Goal: Task Accomplishment & Management: Use online tool/utility

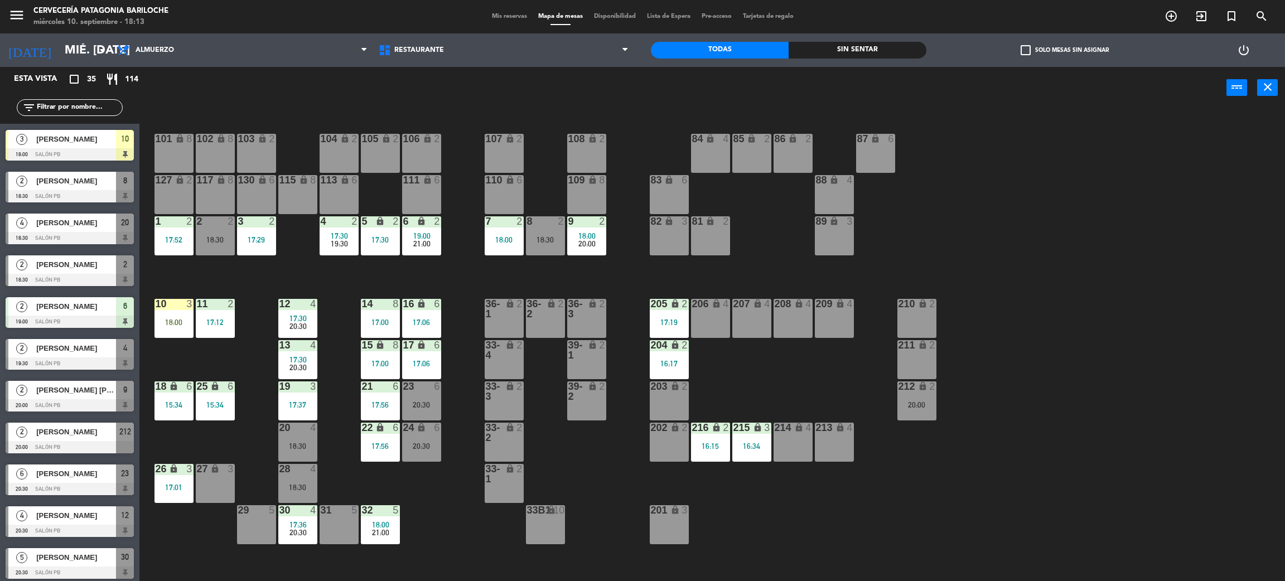
scroll to position [669, 0]
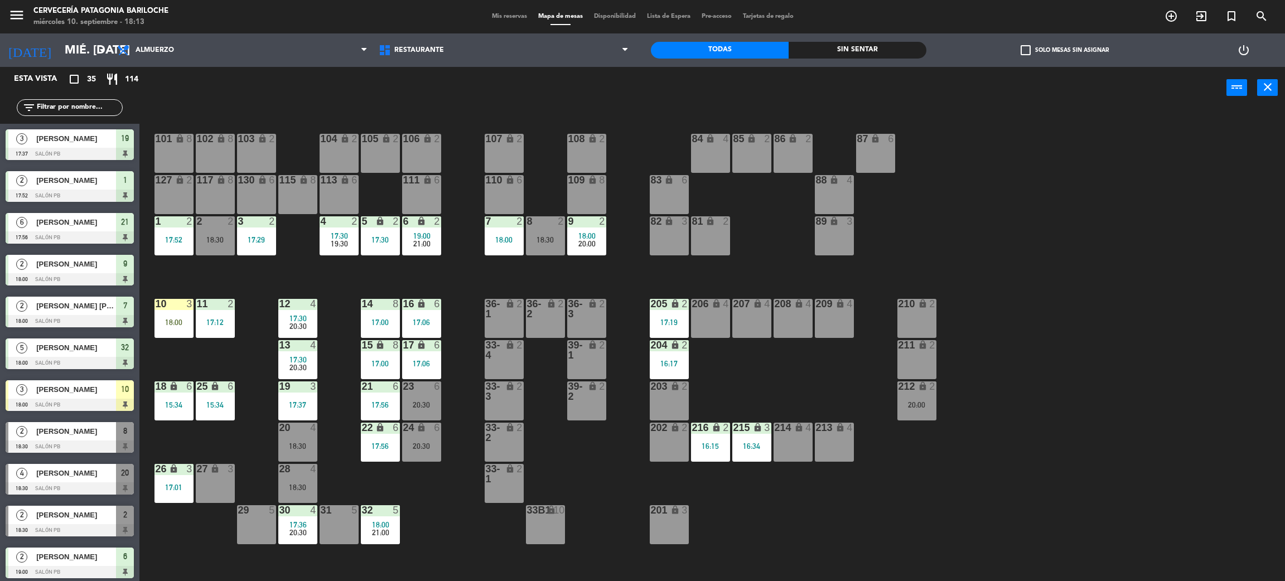
click at [835, 45] on div "Sin sentar" at bounding box center [857, 50] width 138 height 17
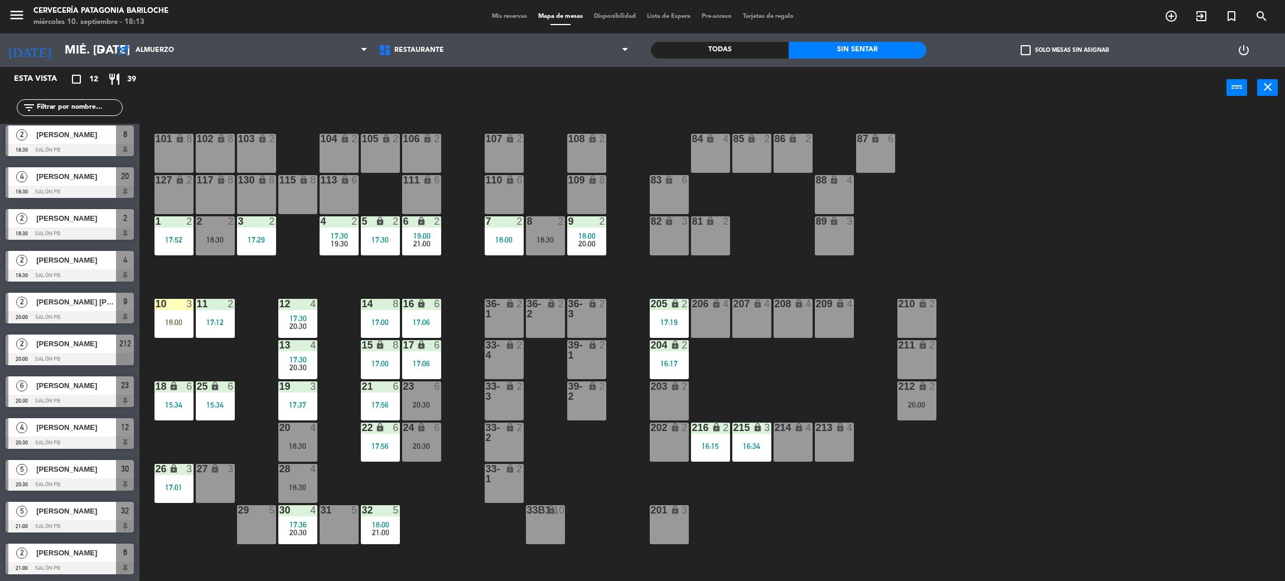
scroll to position [0, 0]
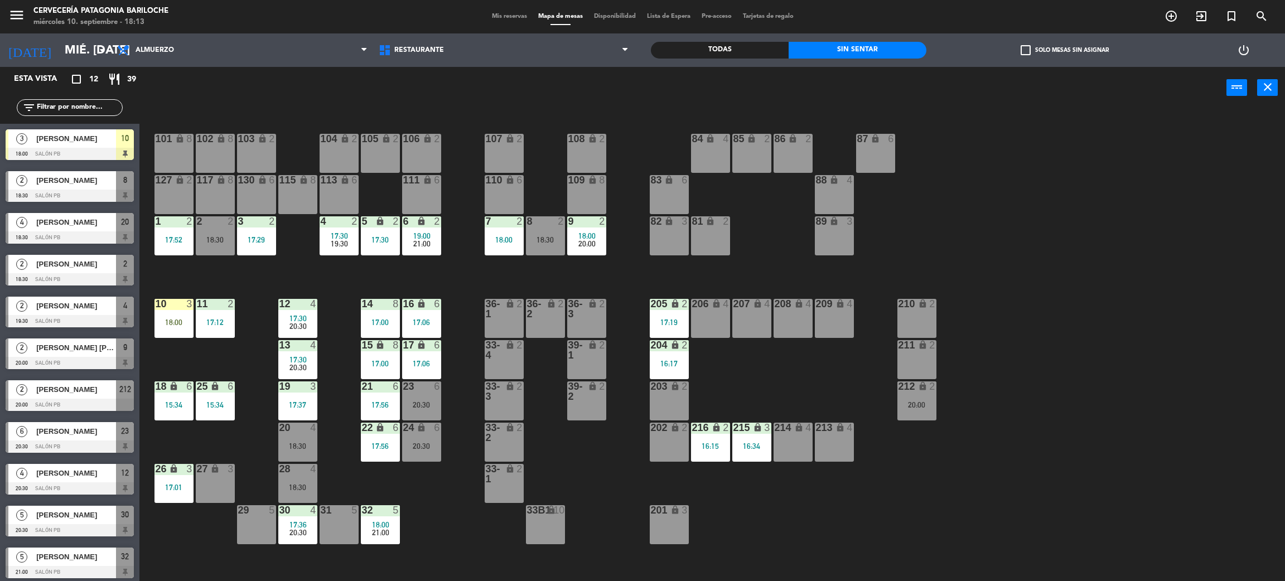
click at [55, 388] on span "[PERSON_NAME]" at bounding box center [76, 390] width 80 height 12
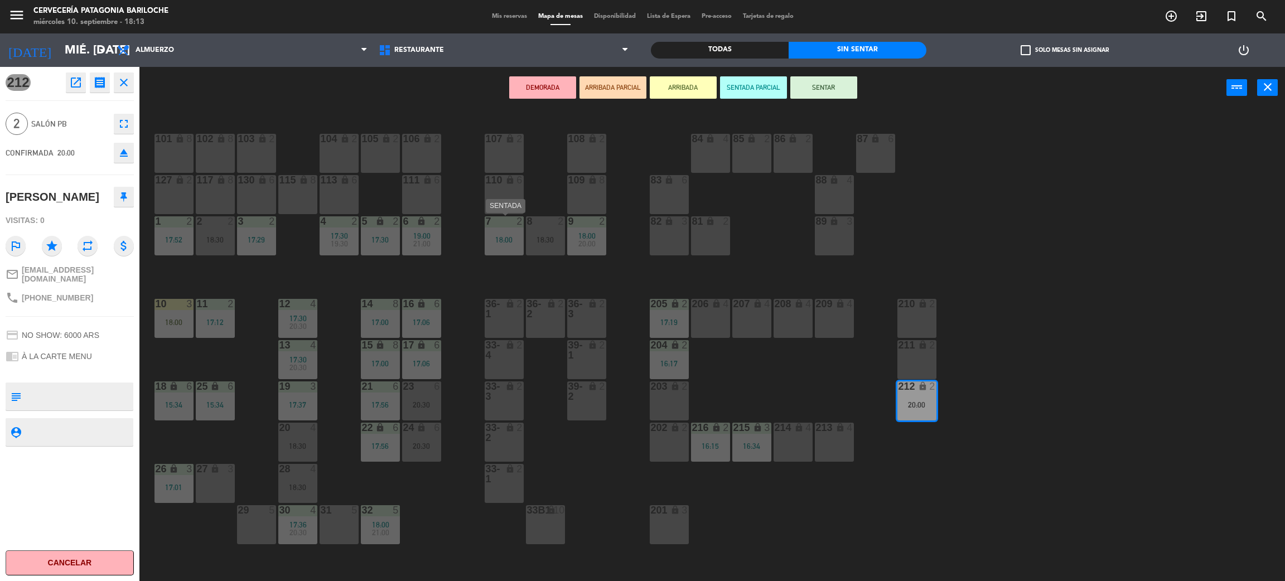
click at [506, 241] on div "18:00" at bounding box center [503, 240] width 39 height 8
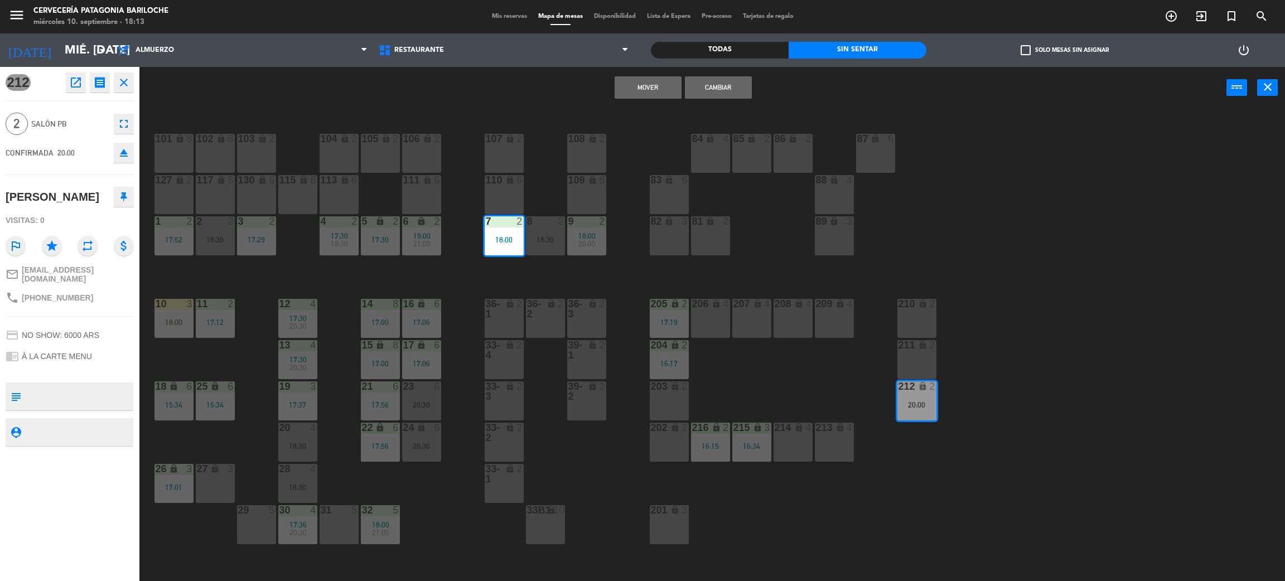
click at [649, 85] on button "Mover" at bounding box center [647, 87] width 67 height 22
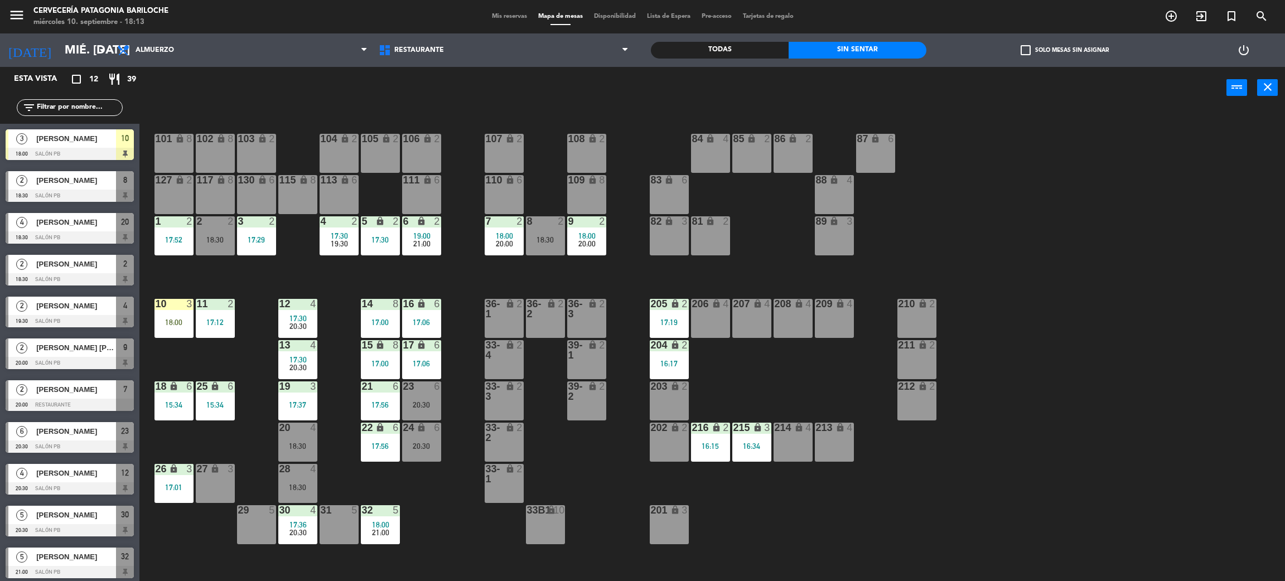
click at [451, 273] on div "101 lock 8 102 lock 8 104 lock 2 105 lock 2 106 lock 2 103 lock 2 107 lock 2 10…" at bounding box center [718, 350] width 1132 height 472
click at [173, 488] on div "17:01" at bounding box center [173, 487] width 39 height 8
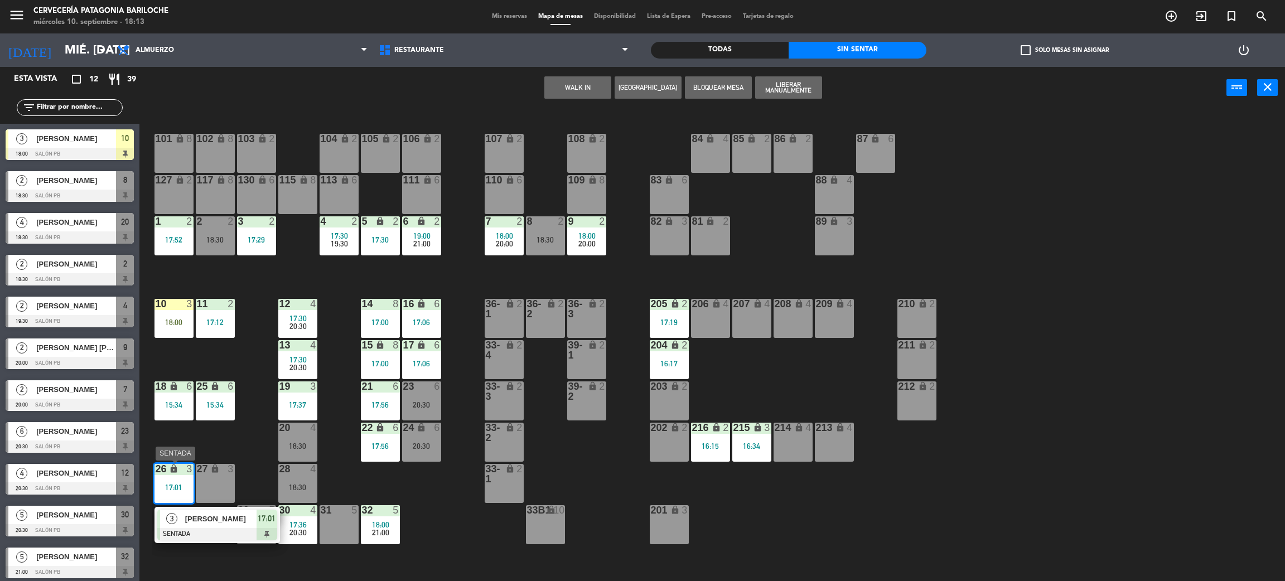
click at [202, 522] on span "[PERSON_NAME]" at bounding box center [220, 519] width 71 height 12
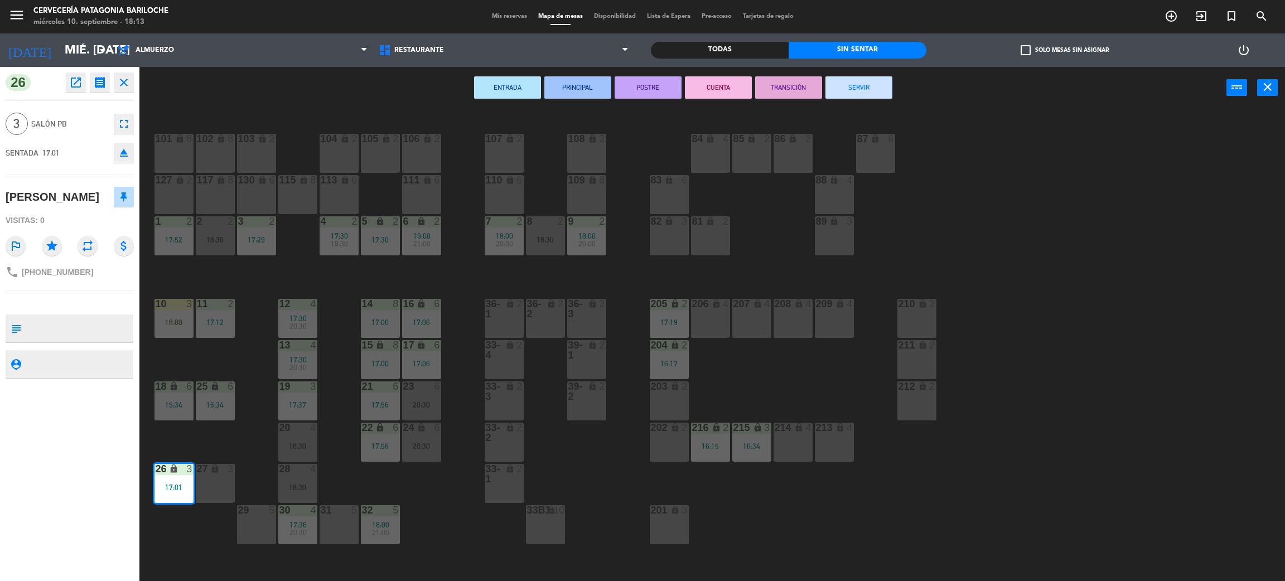
click at [879, 93] on button "SERVIR" at bounding box center [858, 87] width 67 height 22
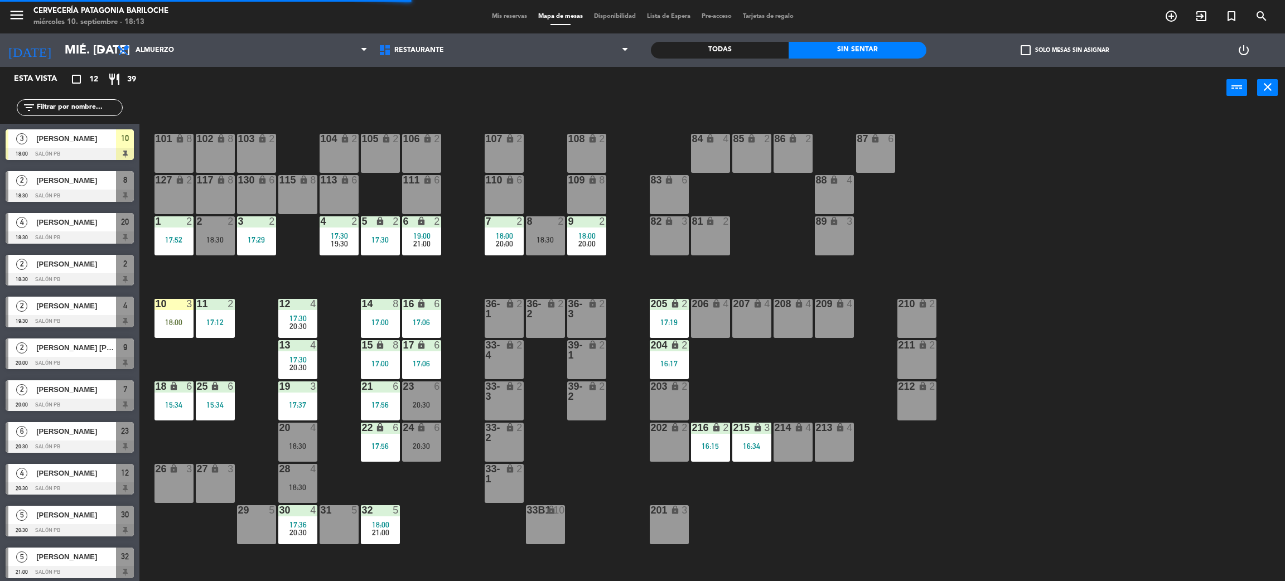
click at [188, 316] on div "10 3 18:00" at bounding box center [173, 318] width 39 height 39
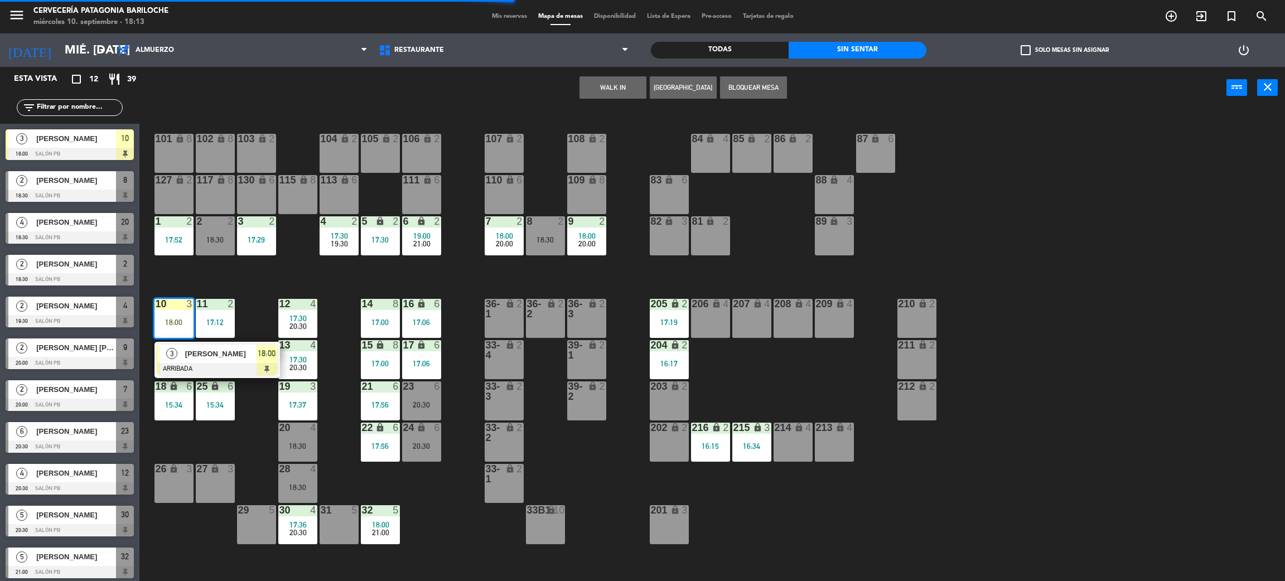
click at [234, 363] on div at bounding box center [217, 369] width 120 height 12
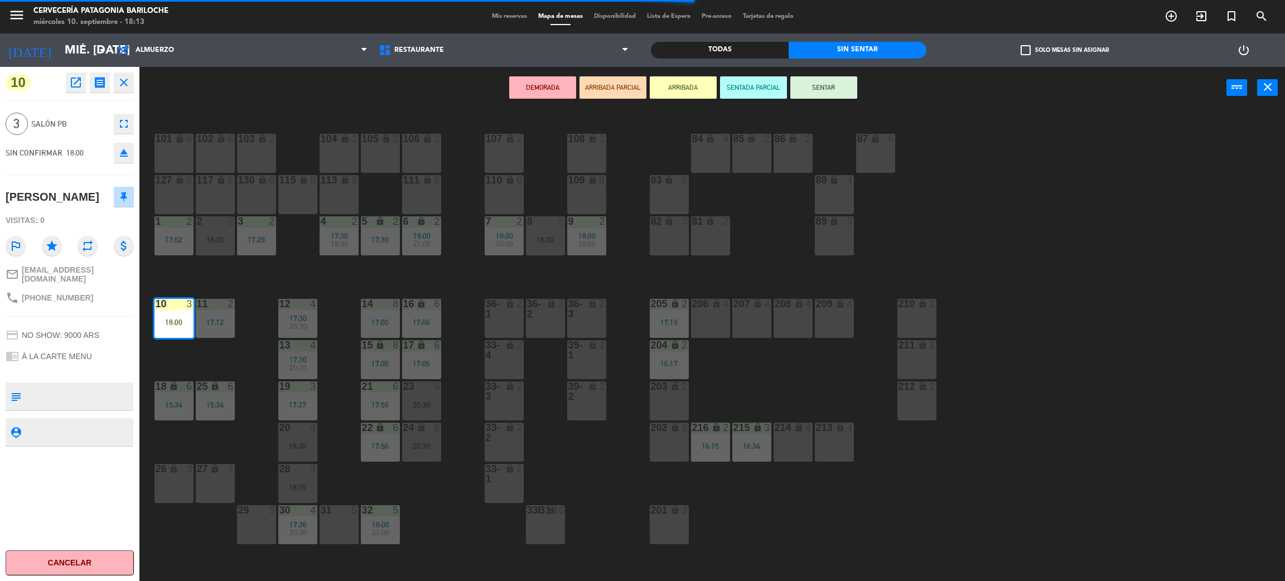
click at [817, 100] on div "DEMORADA ARRIBADA PARCIAL ARRIBADA SENTADA PARCIAL SENTAR power_input close" at bounding box center [682, 88] width 1087 height 42
click at [828, 89] on button "SENTAR" at bounding box center [823, 87] width 67 height 22
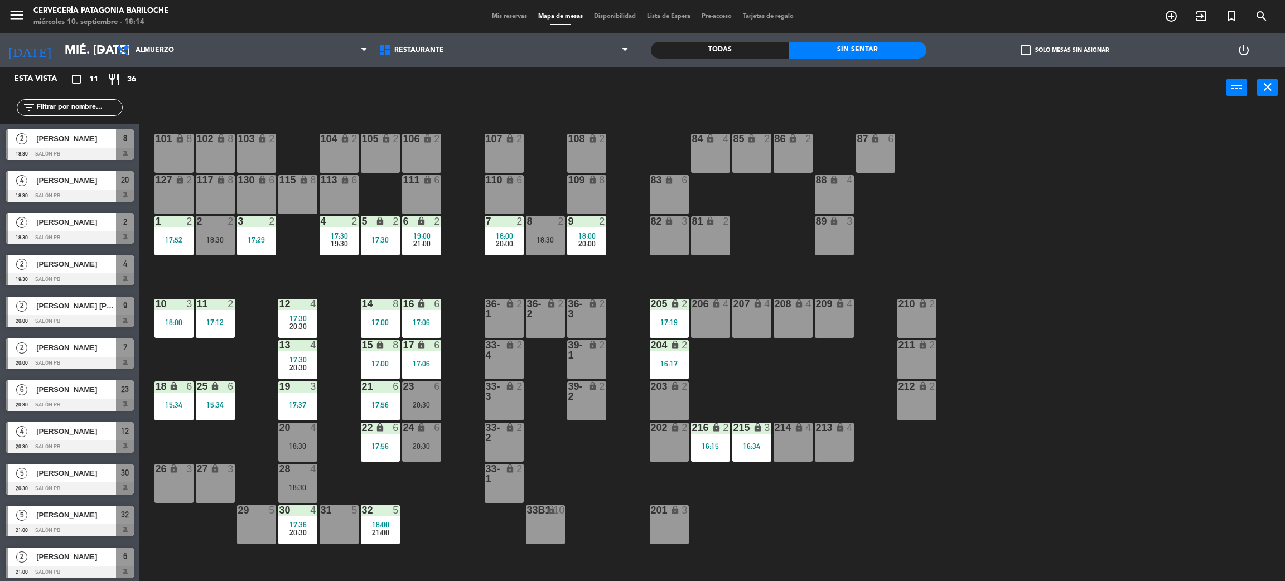
click at [72, 139] on span "[PERSON_NAME]" at bounding box center [76, 139] width 80 height 12
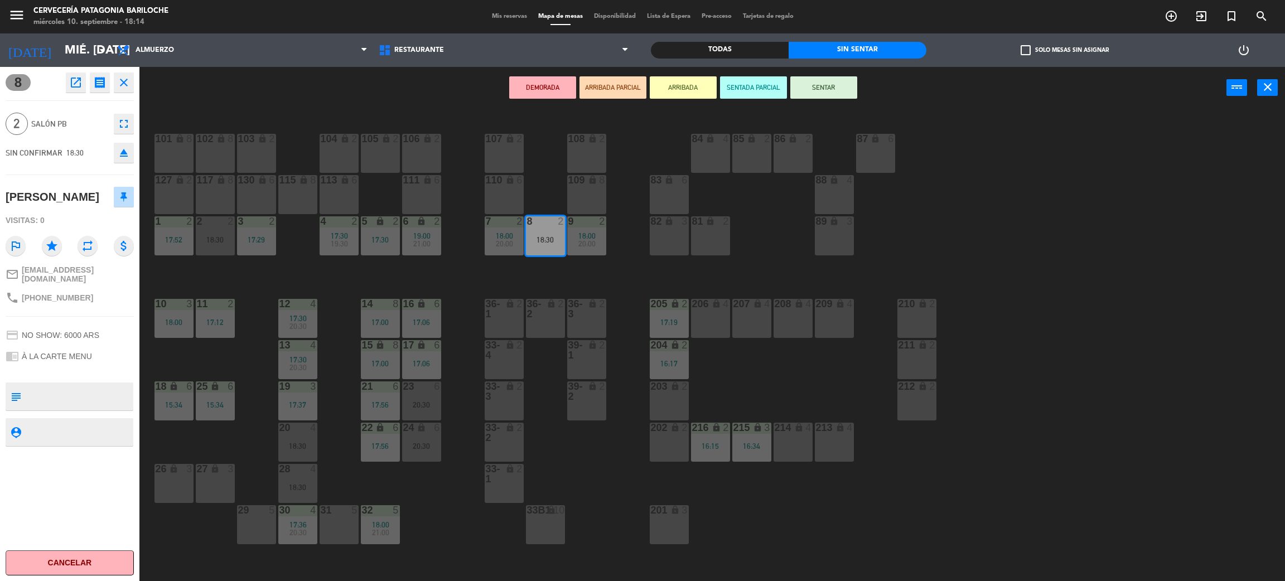
click at [323, 260] on div "101 lock 8 102 lock 8 104 lock 2 105 lock 2 106 lock 2 103 lock 2 107 lock 2 10…" at bounding box center [718, 350] width 1132 height 472
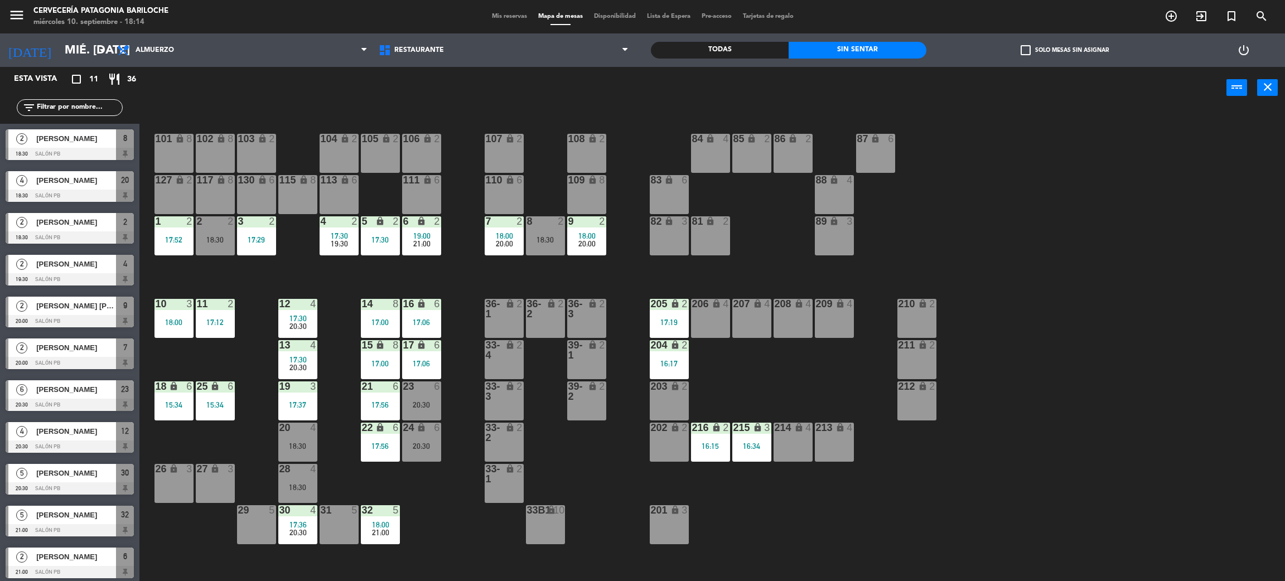
click at [228, 239] on div "18:30" at bounding box center [215, 240] width 39 height 8
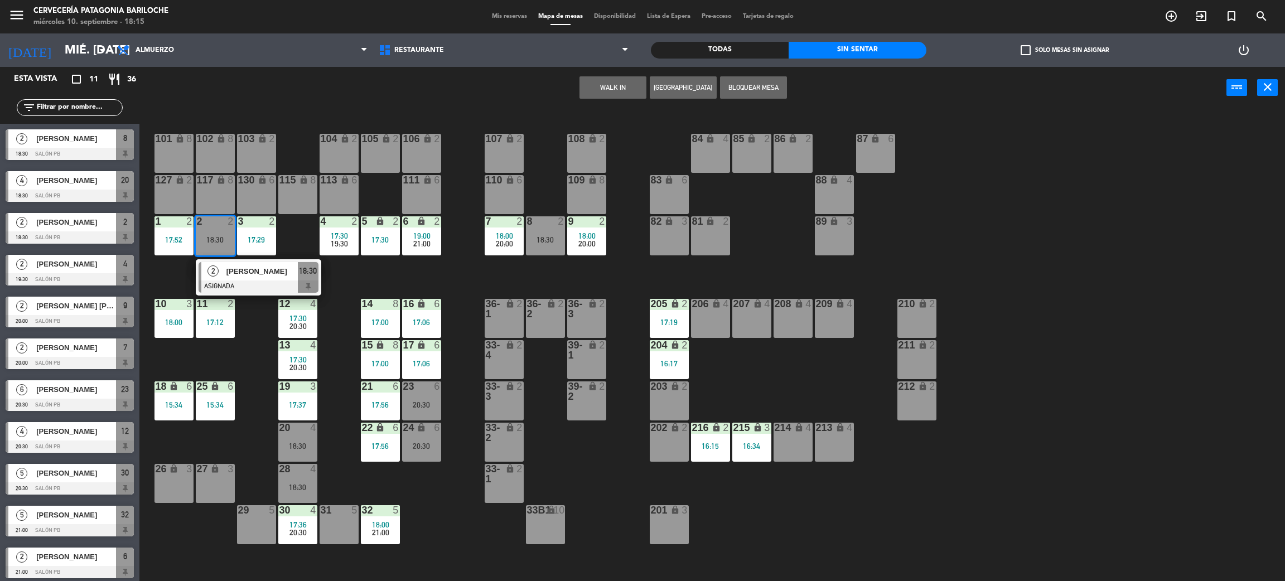
click at [240, 273] on span "[PERSON_NAME]" at bounding box center [261, 271] width 71 height 12
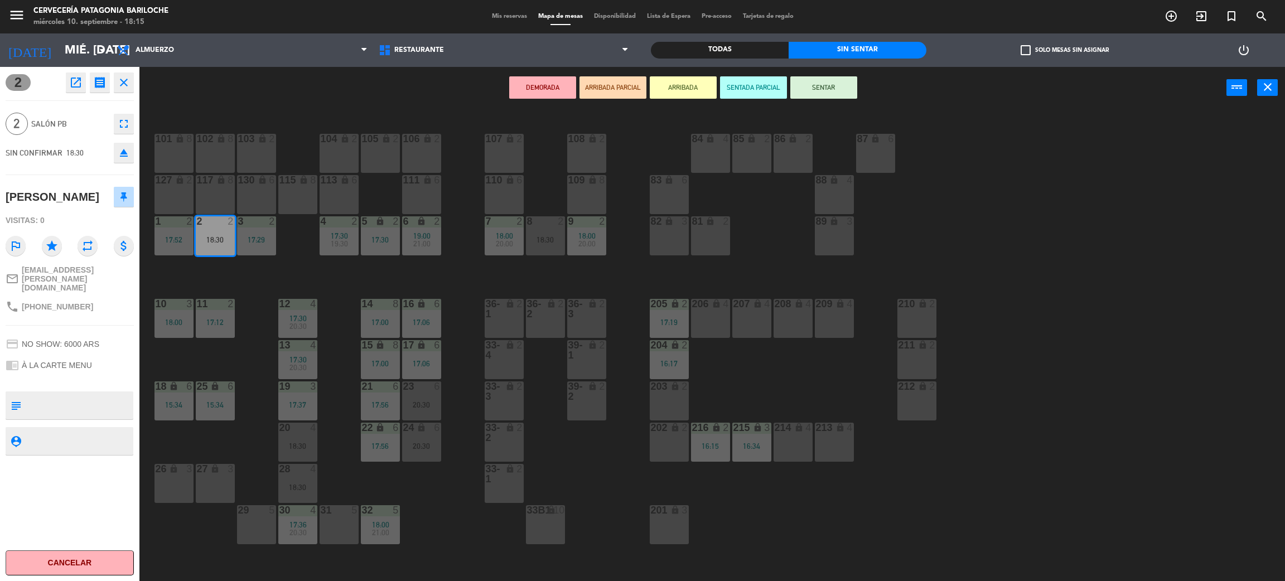
click at [459, 262] on div "101 lock 8 102 lock 8 104 lock 2 105 lock 2 106 lock 2 103 lock 2 107 lock 2 10…" at bounding box center [718, 350] width 1132 height 472
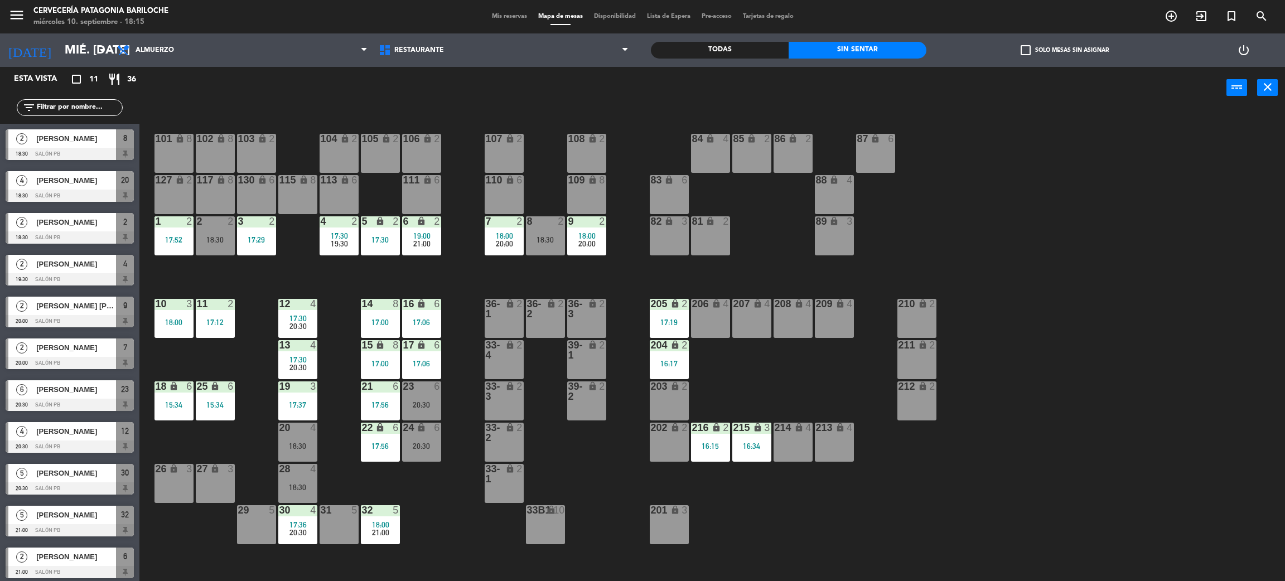
click at [544, 243] on div "18:30" at bounding box center [545, 240] width 39 height 8
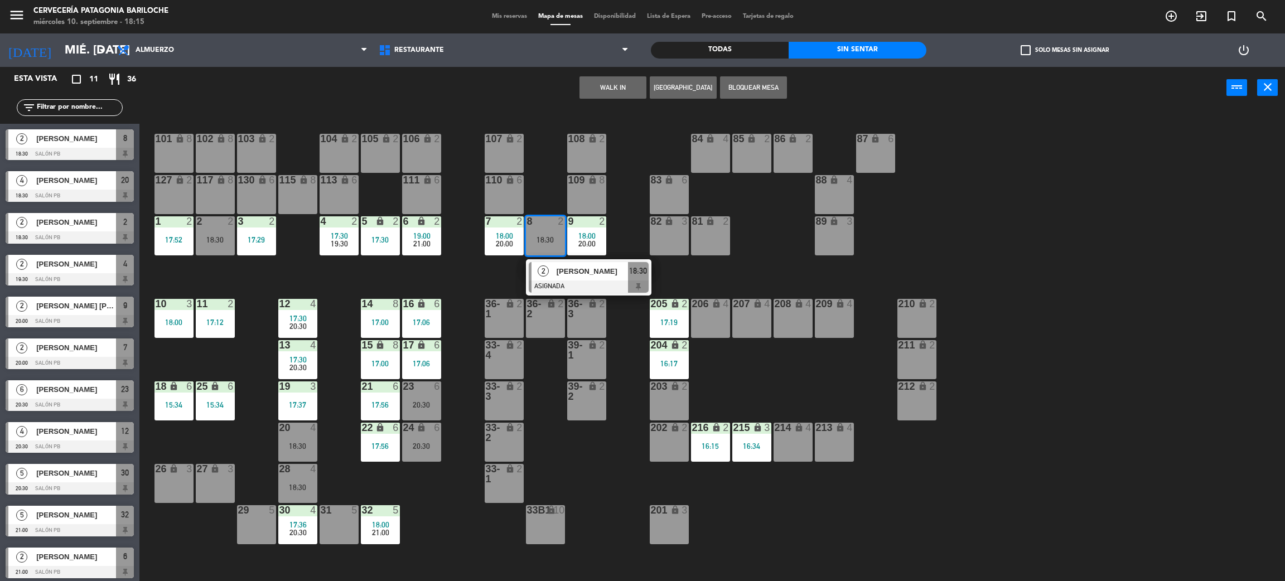
click at [595, 277] on div "[PERSON_NAME]" at bounding box center [591, 271] width 72 height 18
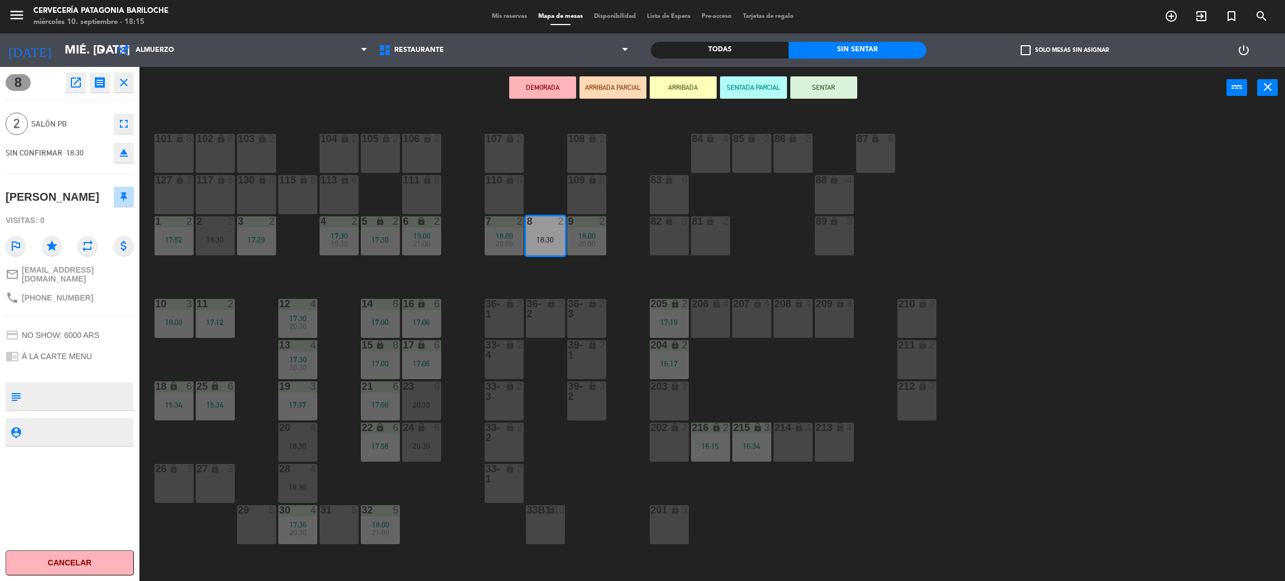
click at [828, 90] on button "SENTAR" at bounding box center [823, 87] width 67 height 22
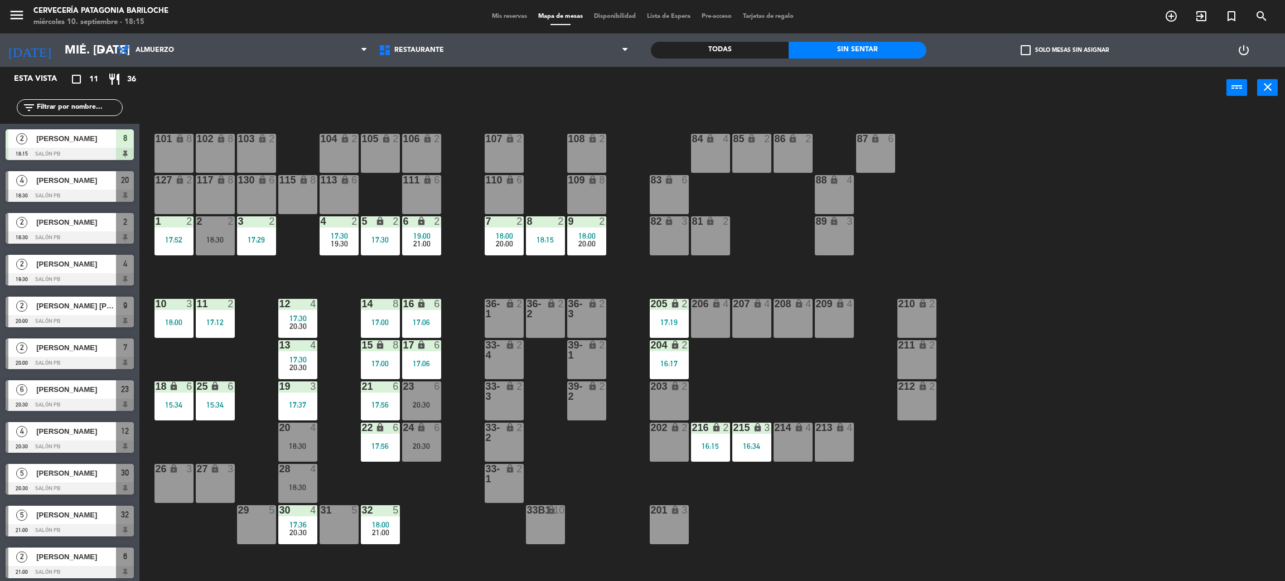
click at [1005, 222] on div "101 lock 8 102 lock 8 104 lock 2 105 lock 2 106 lock 2 103 lock 2 107 lock 2 10…" at bounding box center [718, 350] width 1132 height 472
click at [462, 269] on div "101 lock 8 102 lock 8 104 lock 2 105 lock 2 106 lock 2 103 lock 2 107 lock 2 10…" at bounding box center [718, 350] width 1132 height 472
click at [452, 505] on div "101 lock 8 102 lock 8 104 lock 2 105 lock 2 106 lock 2 103 lock 2 107 lock 2 10…" at bounding box center [718, 350] width 1132 height 472
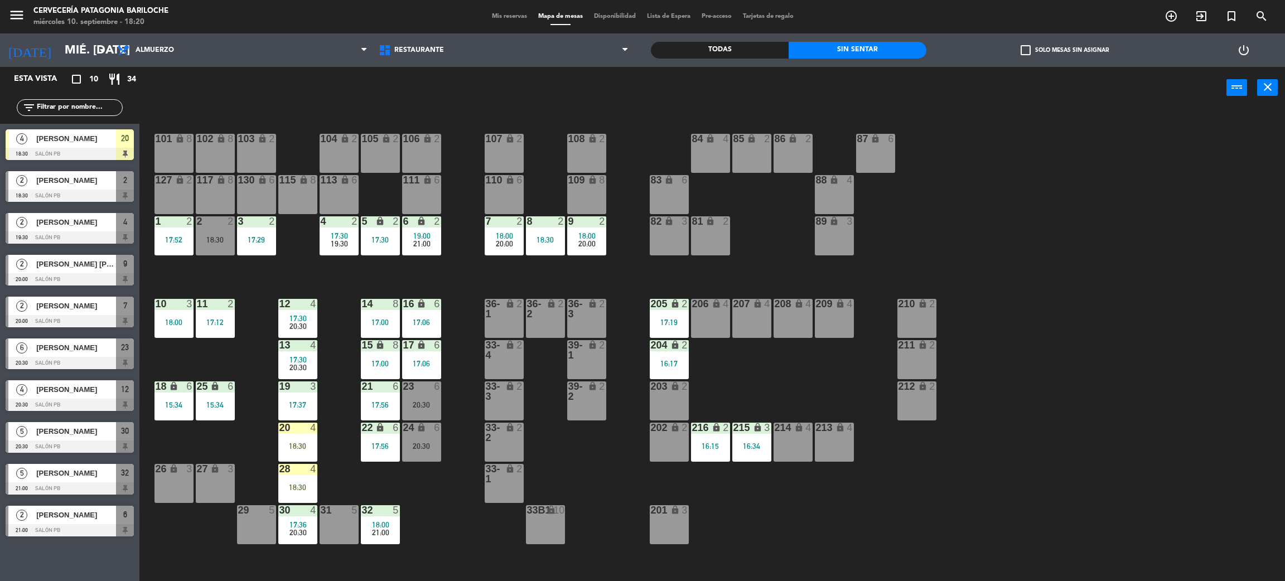
click at [792, 329] on div "208 lock 4" at bounding box center [792, 318] width 39 height 39
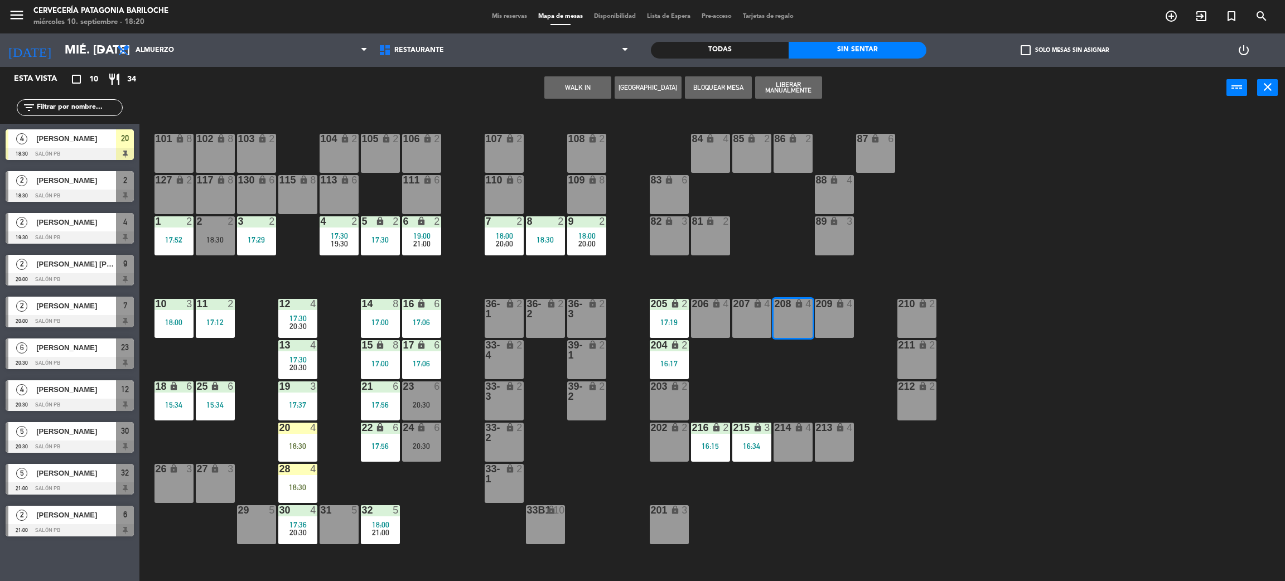
click at [578, 90] on button "WALK IN" at bounding box center [577, 87] width 67 height 22
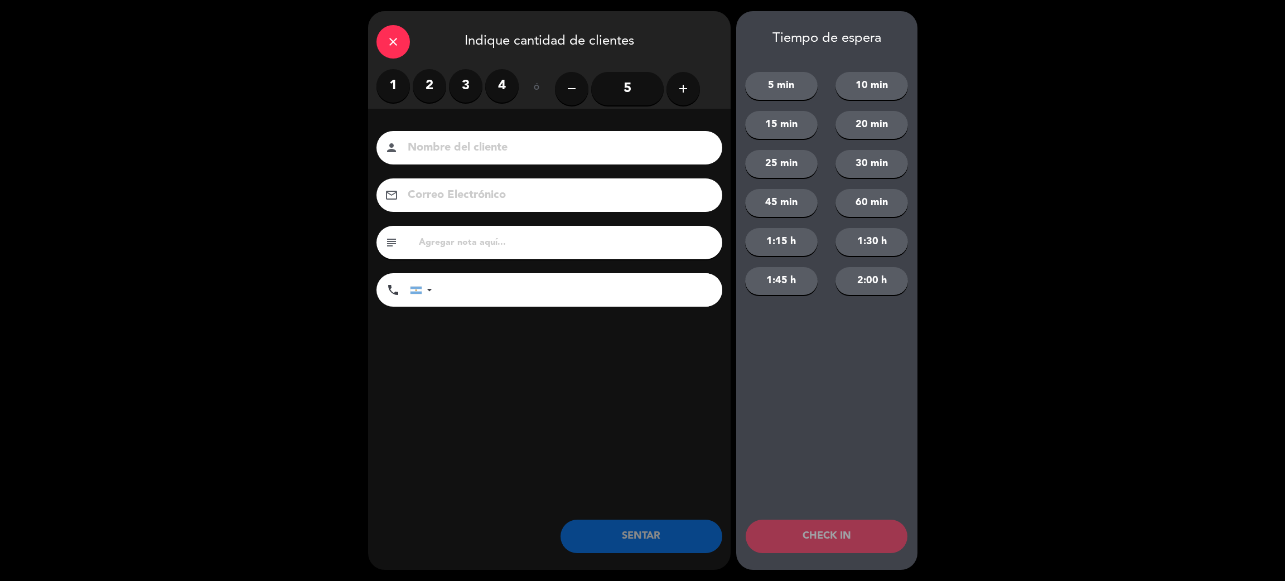
click at [678, 93] on icon "add" at bounding box center [682, 88] width 13 height 13
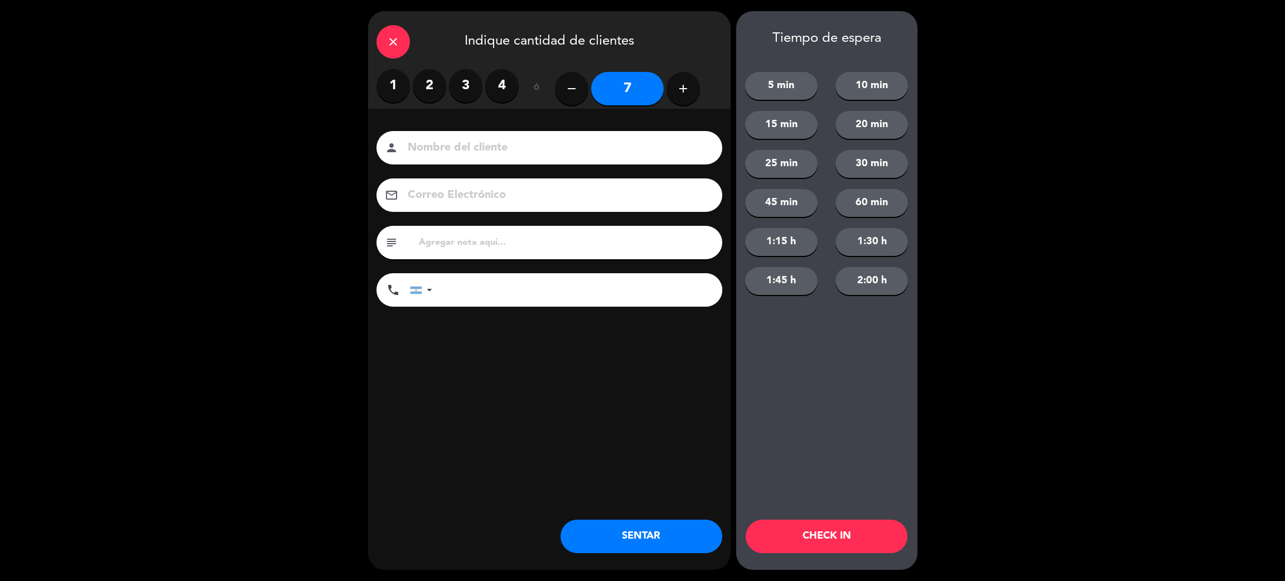
click at [678, 93] on icon "add" at bounding box center [682, 88] width 13 height 13
click at [560, 92] on button "remove" at bounding box center [571, 88] width 33 height 33
type input "8"
click at [546, 148] on input at bounding box center [556, 148] width 301 height 20
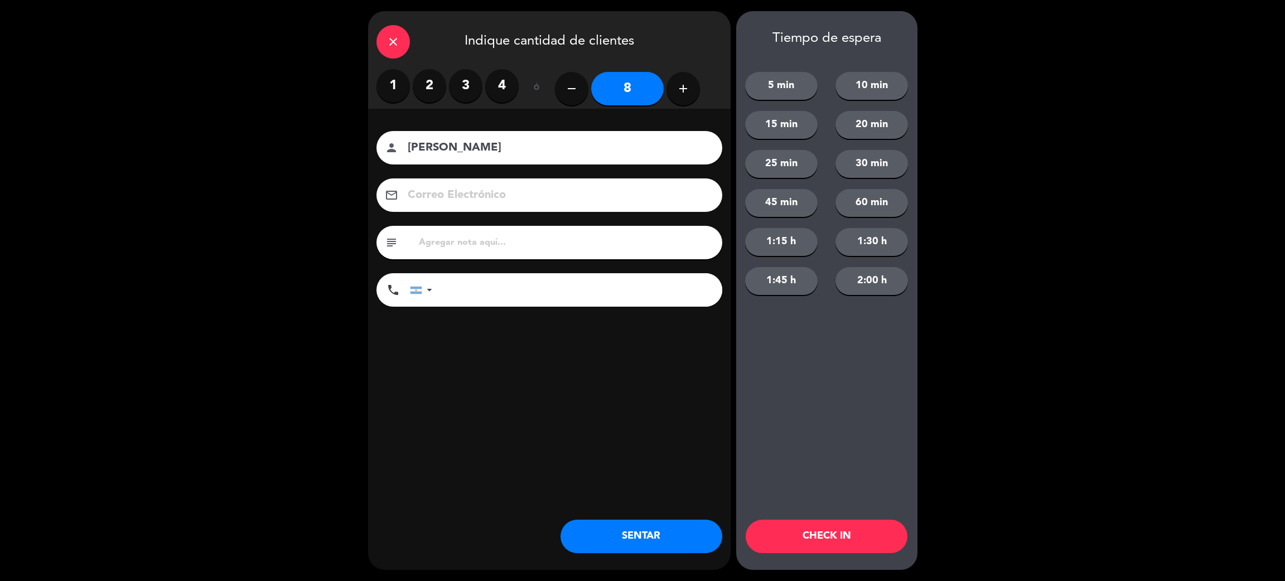
type input "[PERSON_NAME]"
type input "1161066780"
click at [641, 536] on button "SENTAR" at bounding box center [641, 536] width 162 height 33
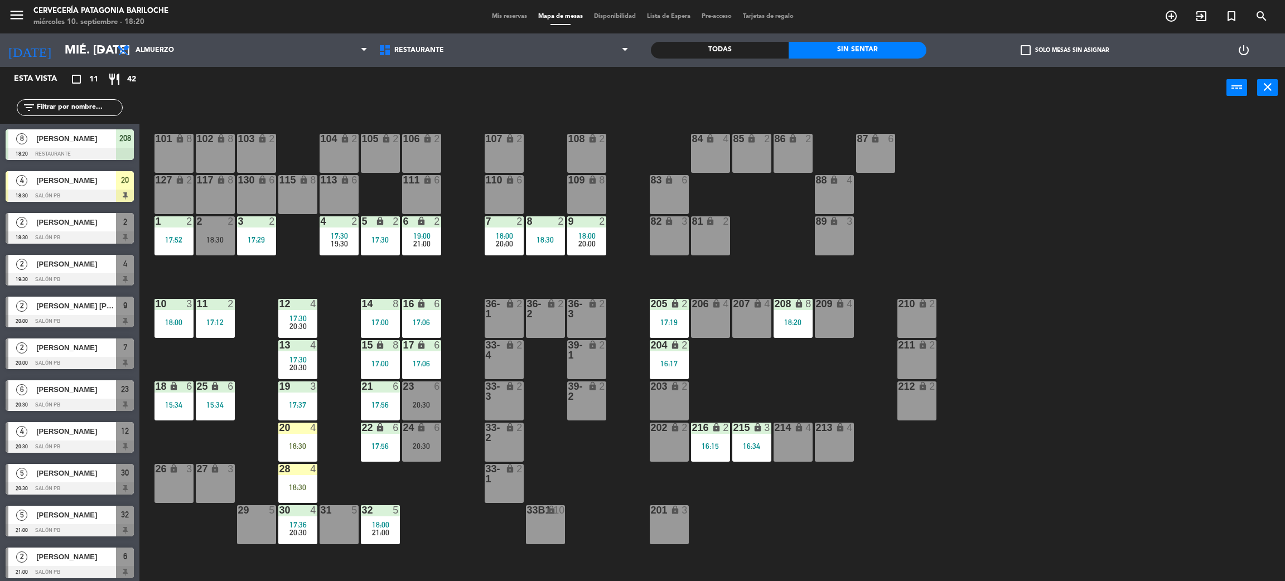
click at [610, 484] on div "101 lock 8 102 lock 8 104 lock 2 105 lock 2 106 lock 2 103 lock 2 107 lock 2 10…" at bounding box center [718, 350] width 1132 height 472
click at [771, 321] on div "101 lock 8 102 lock 8 104 lock 2 105 lock 2 106 lock 2 103 lock 2 107 lock 2 10…" at bounding box center [718, 350] width 1132 height 472
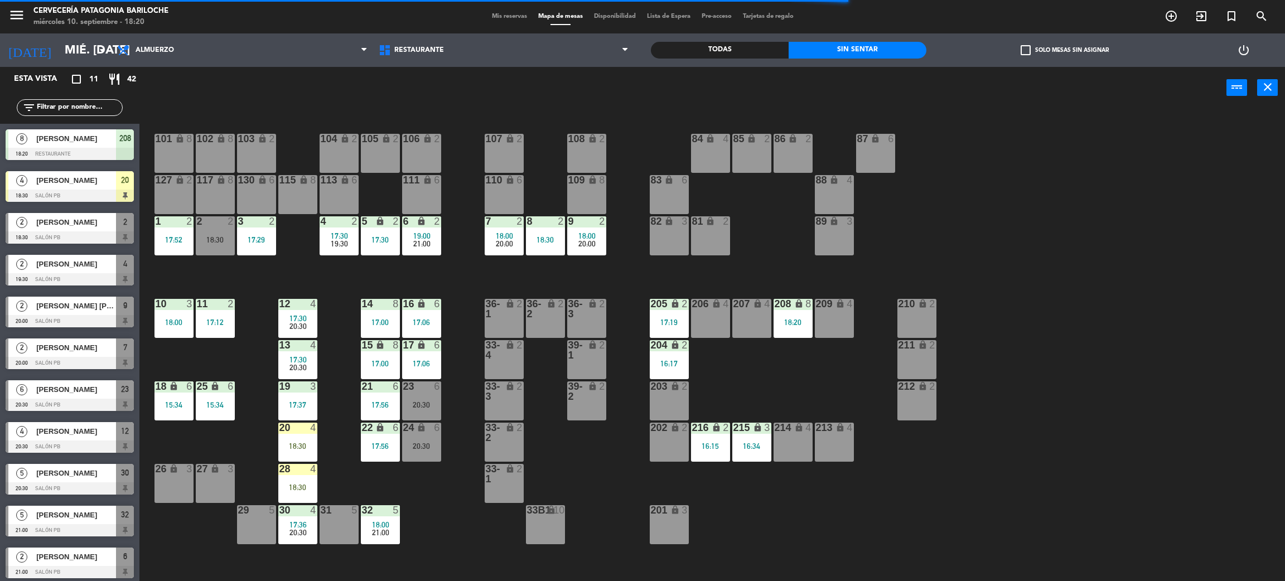
click at [807, 326] on div "18:20" at bounding box center [792, 322] width 39 height 8
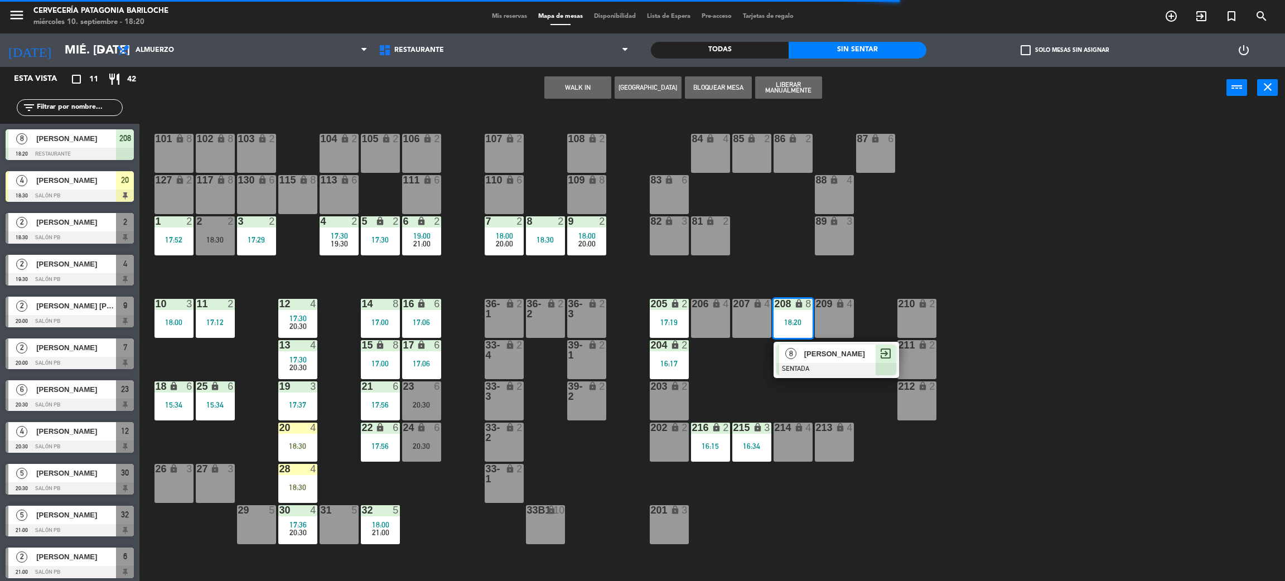
click at [826, 359] on span "[PERSON_NAME]" at bounding box center [839, 354] width 71 height 12
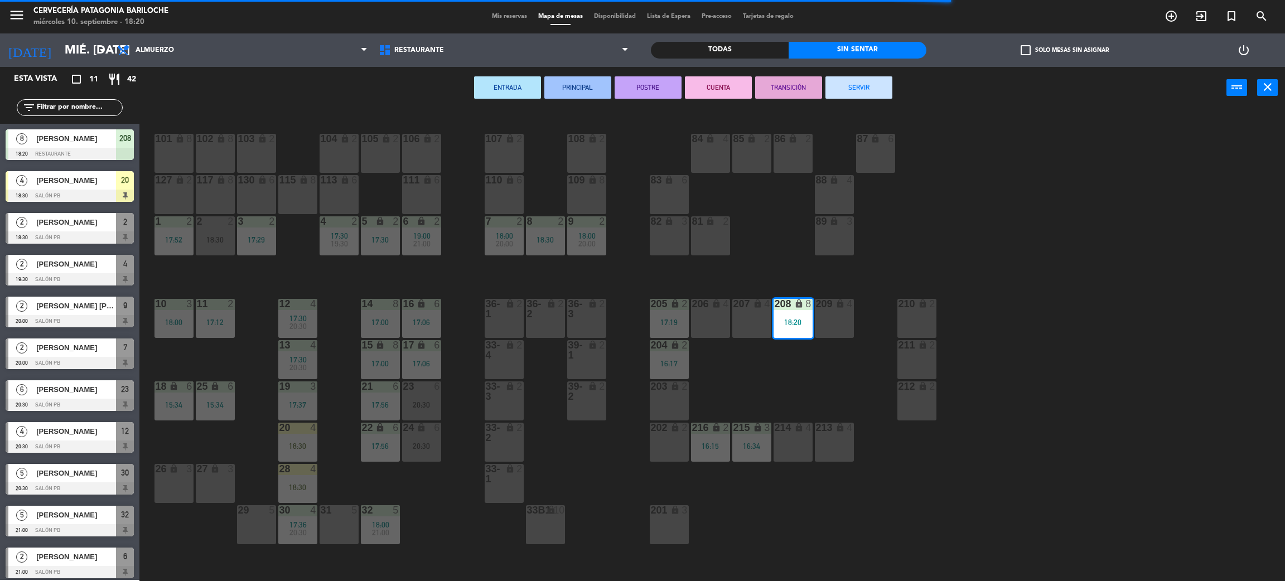
click at [748, 324] on div "207 lock 4" at bounding box center [751, 318] width 39 height 39
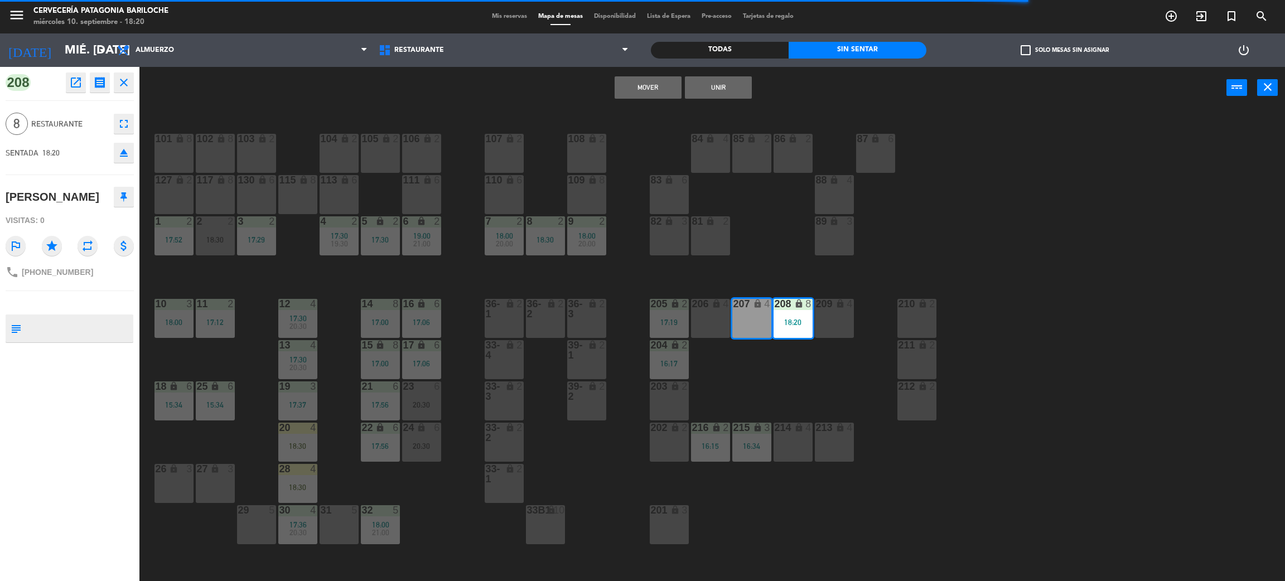
click at [724, 324] on div "206 lock 4" at bounding box center [710, 318] width 39 height 39
click at [830, 323] on div "209 lock 4" at bounding box center [834, 318] width 39 height 39
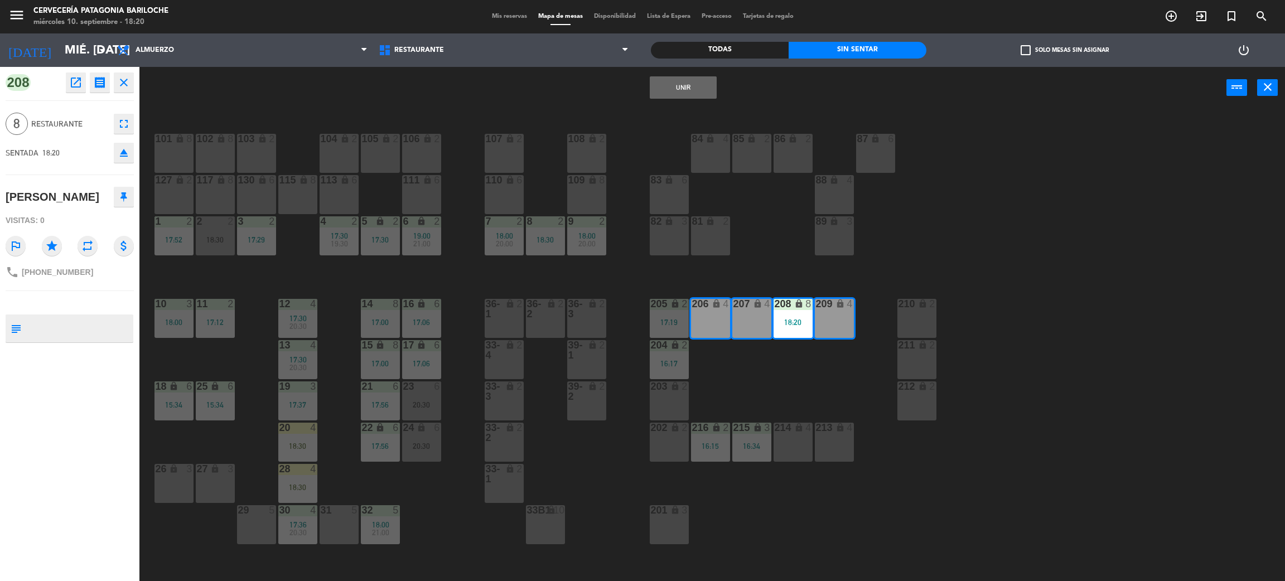
click at [697, 93] on button "Unir" at bounding box center [682, 87] width 67 height 22
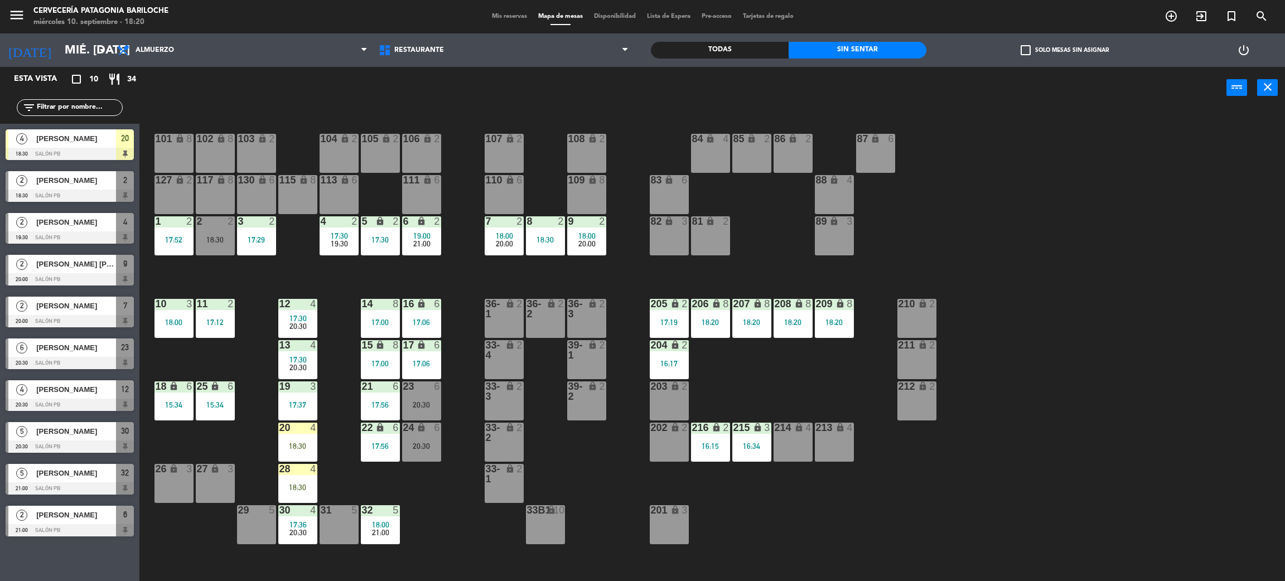
click at [801, 374] on div "101 lock 8 102 lock 8 104 lock 2 105 lock 2 106 lock 2 103 lock 2 107 lock 2 10…" at bounding box center [718, 350] width 1132 height 472
click at [170, 487] on div "26 lock 3" at bounding box center [173, 483] width 39 height 39
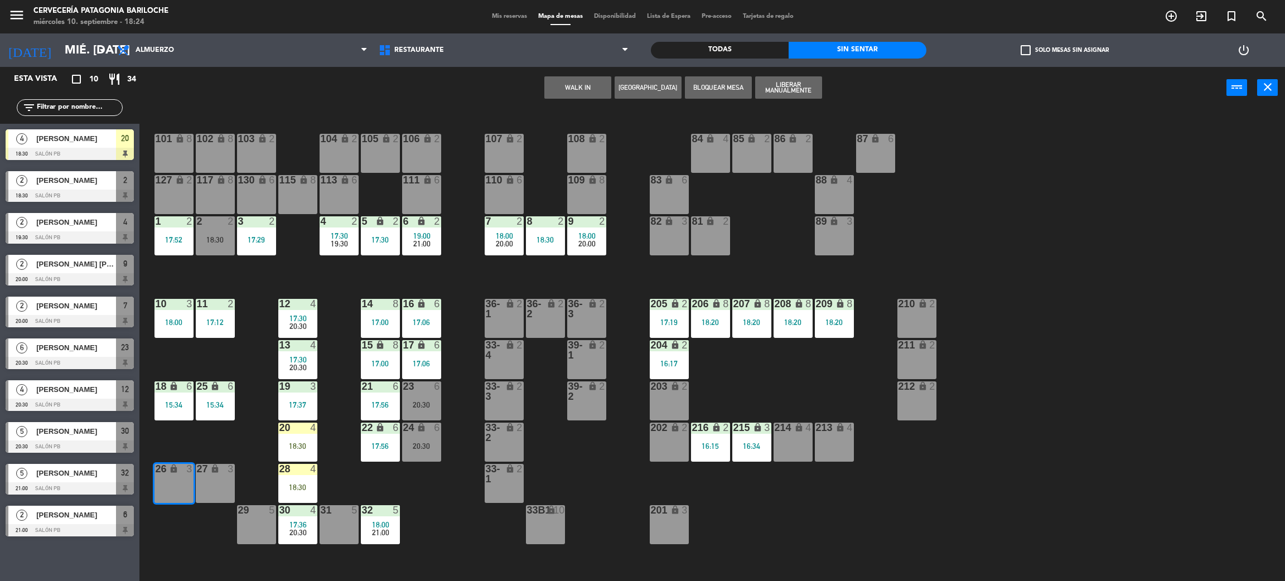
click at [588, 75] on div "WALK IN Crear Reserva Bloquear Mesa Liberar Manualmente power_input close" at bounding box center [682, 88] width 1087 height 42
click at [579, 91] on button "WALK IN" at bounding box center [577, 87] width 67 height 22
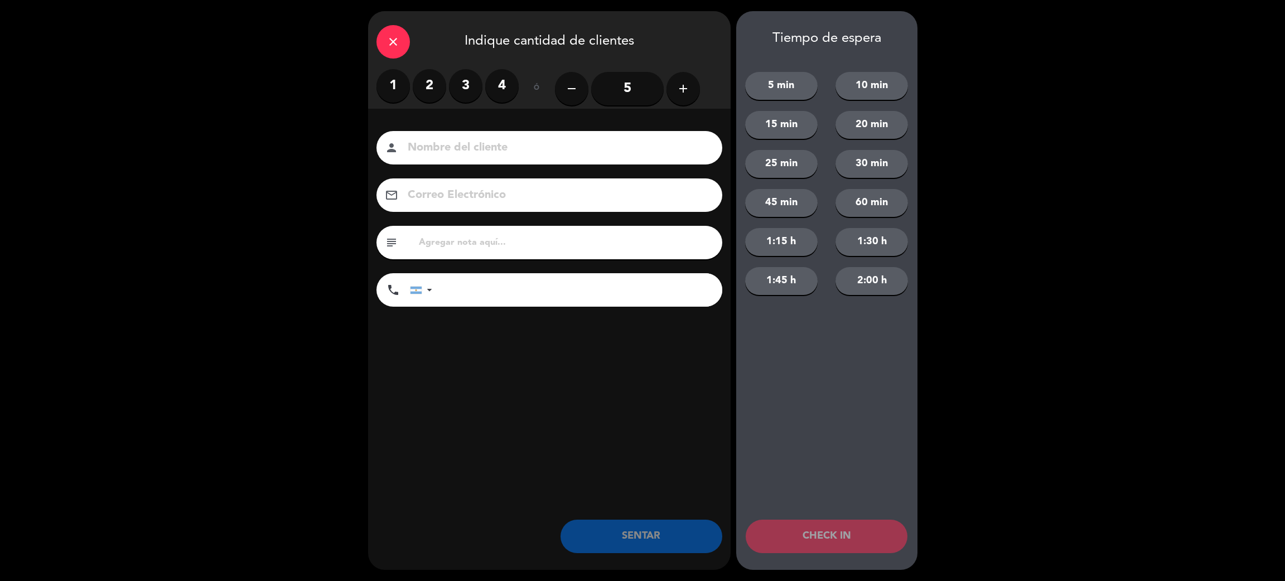
click at [436, 89] on label "2" at bounding box center [429, 85] width 33 height 33
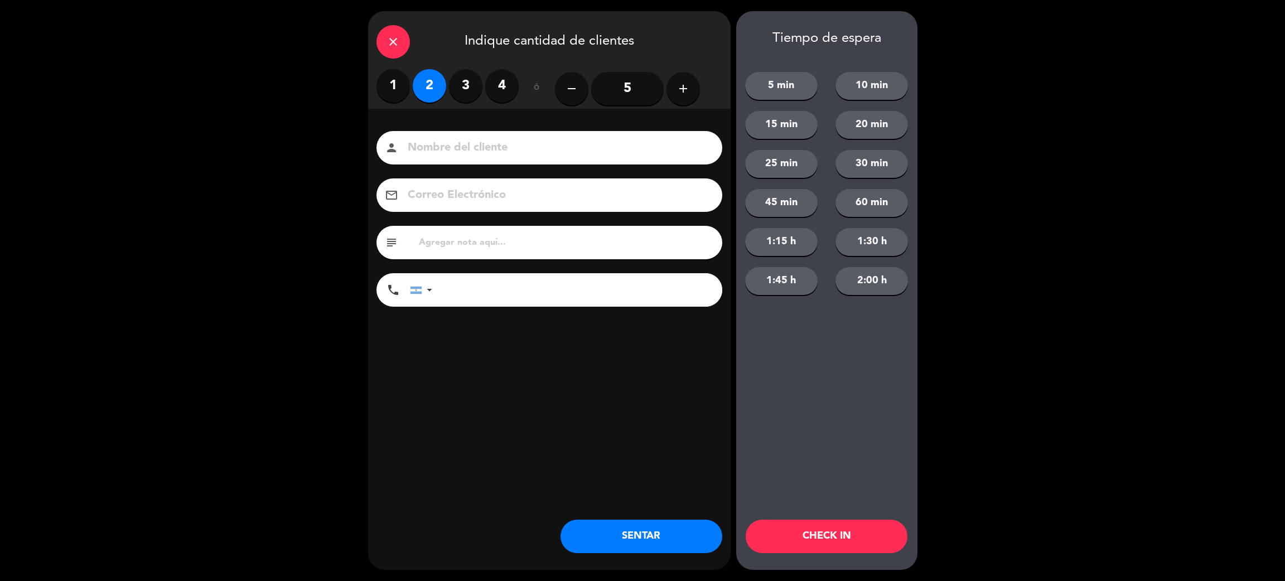
click at [464, 151] on input at bounding box center [556, 148] width 301 height 20
type input "B"
type input "[PERSON_NAME]"
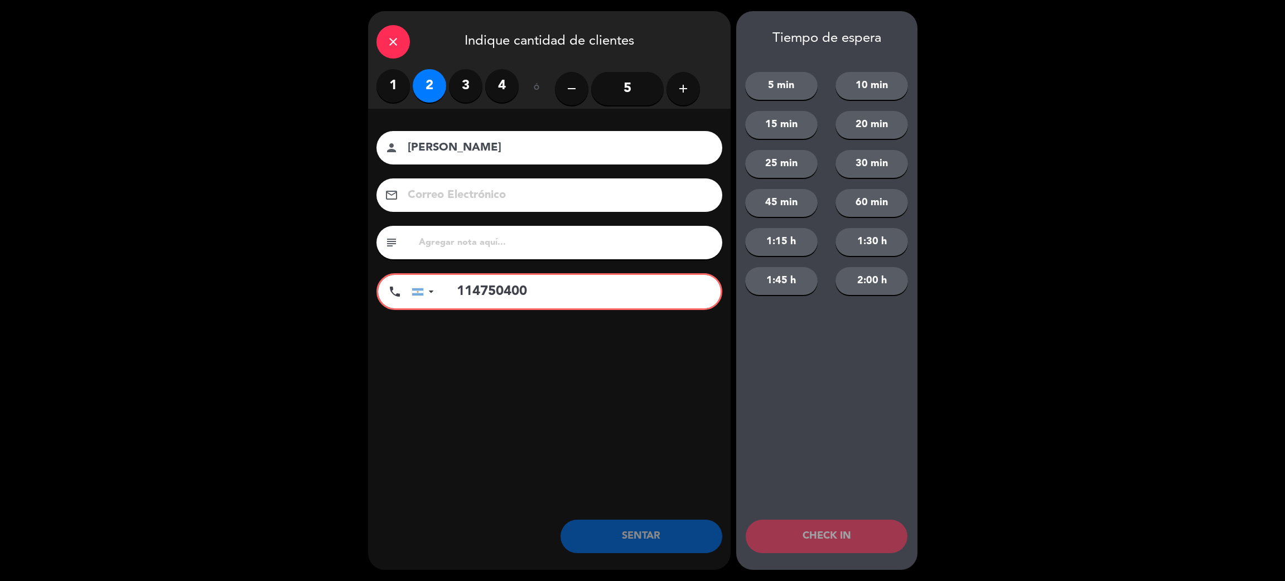
click at [473, 289] on input "114750400" at bounding box center [582, 291] width 275 height 33
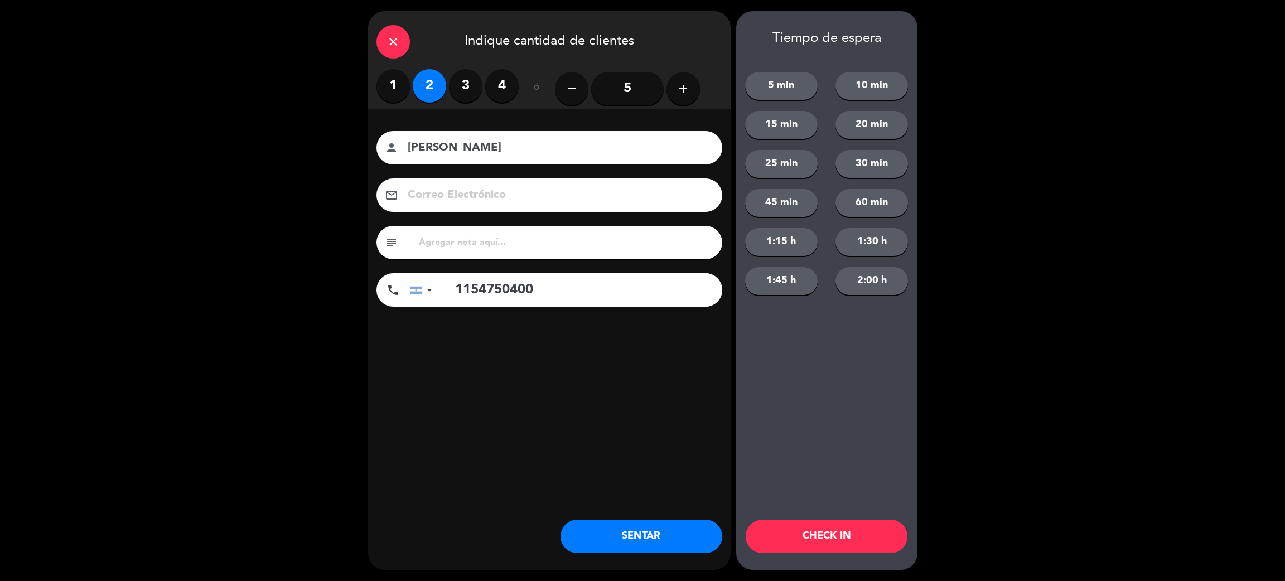
type input "1154750400"
click at [668, 526] on button "SENTAR" at bounding box center [641, 536] width 162 height 33
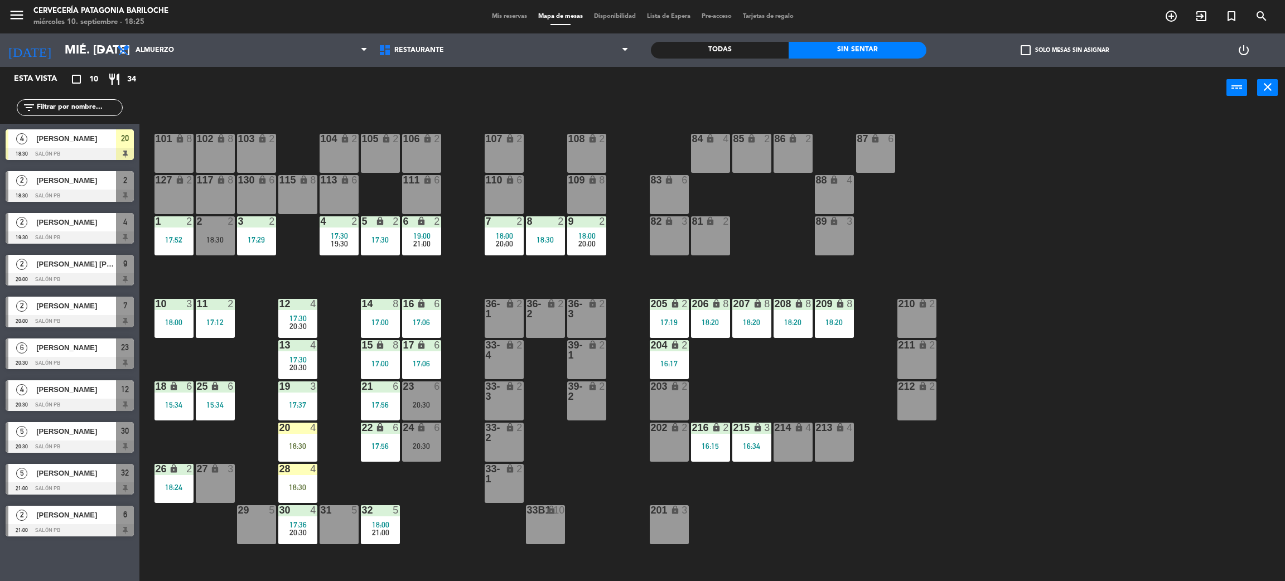
drag, startPoint x: 89, startPoint y: 106, endPoint x: 118, endPoint y: 105, distance: 29.6
click at [89, 106] on input "text" at bounding box center [79, 107] width 86 height 12
click at [219, 105] on div "power_input close" at bounding box center [682, 88] width 1087 height 42
click at [73, 134] on span "[PERSON_NAME]" at bounding box center [76, 139] width 80 height 12
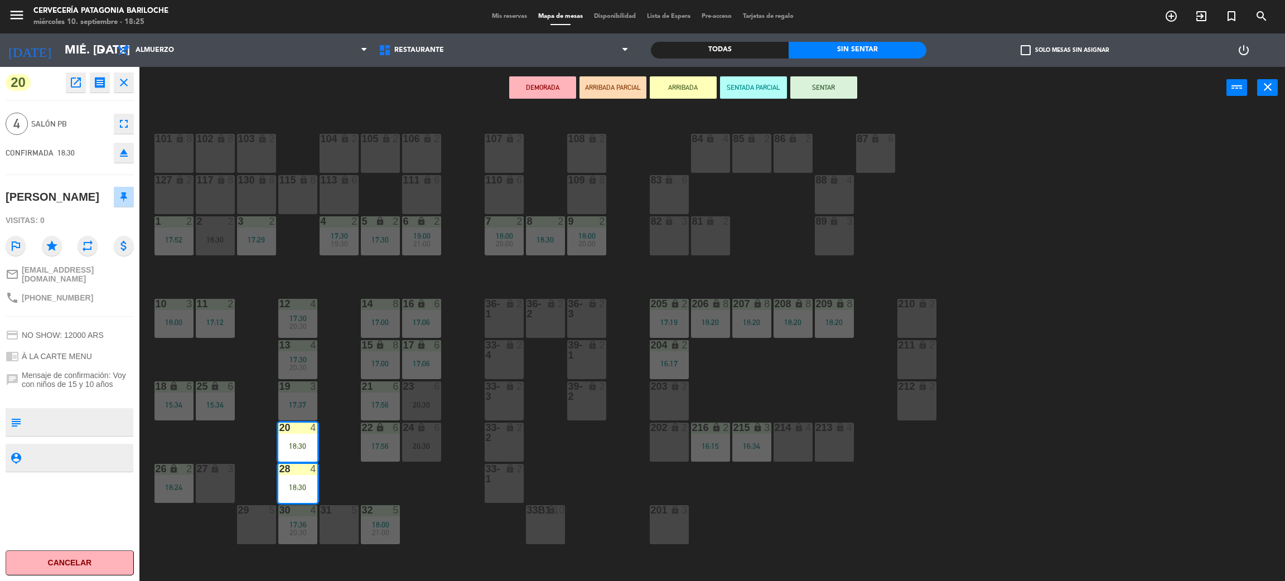
click at [841, 84] on button "SENTAR" at bounding box center [823, 87] width 67 height 22
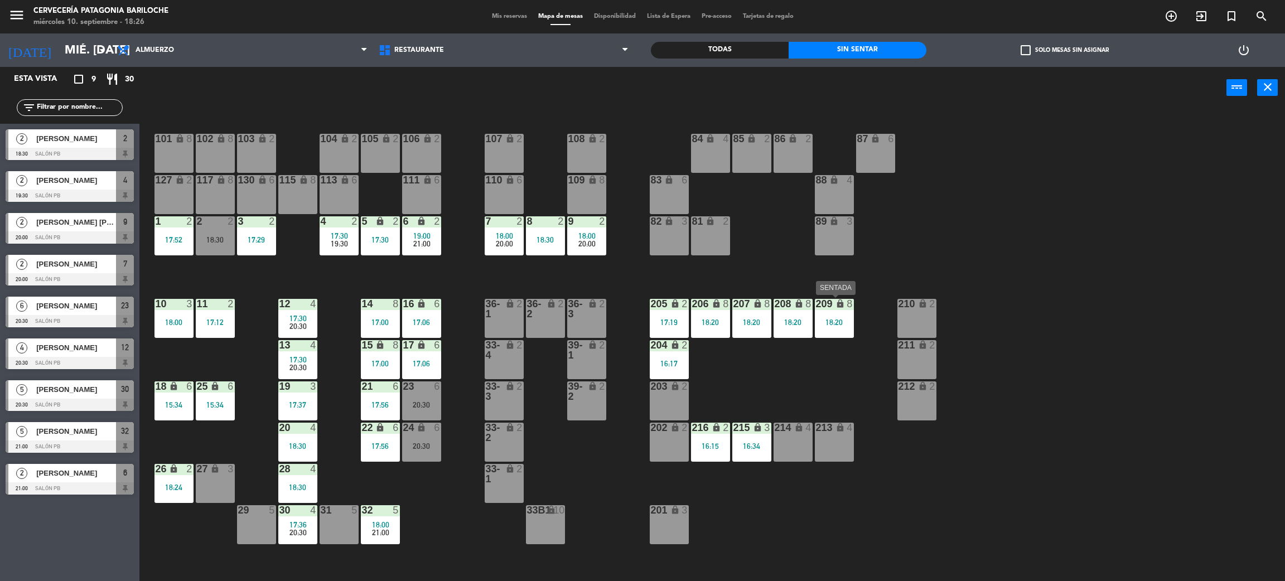
click at [837, 324] on div "18:20" at bounding box center [834, 322] width 39 height 8
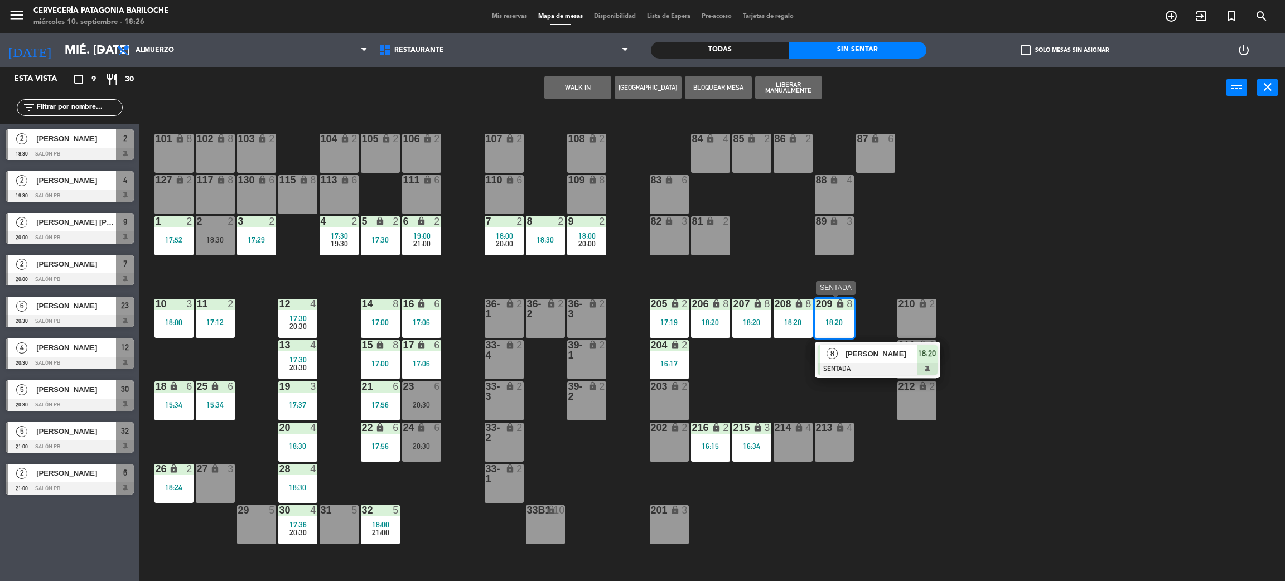
click at [854, 365] on div at bounding box center [877, 369] width 120 height 12
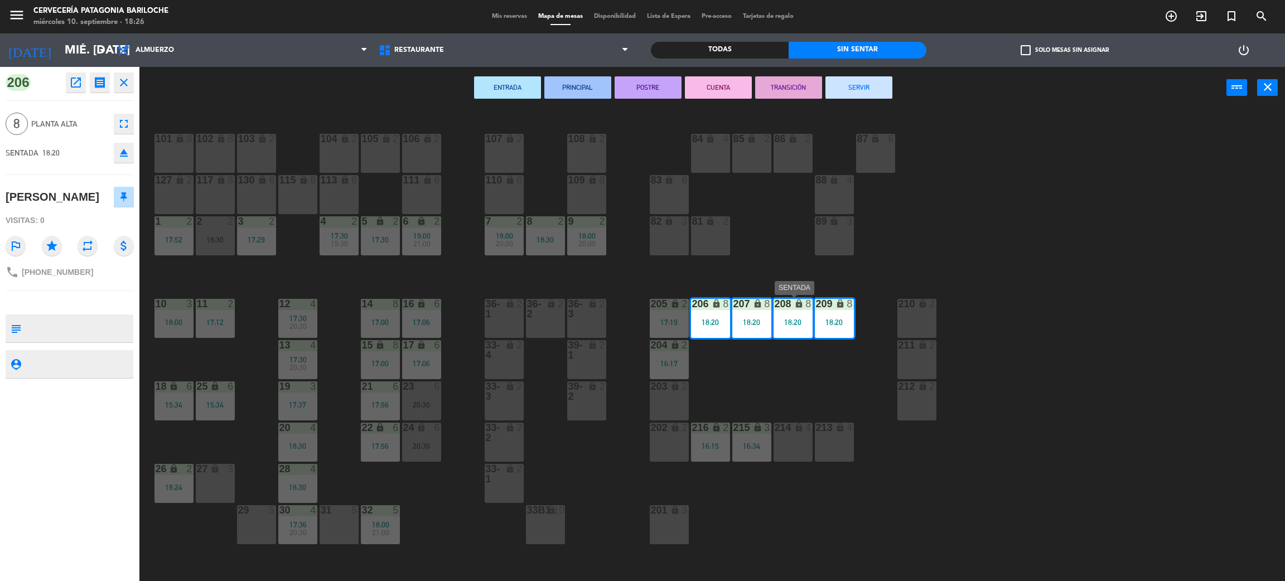
click at [796, 327] on div "208 lock 8 18:20" at bounding box center [792, 318] width 39 height 39
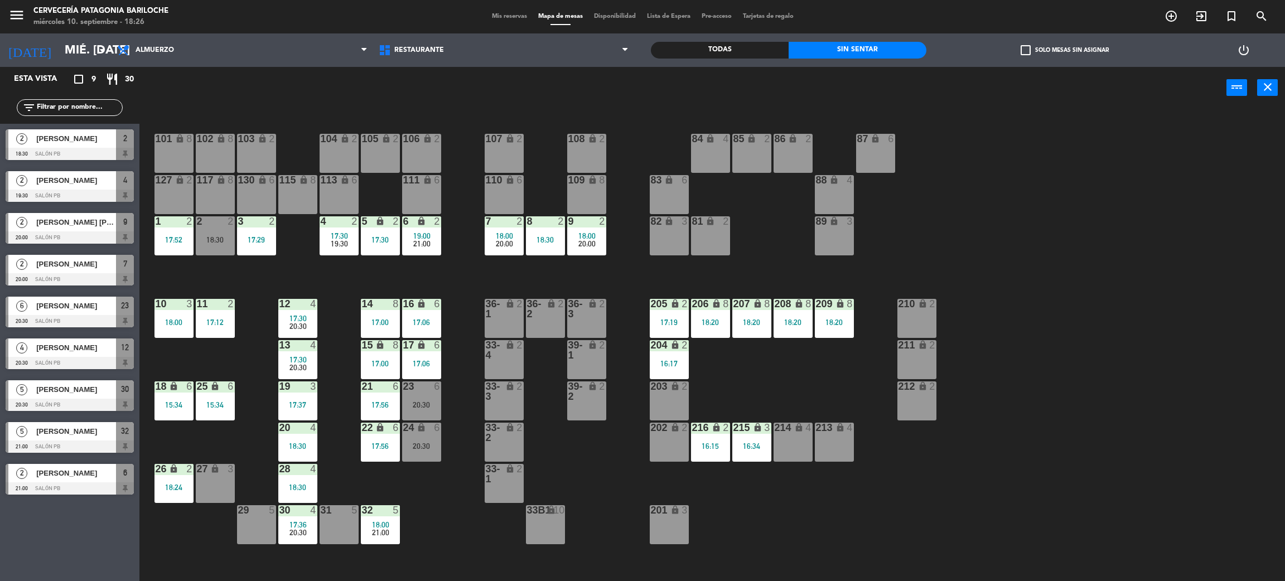
click at [765, 326] on div "18:20" at bounding box center [751, 322] width 39 height 8
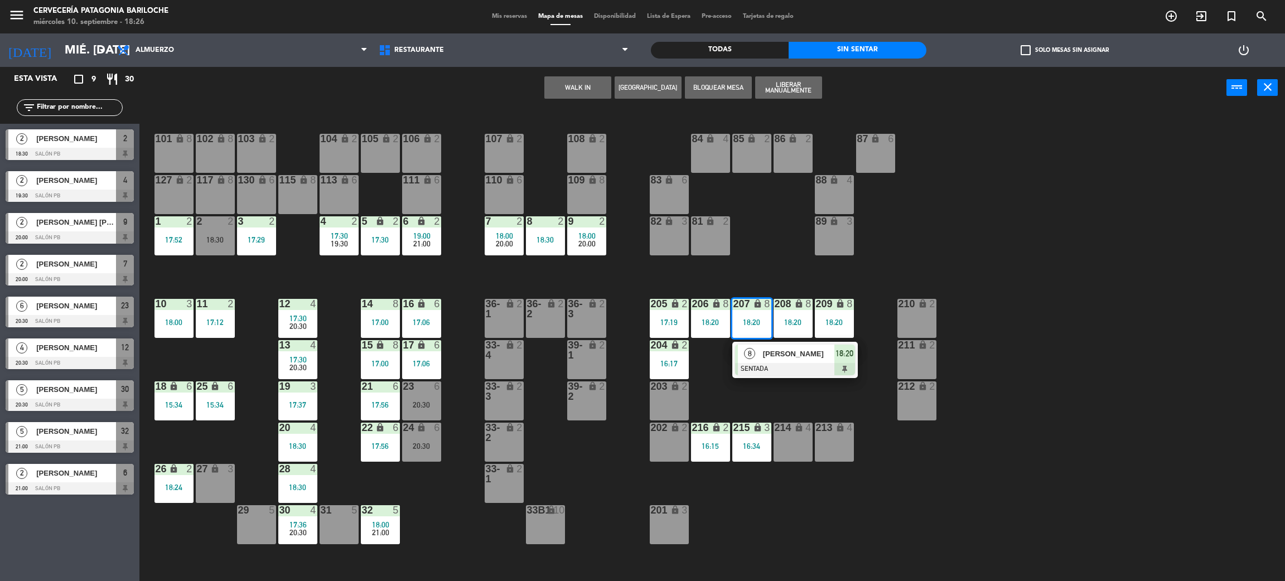
click at [749, 392] on div "101 lock 8 102 lock 8 104 lock 2 105 lock 2 106 lock 2 103 lock 2 107 lock 2 10…" at bounding box center [718, 350] width 1132 height 472
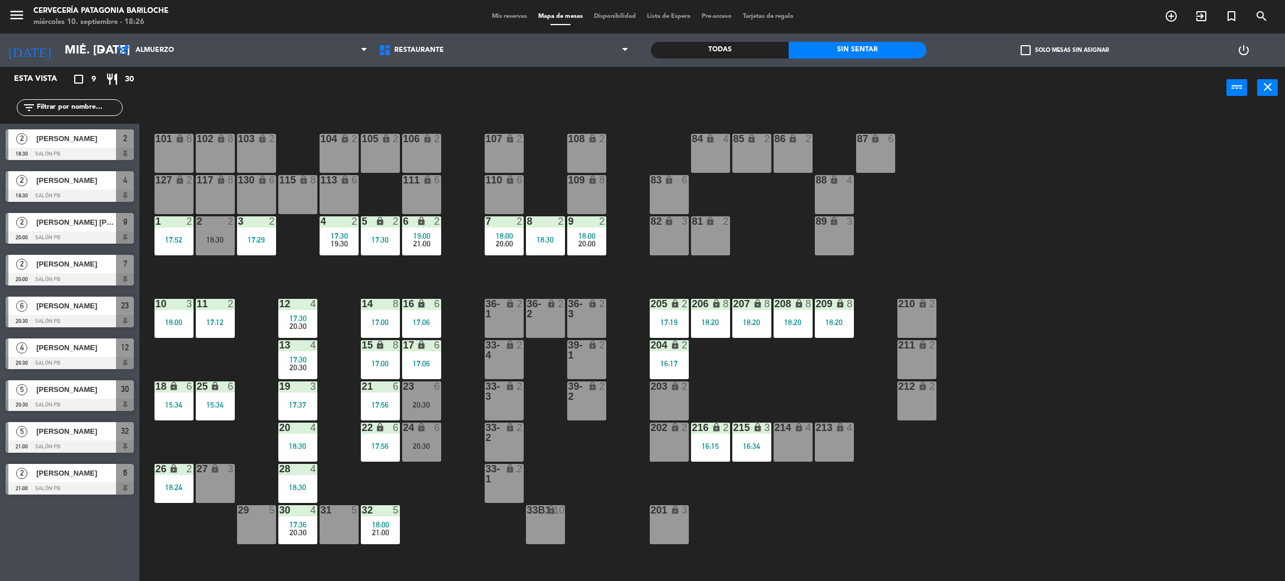
click at [838, 327] on div "209 lock 8 18:20" at bounding box center [834, 318] width 39 height 39
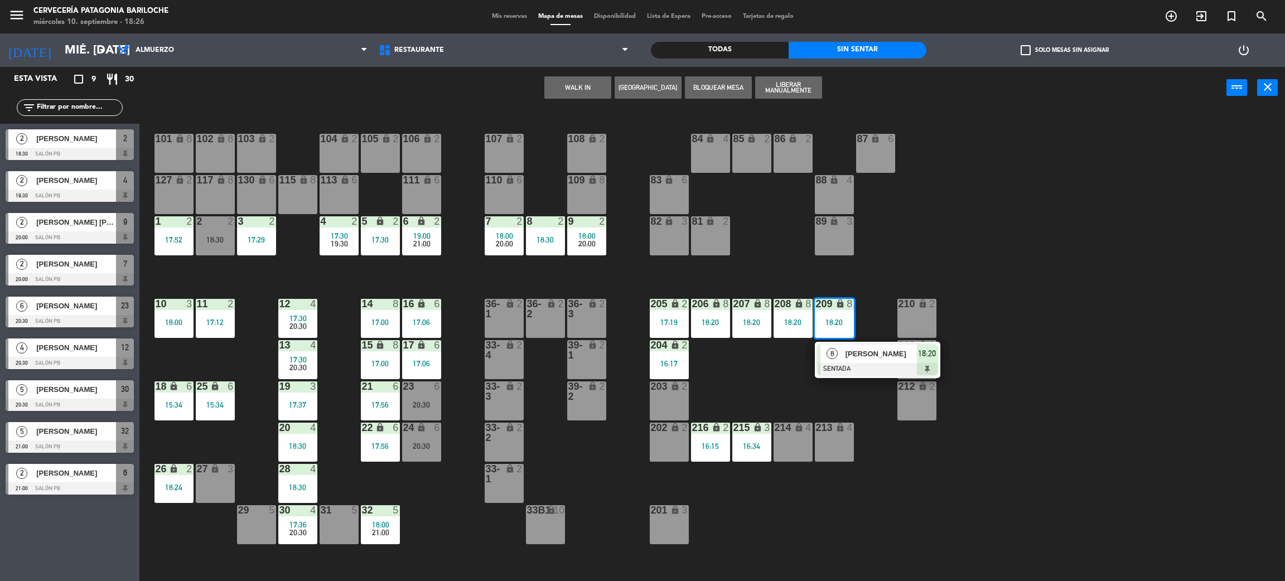
click at [794, 93] on button "Liberar Manualmente" at bounding box center [788, 87] width 67 height 22
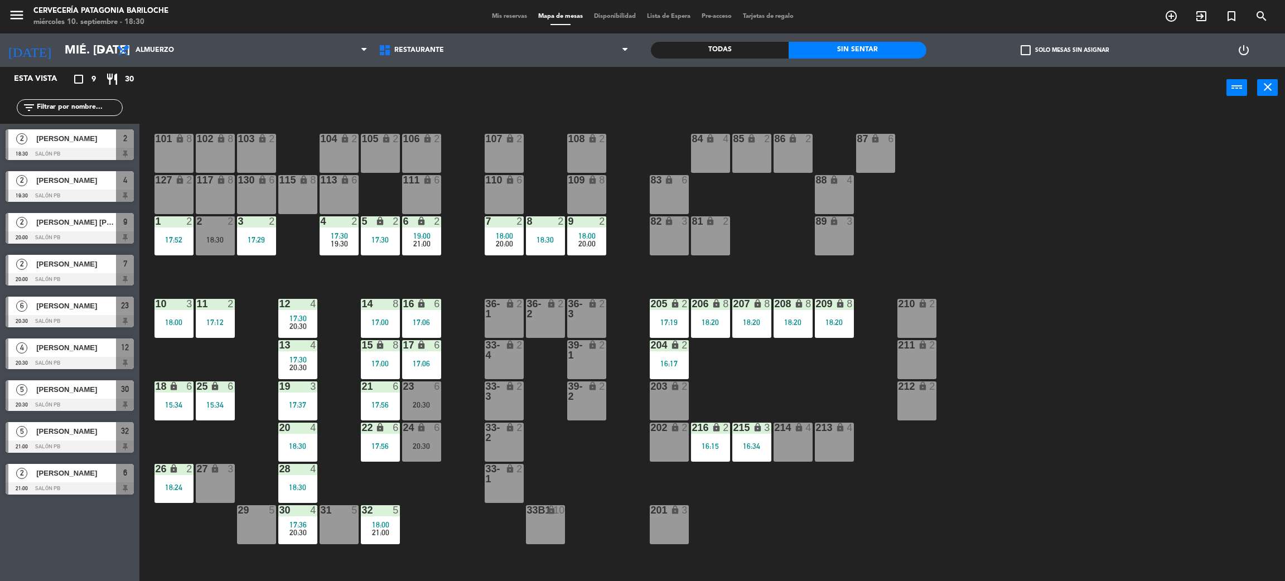
click at [546, 463] on div "101 lock 8 102 lock 8 104 lock 2 105 lock 2 106 lock 2 103 lock 2 107 lock 2 10…" at bounding box center [718, 350] width 1132 height 472
drag, startPoint x: 433, startPoint y: 406, endPoint x: 441, endPoint y: 408, distance: 8.0
click at [437, 408] on div "20:30" at bounding box center [421, 405] width 39 height 8
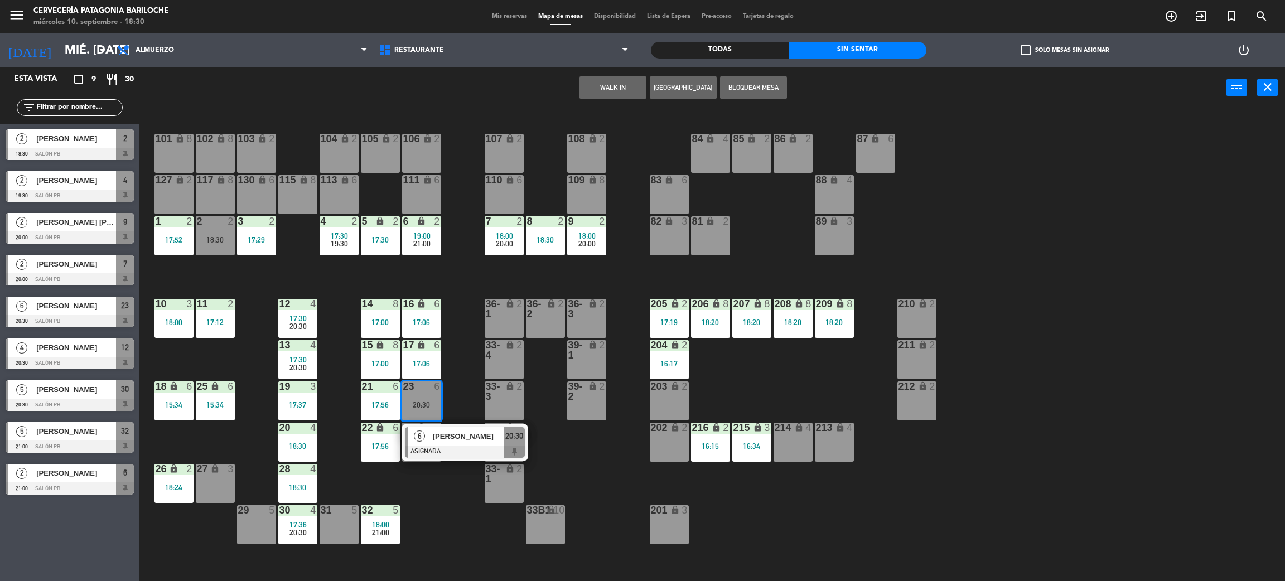
click at [450, 387] on div "101 lock 8 102 lock 8 104 lock 2 105 lock 2 106 lock 2 103 lock 2 107 lock 2 10…" at bounding box center [718, 350] width 1132 height 472
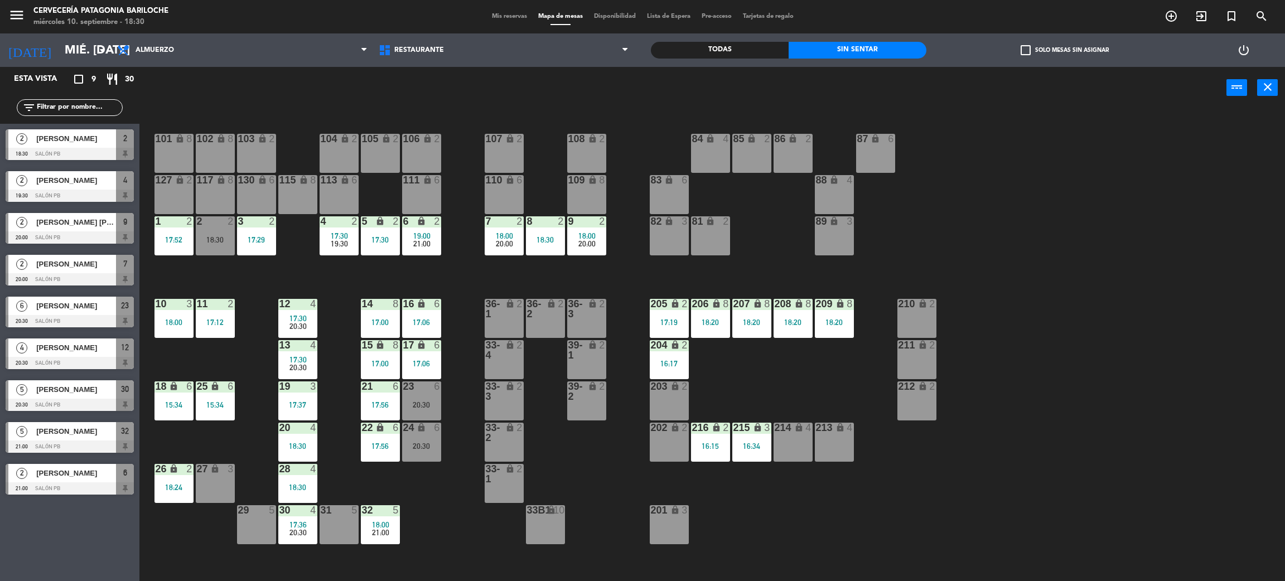
click at [436, 404] on div "20:30" at bounding box center [421, 405] width 39 height 8
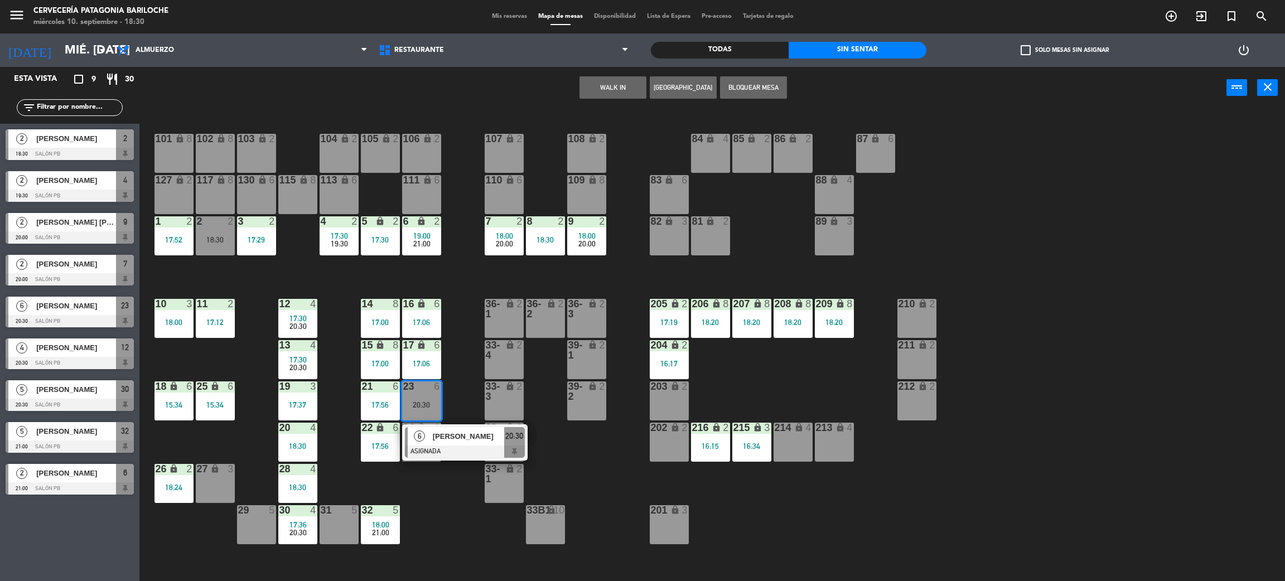
click at [604, 83] on button "WALK IN" at bounding box center [612, 87] width 67 height 22
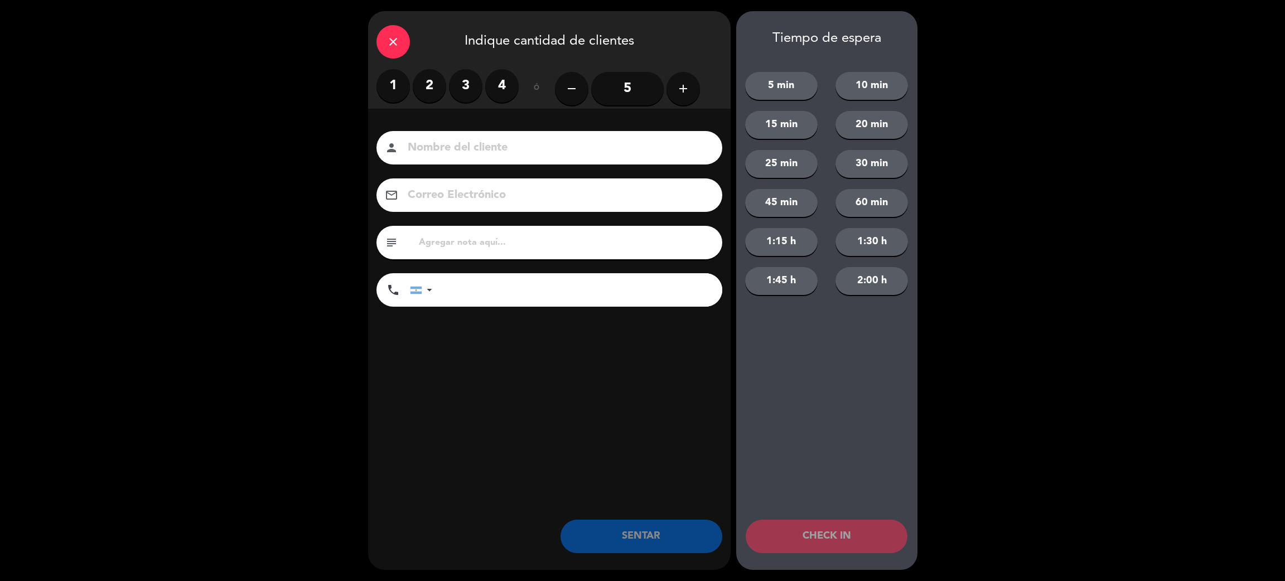
click at [677, 87] on icon "add" at bounding box center [682, 88] width 13 height 13
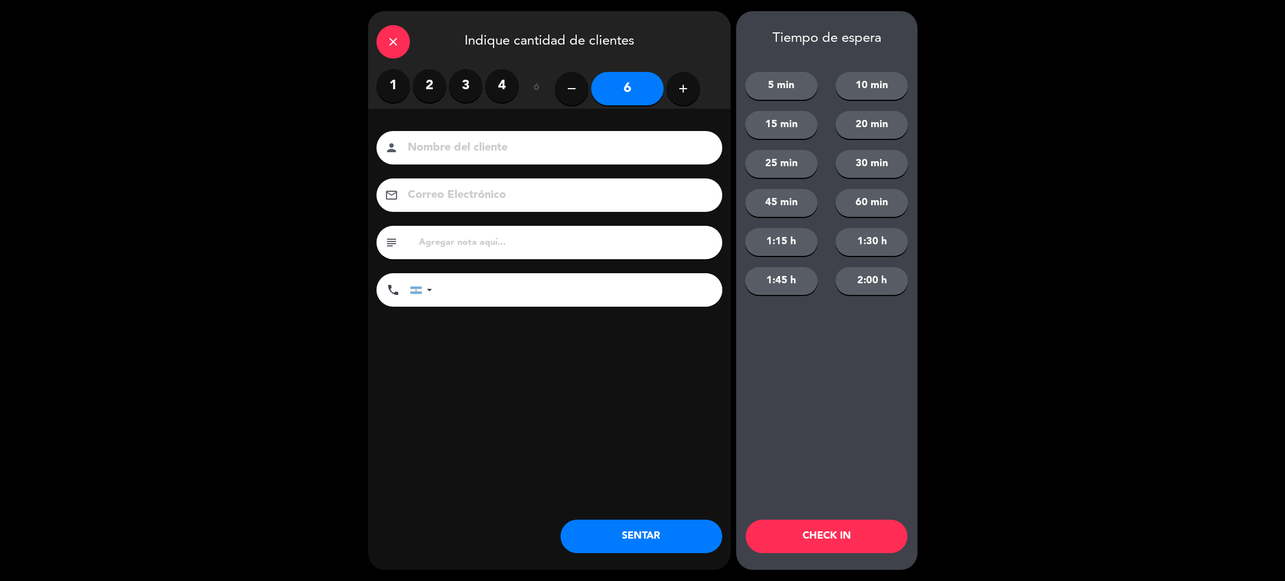
click at [603, 140] on input at bounding box center [556, 148] width 301 height 20
type input "[PERSON_NAME]"
type input "[PHONE_NUMBER]"
click at [627, 531] on button "SENTAR" at bounding box center [641, 536] width 162 height 33
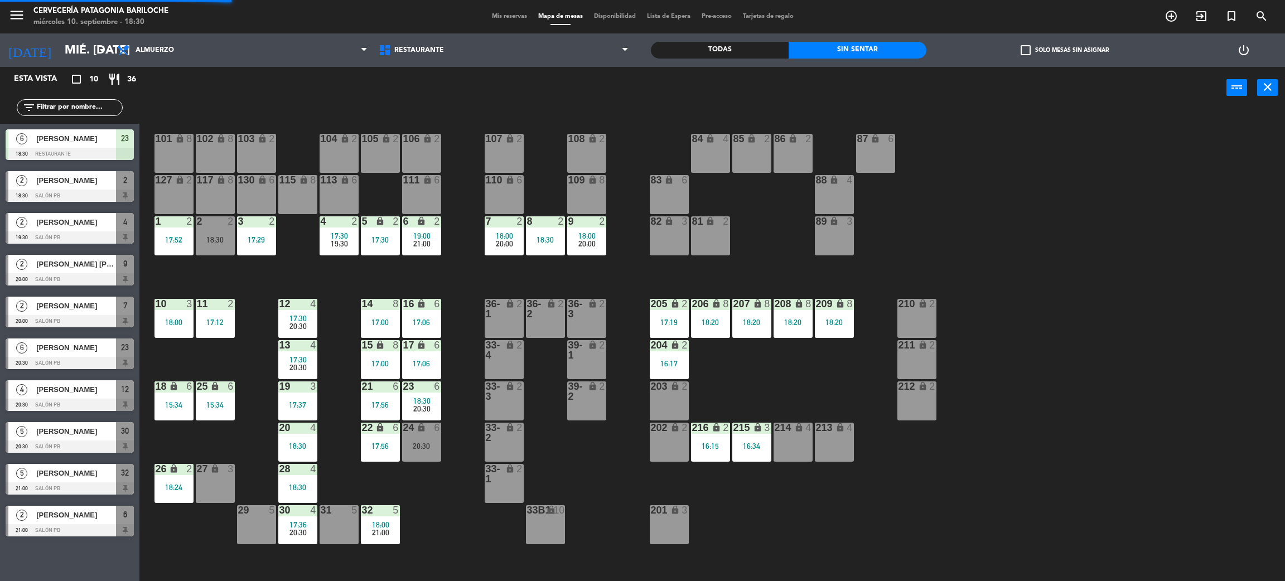
click at [432, 406] on div "20:30" at bounding box center [421, 409] width 39 height 8
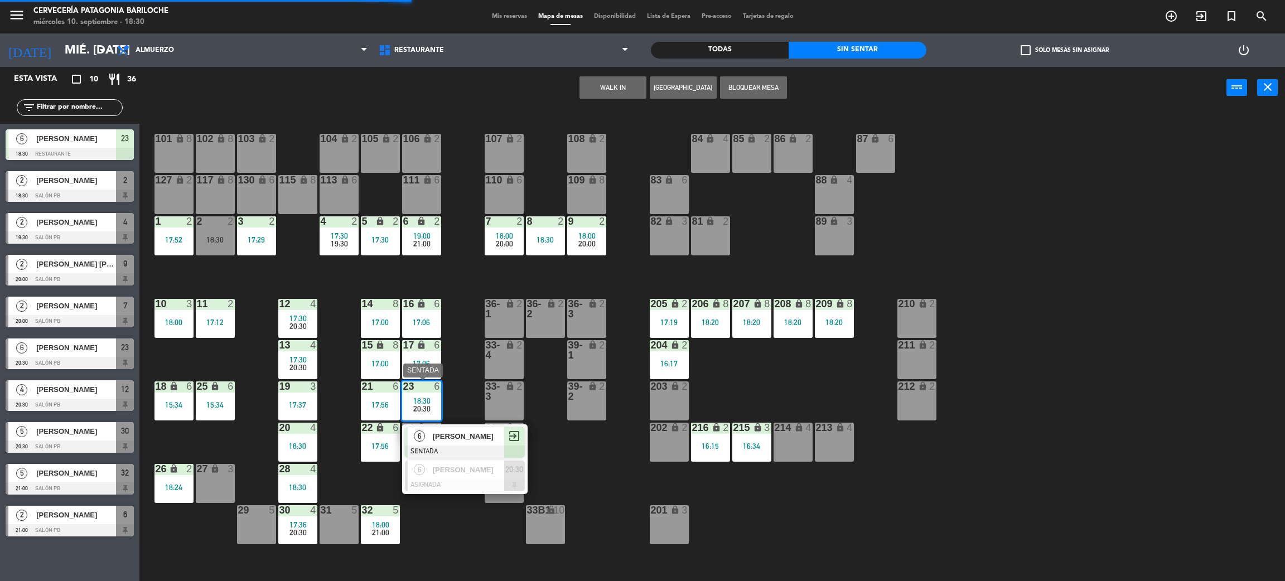
click at [453, 430] on span "[PERSON_NAME]" at bounding box center [468, 436] width 71 height 12
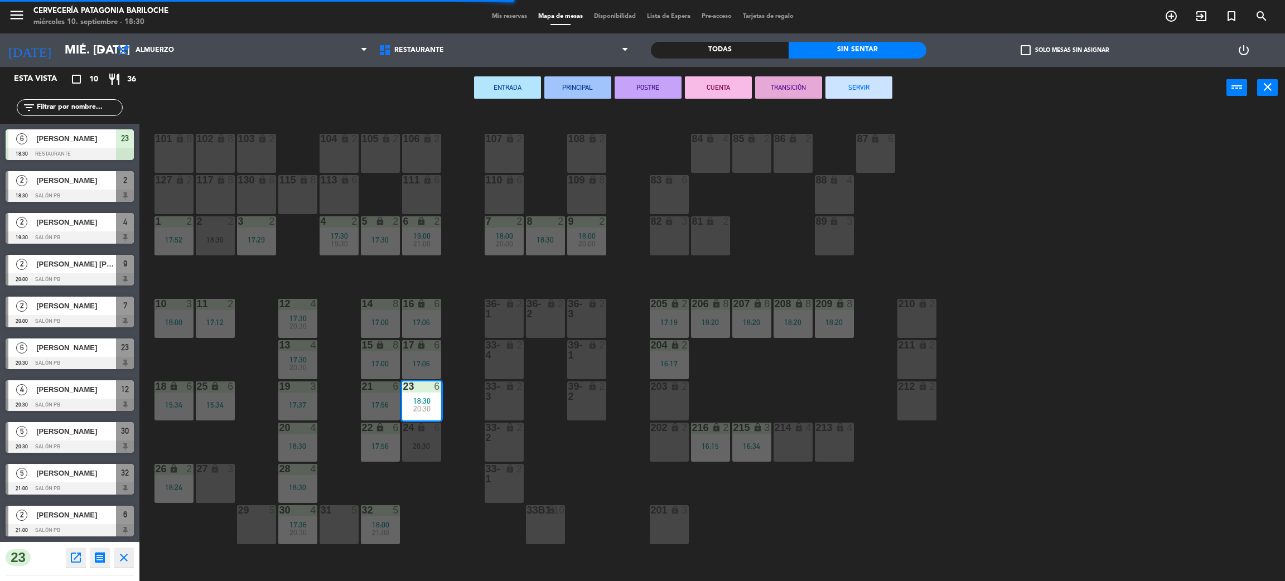
drag, startPoint x: 429, startPoint y: 448, endPoint x: 439, endPoint y: 452, distance: 10.6
click at [430, 448] on div "20:30" at bounding box center [421, 446] width 39 height 8
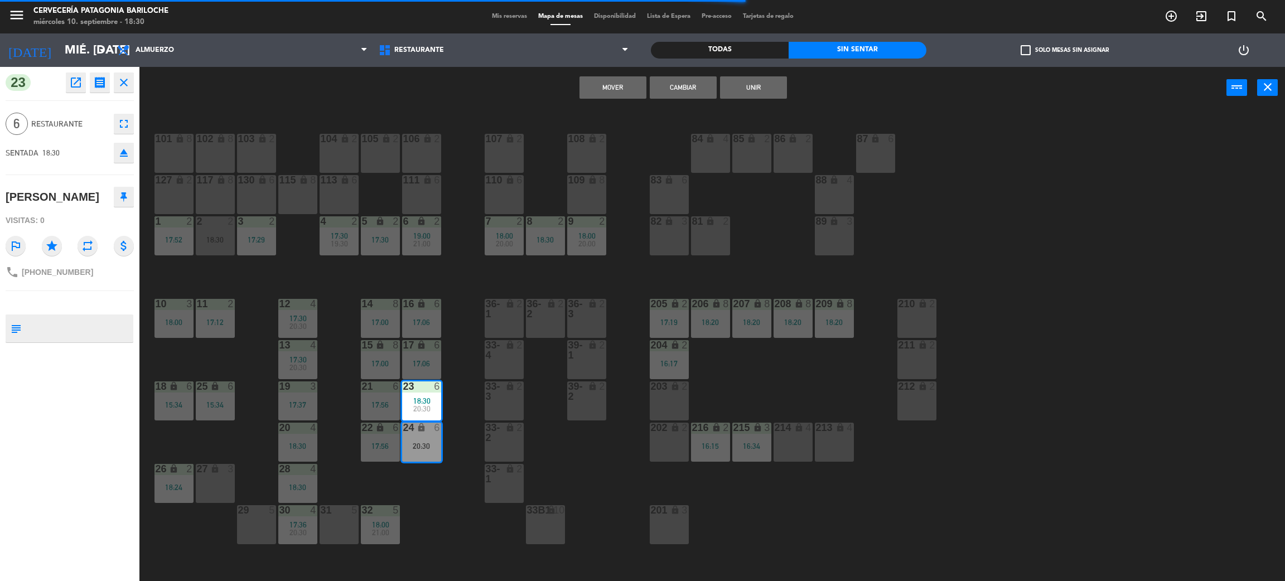
click at [762, 84] on button "Unir" at bounding box center [753, 87] width 67 height 22
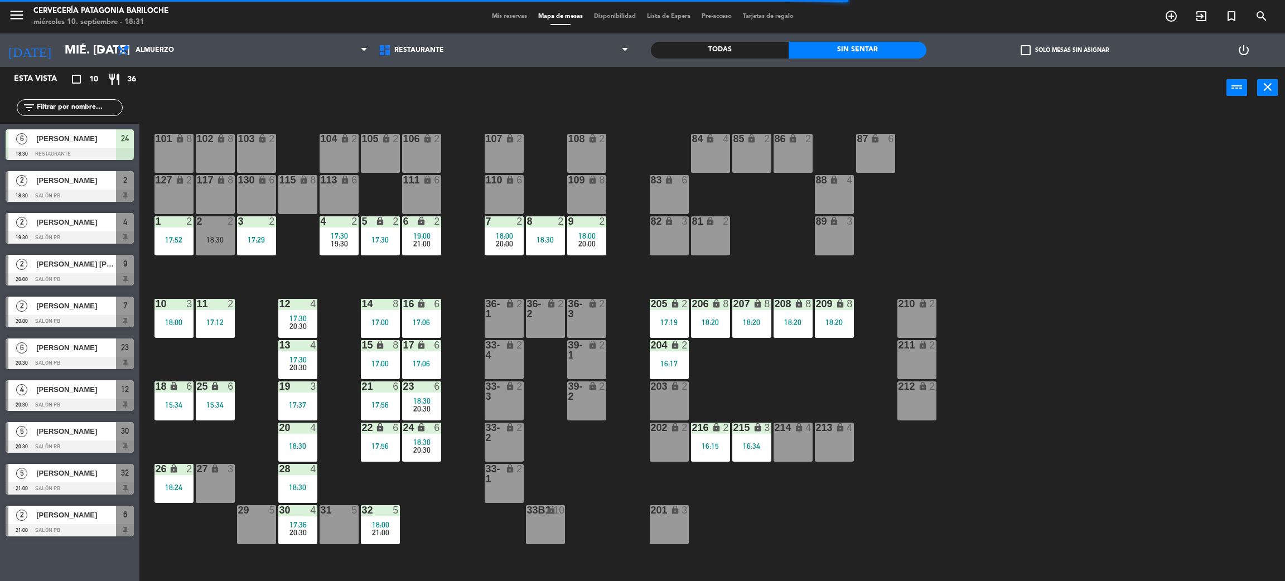
click at [585, 457] on div "101 lock 8 102 lock 8 104 lock 2 105 lock 2 106 lock 2 103 lock 2 107 lock 2 10…" at bounding box center [718, 350] width 1132 height 472
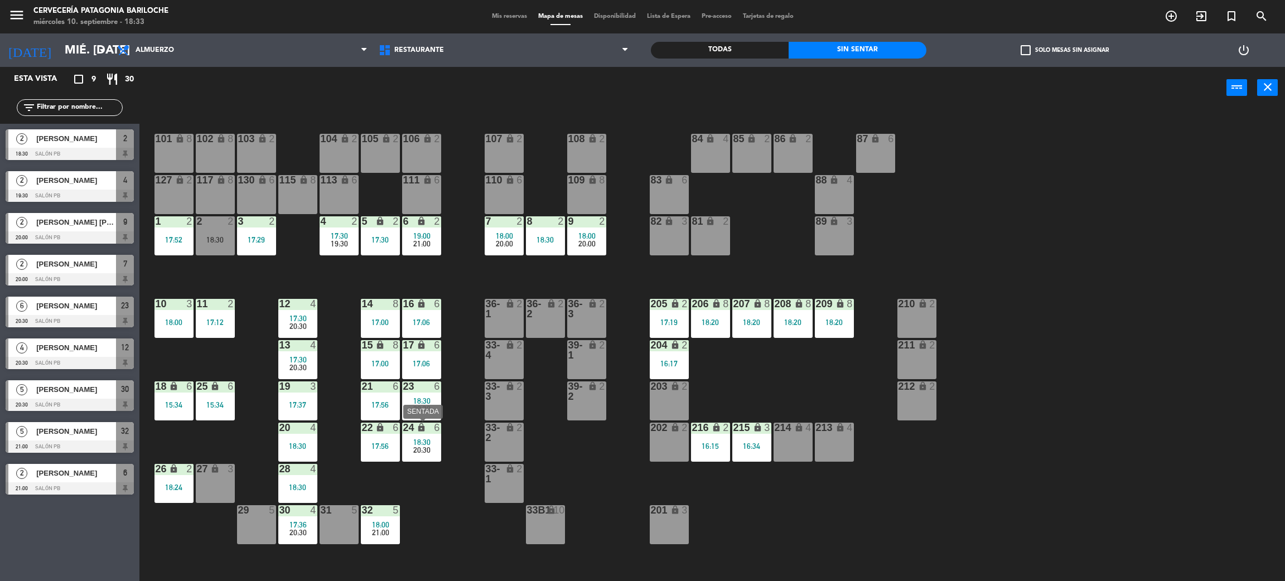
click at [420, 441] on span "18:30" at bounding box center [421, 442] width 17 height 9
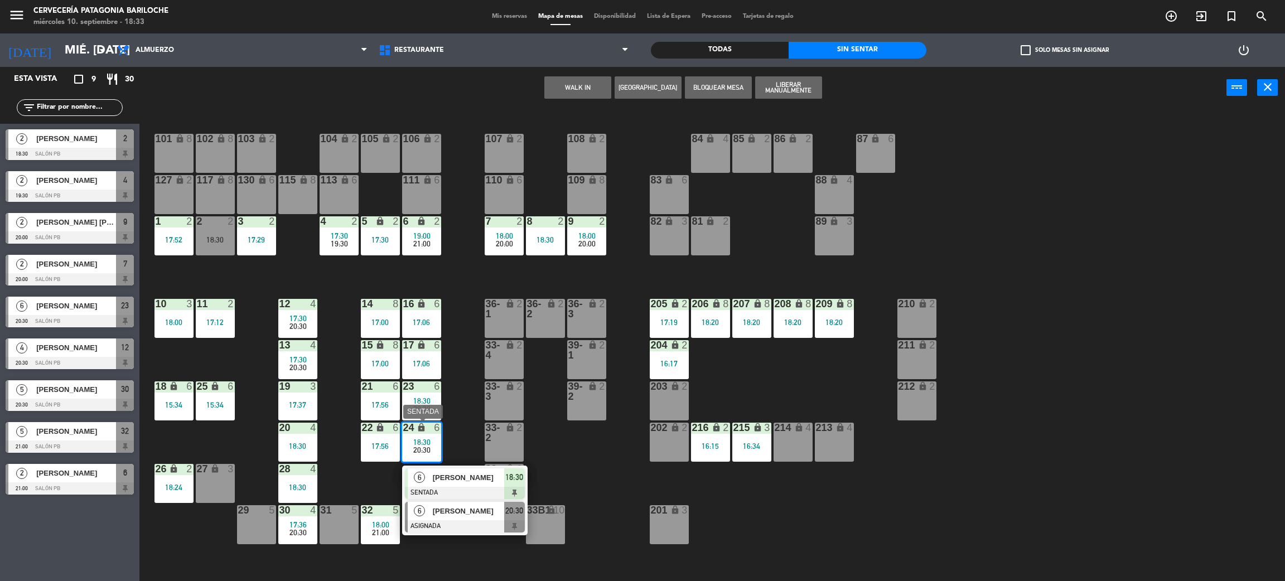
click at [456, 507] on span "[PERSON_NAME]" at bounding box center [468, 511] width 71 height 12
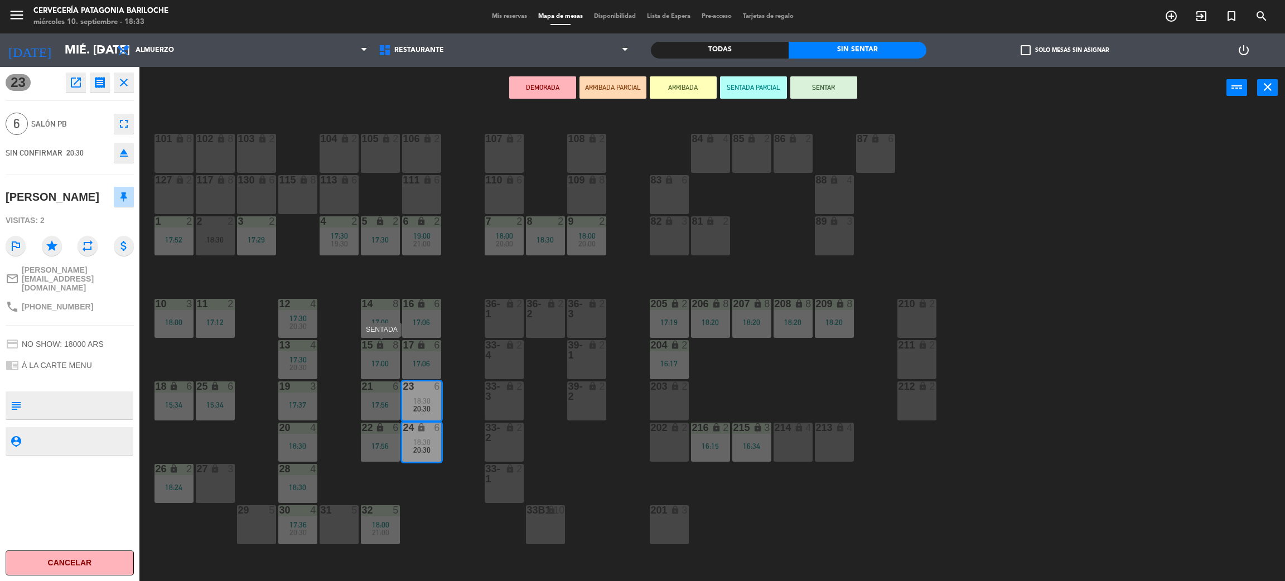
click at [392, 357] on div "15 lock 8 17:00" at bounding box center [380, 359] width 39 height 39
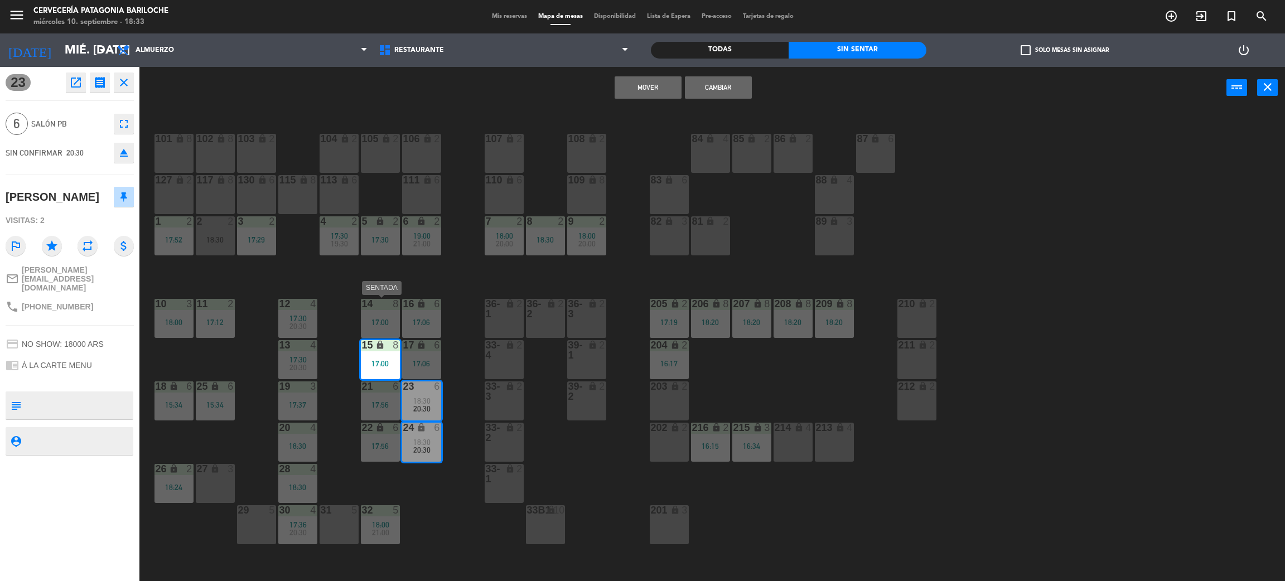
click at [392, 324] on div "17:00" at bounding box center [380, 322] width 39 height 8
click at [652, 90] on button "Mover y Unir" at bounding box center [647, 87] width 67 height 22
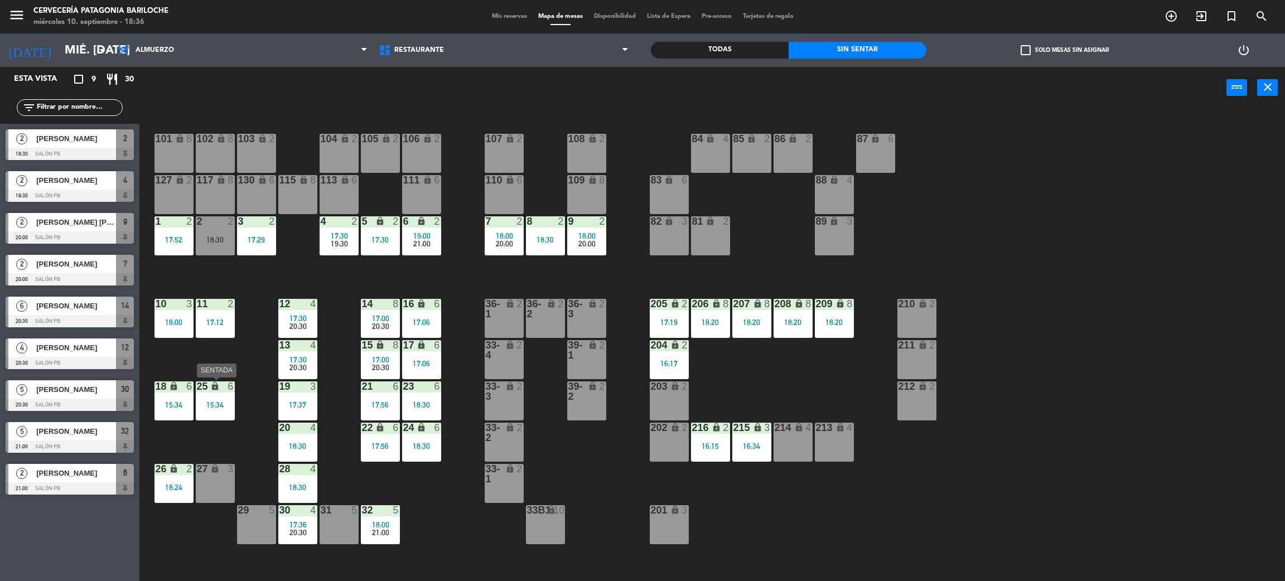
click at [219, 398] on div "25 lock 6 15:34" at bounding box center [215, 400] width 39 height 39
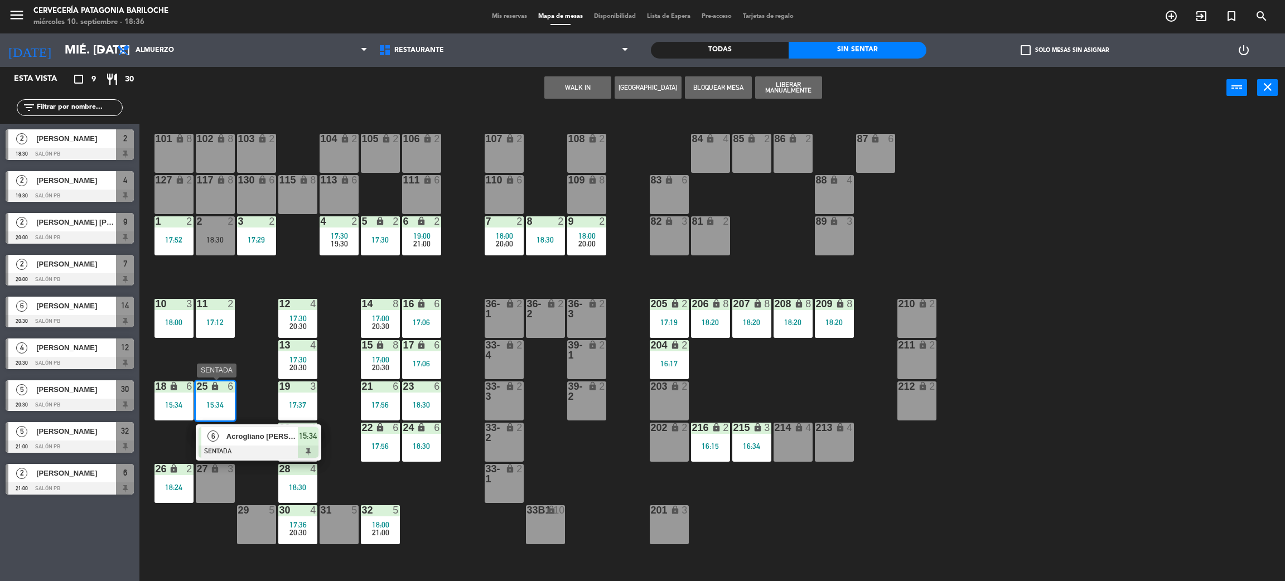
click at [253, 440] on span "Acrogliano [PERSON_NAME]" at bounding box center [261, 436] width 71 height 12
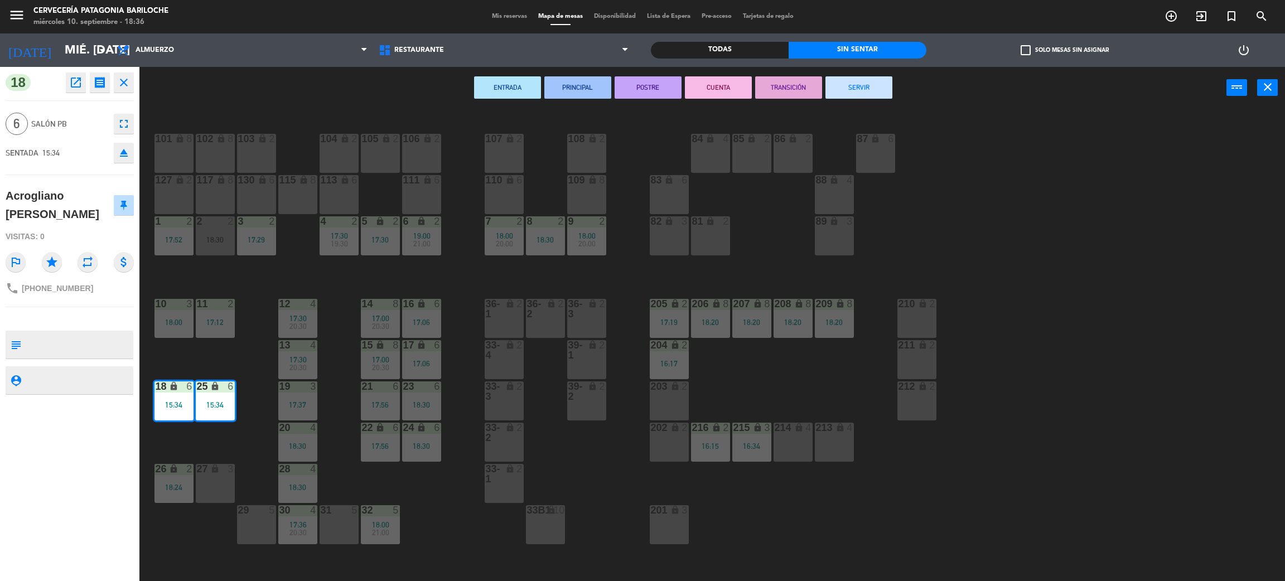
click at [870, 80] on button "SERVIR" at bounding box center [858, 87] width 67 height 22
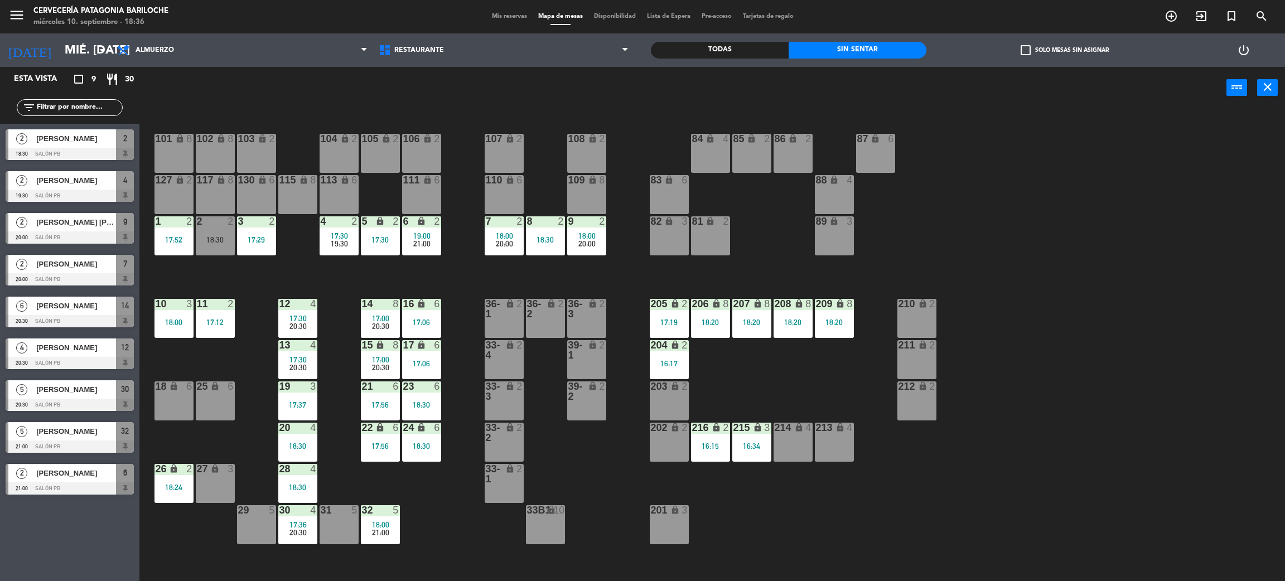
click at [837, 521] on div "101 lock 8 102 lock 8 104 lock 2 105 lock 2 106 lock 2 103 lock 2 107 lock 2 10…" at bounding box center [718, 350] width 1132 height 472
click at [346, 529] on div "31 5" at bounding box center [338, 524] width 39 height 39
click at [598, 83] on button "WALK IN" at bounding box center [612, 87] width 67 height 22
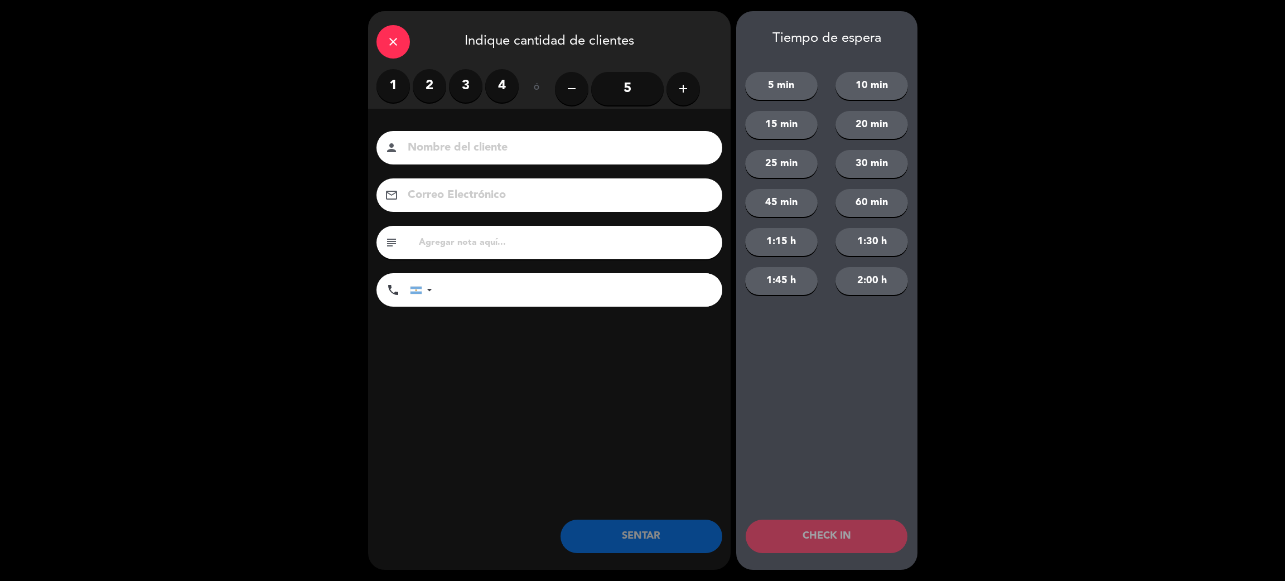
click at [507, 93] on label "4" at bounding box center [501, 85] width 33 height 33
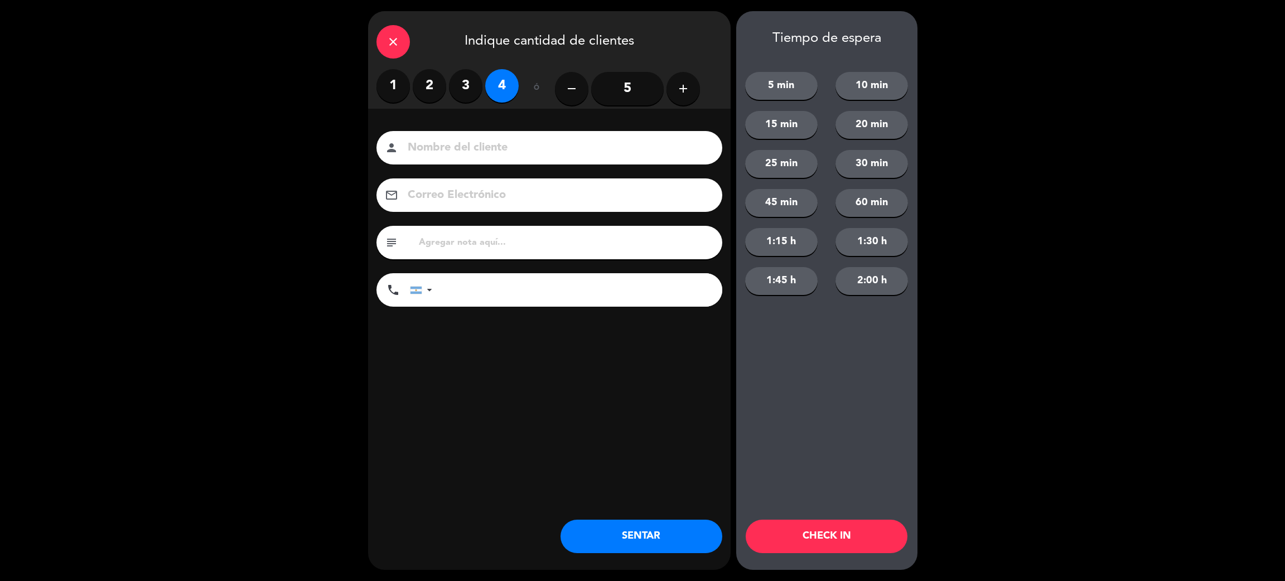
click at [511, 147] on input at bounding box center [556, 148] width 301 height 20
type input "L"
type input "[PERSON_NAME]"
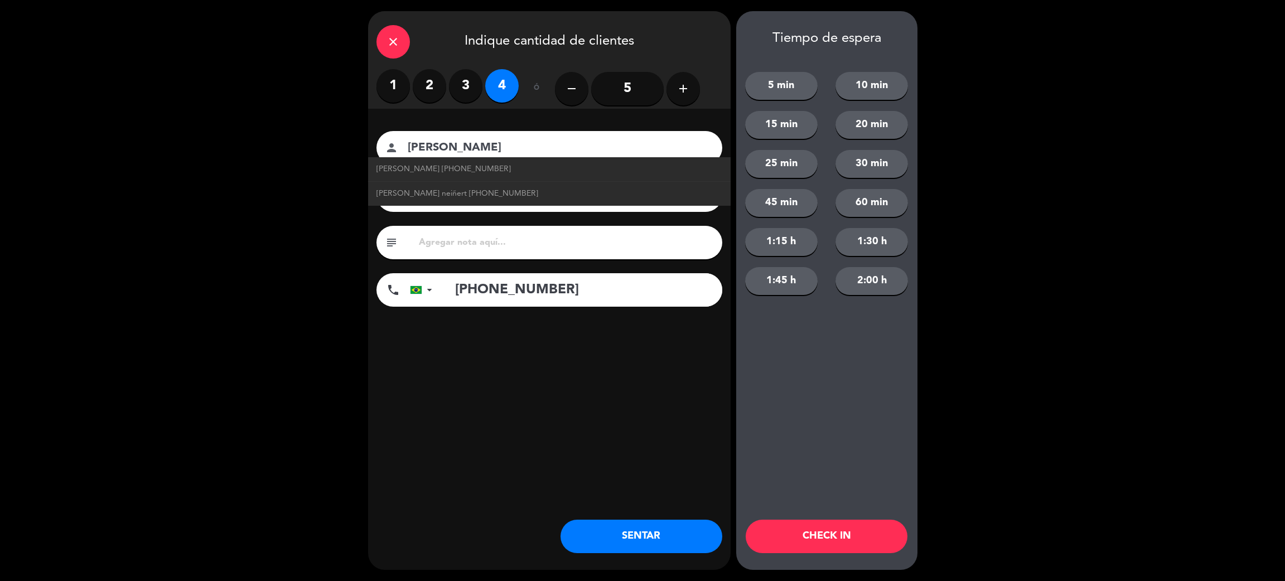
type input "[PHONE_NUMBER]"
click at [598, 535] on button "SENTAR" at bounding box center [641, 536] width 162 height 33
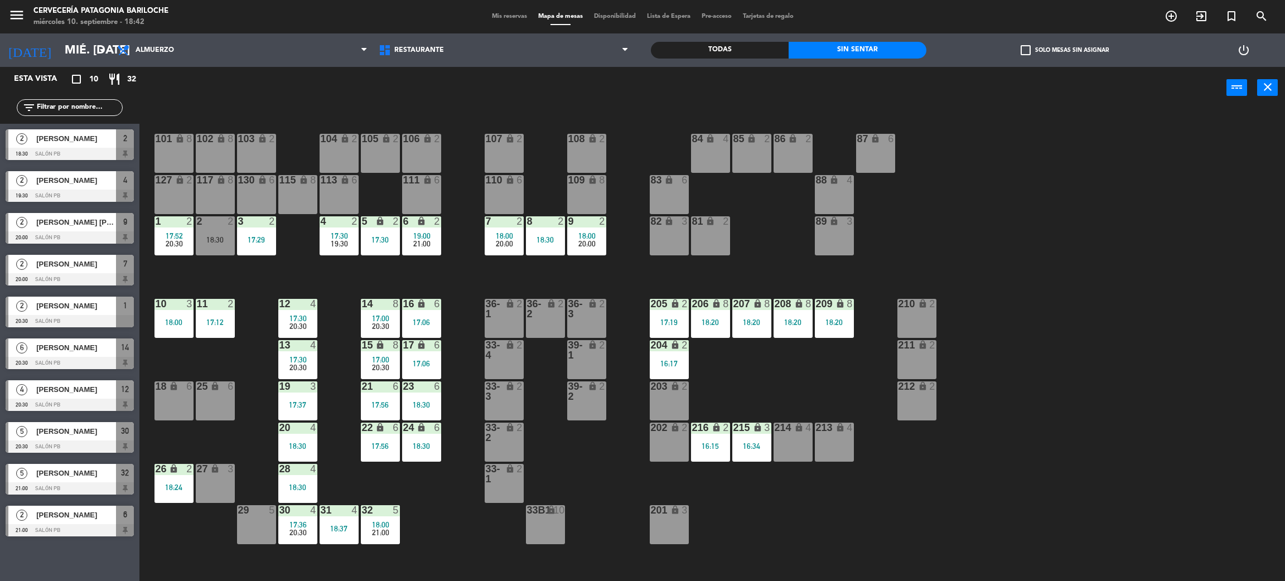
click at [215, 479] on div "27 lock 3" at bounding box center [215, 483] width 39 height 39
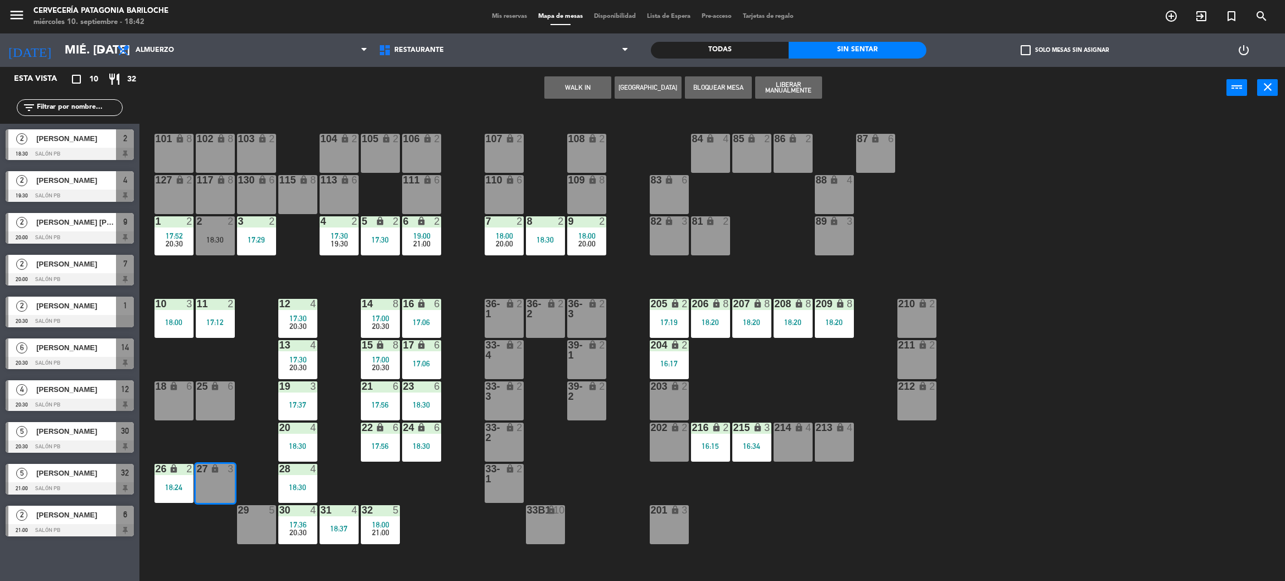
click at [494, 94] on div "WALK IN Crear Reserva Bloquear Mesa Liberar Manualmente power_input close" at bounding box center [682, 88] width 1087 height 42
drag, startPoint x: 169, startPoint y: 537, endPoint x: 225, endPoint y: 538, distance: 55.8
click at [173, 537] on div "101 lock 8 102 lock 8 104 lock 2 105 lock 2 106 lock 2 103 lock 2 107 lock 2 10…" at bounding box center [718, 350] width 1132 height 472
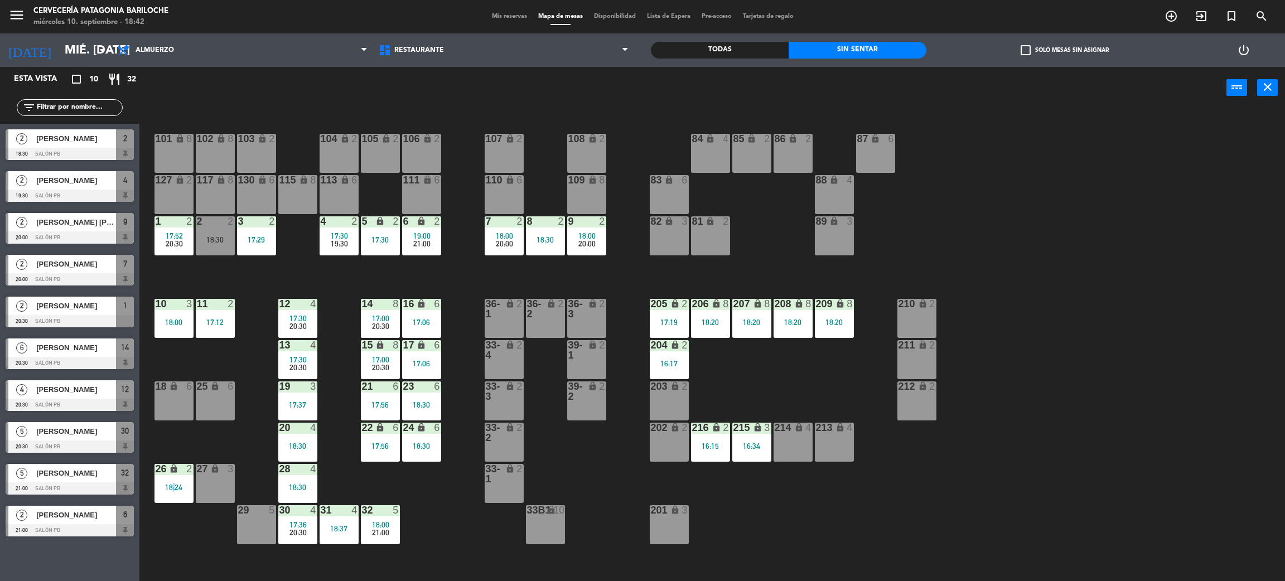
click at [246, 524] on div "29 5" at bounding box center [256, 524] width 39 height 39
click at [628, 81] on button "WALK IN" at bounding box center [612, 87] width 67 height 22
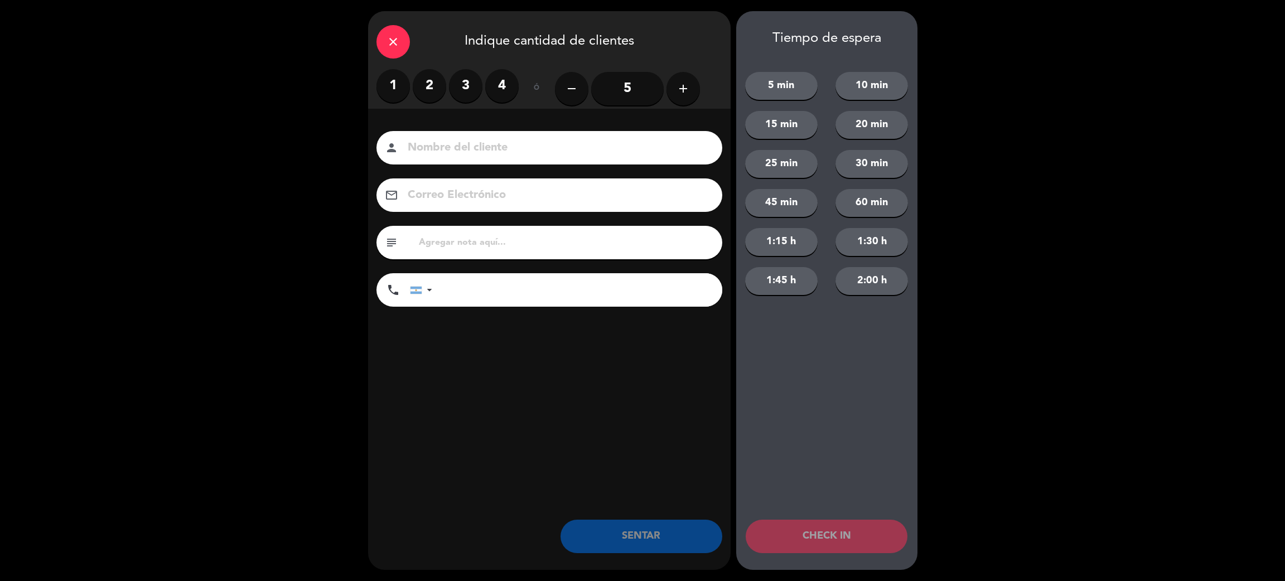
click at [506, 85] on label "4" at bounding box center [501, 85] width 33 height 33
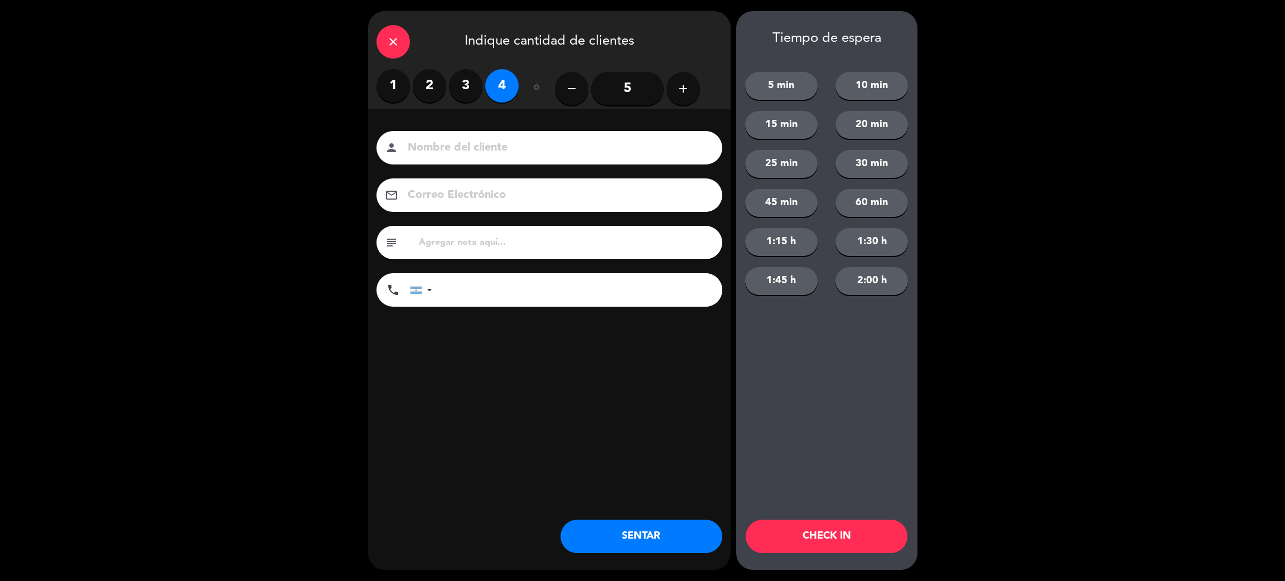
click at [517, 140] on input at bounding box center [556, 148] width 301 height 20
type input "[PERSON_NAME]"
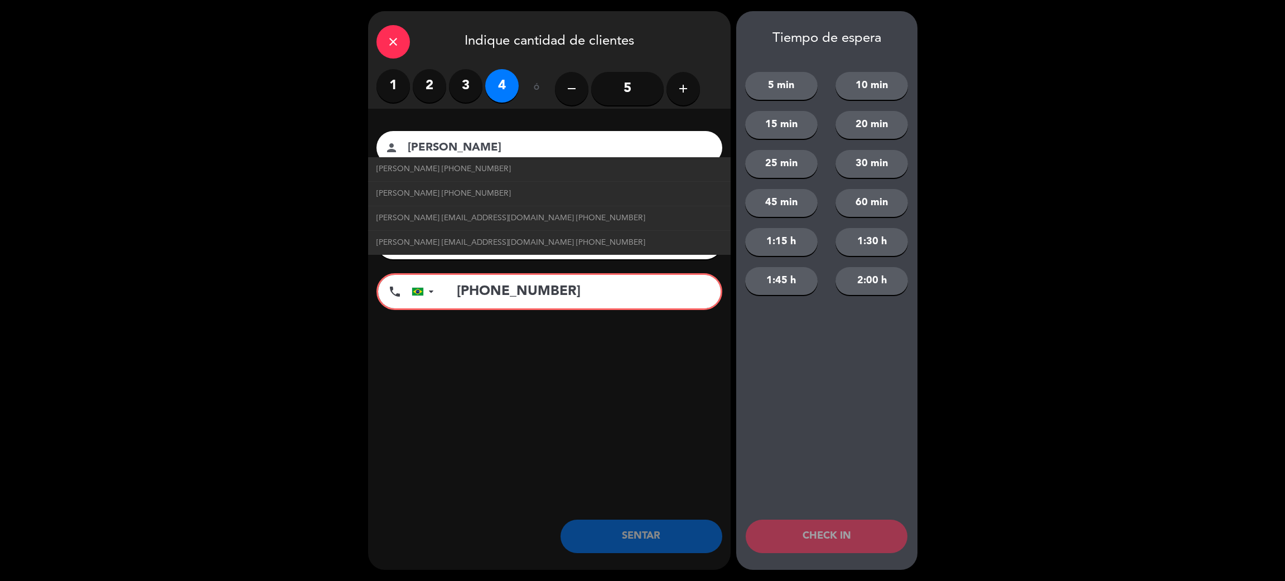
click at [483, 303] on input "[PHONE_NUMBER]" at bounding box center [582, 291] width 275 height 33
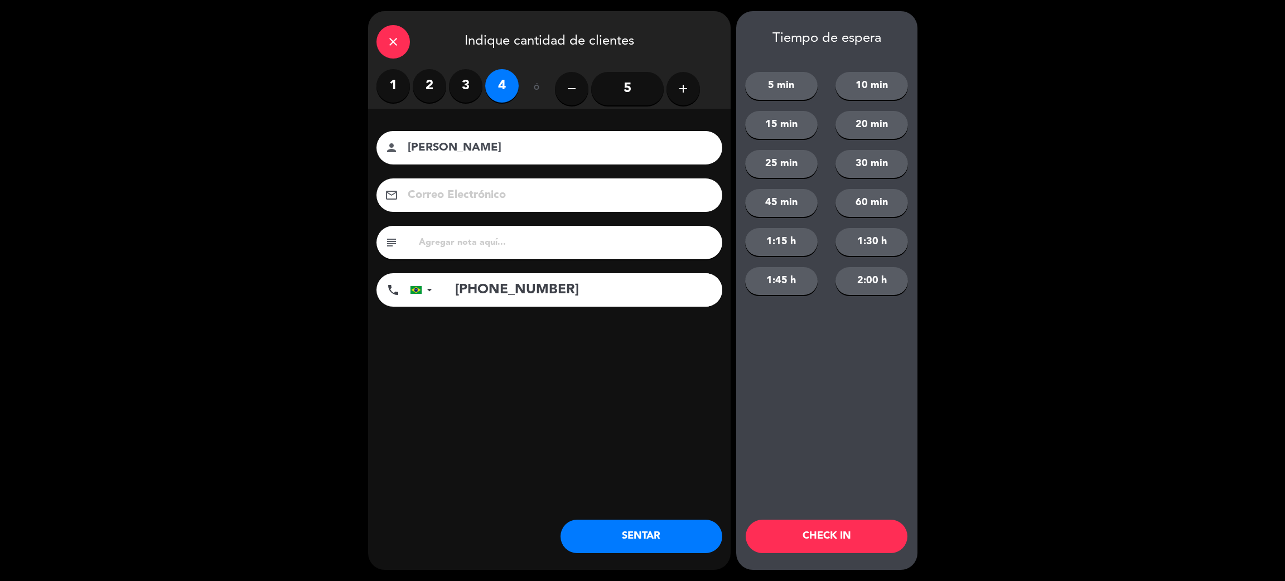
type input "[PHONE_NUMBER]"
click at [627, 542] on button "SENTAR" at bounding box center [641, 536] width 162 height 33
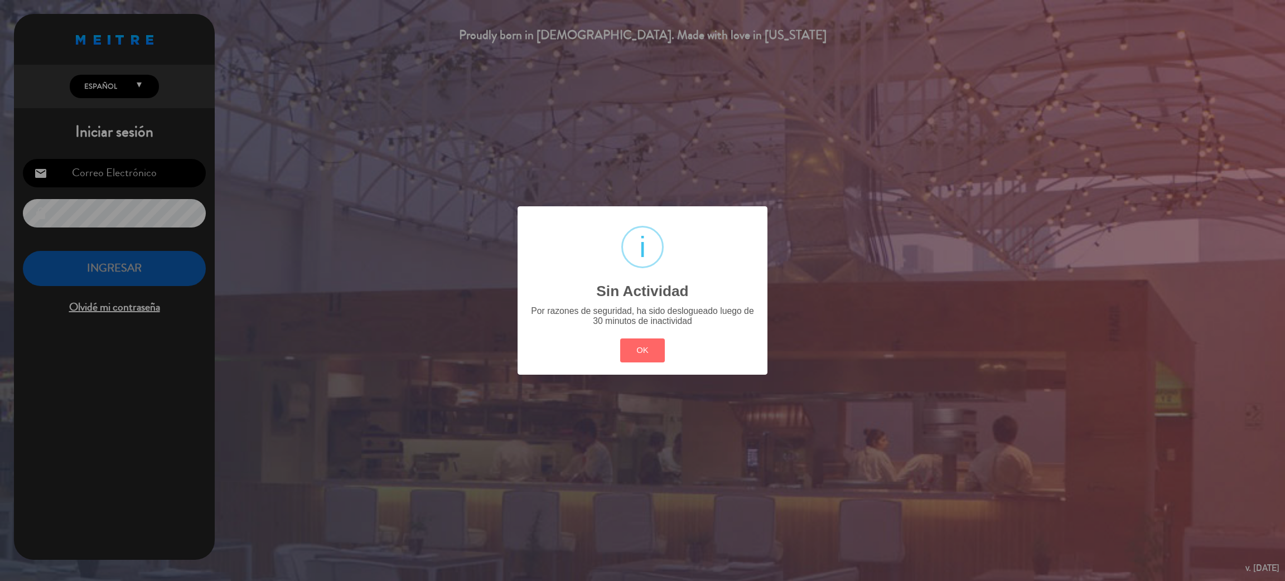
type input "[EMAIL_ADDRESS][DOMAIN_NAME]"
click at [647, 354] on button "OK" at bounding box center [642, 350] width 45 height 24
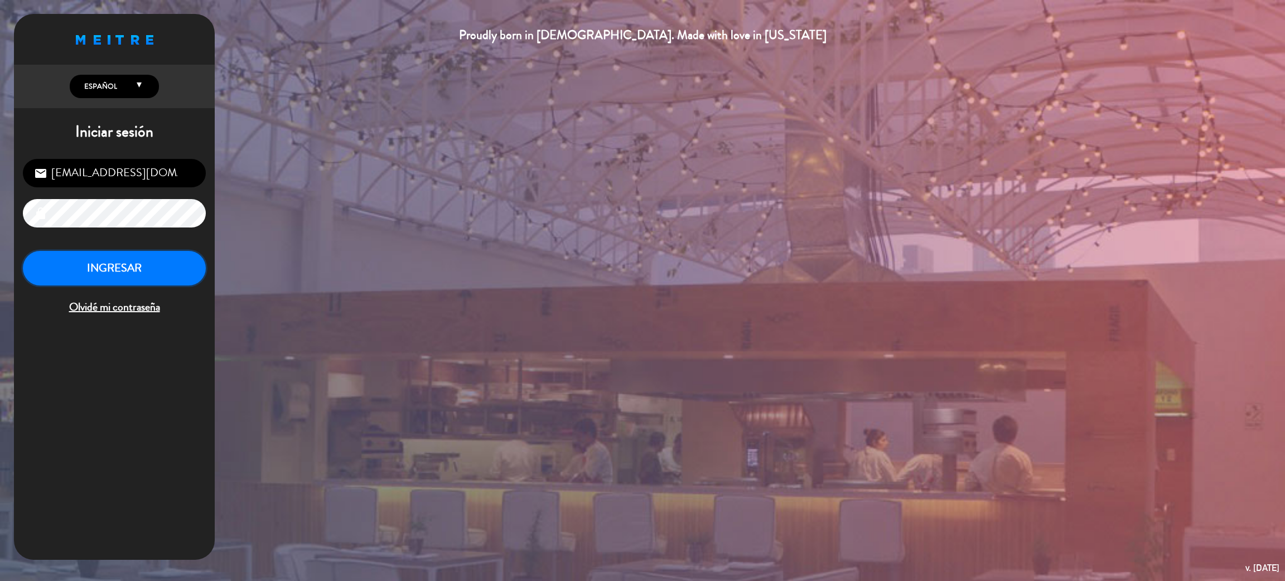
click at [160, 271] on button "INGRESAR" at bounding box center [114, 268] width 183 height 35
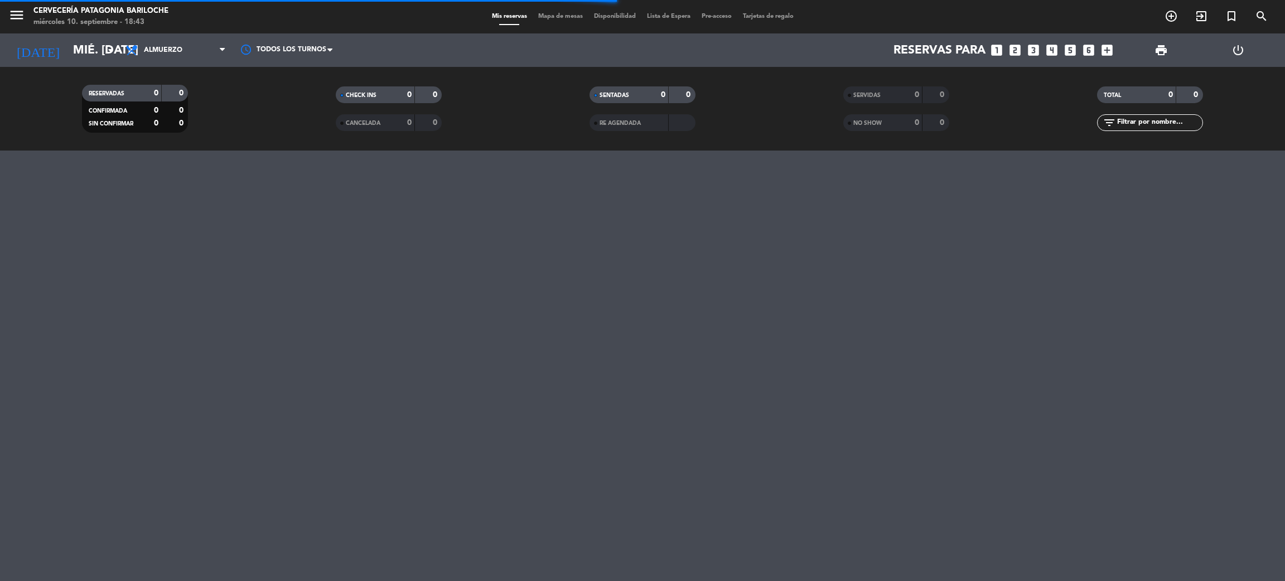
click at [566, 16] on span "Mapa de mesas" at bounding box center [560, 16] width 56 height 6
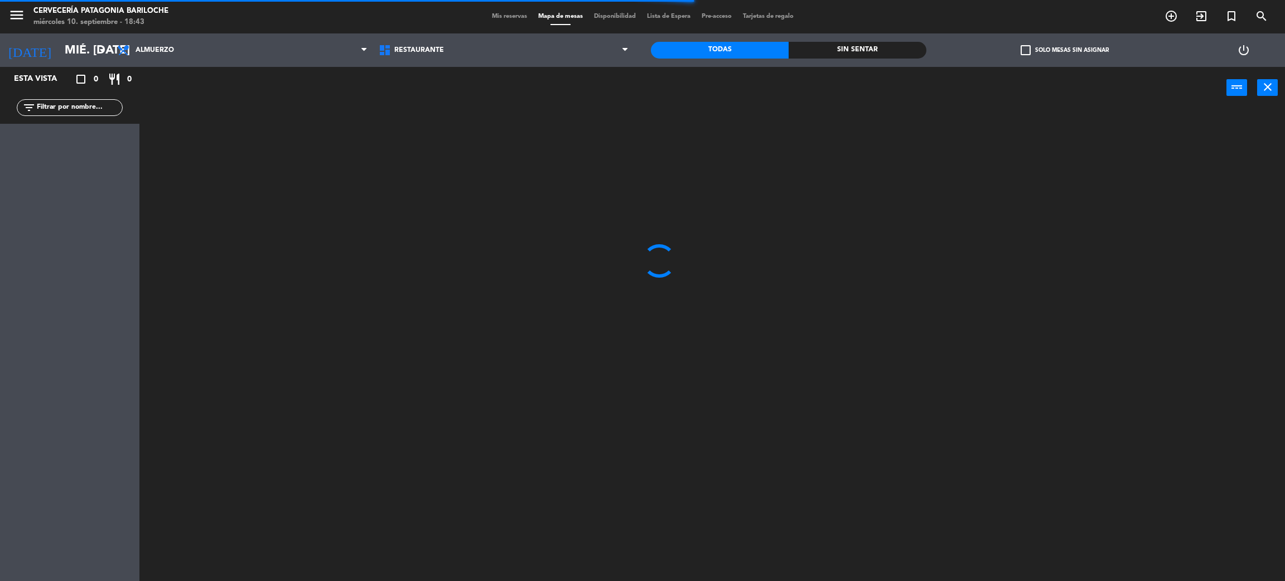
click at [841, 43] on div "Sin sentar" at bounding box center [857, 50] width 138 height 17
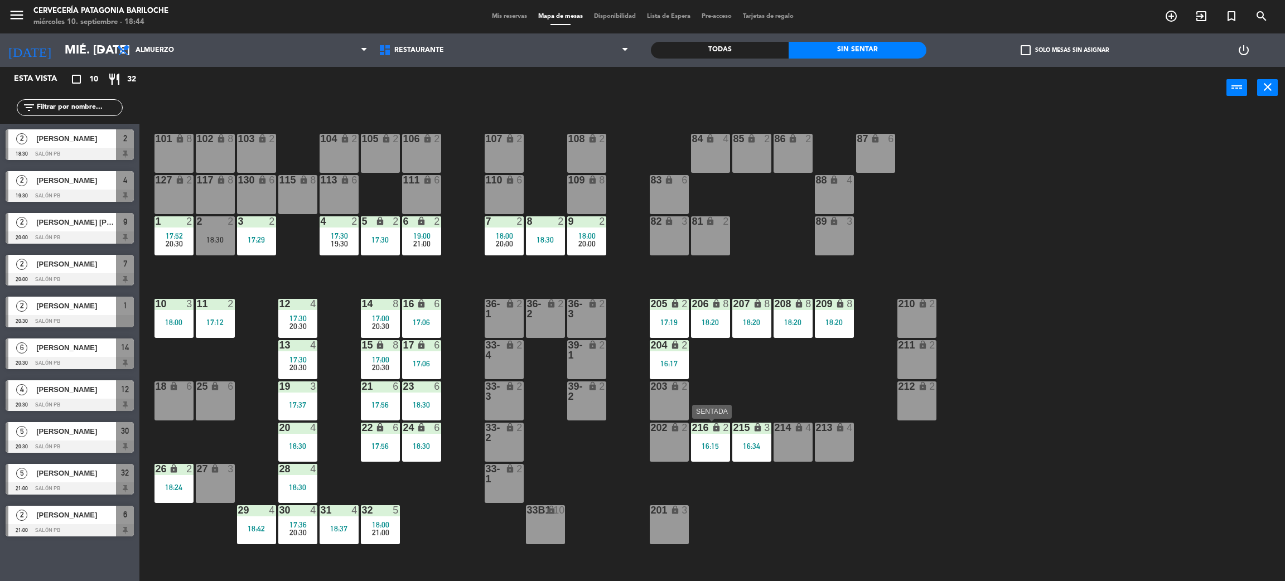
click at [701, 440] on div "216 lock 2 16:15" at bounding box center [710, 442] width 39 height 39
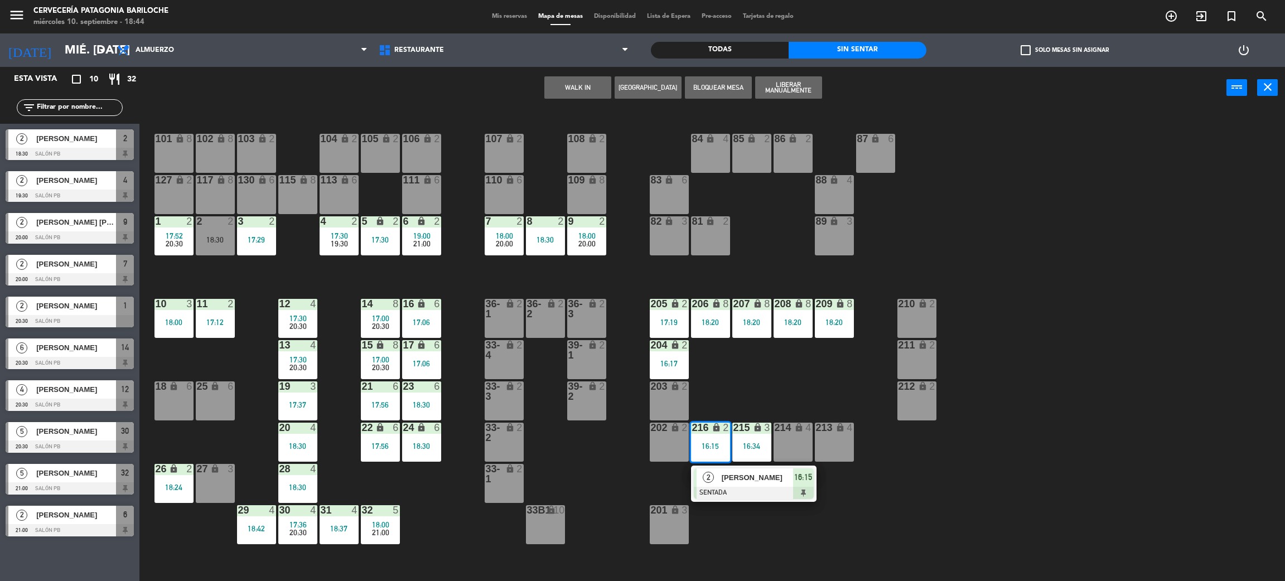
click at [735, 491] on div at bounding box center [754, 493] width 120 height 12
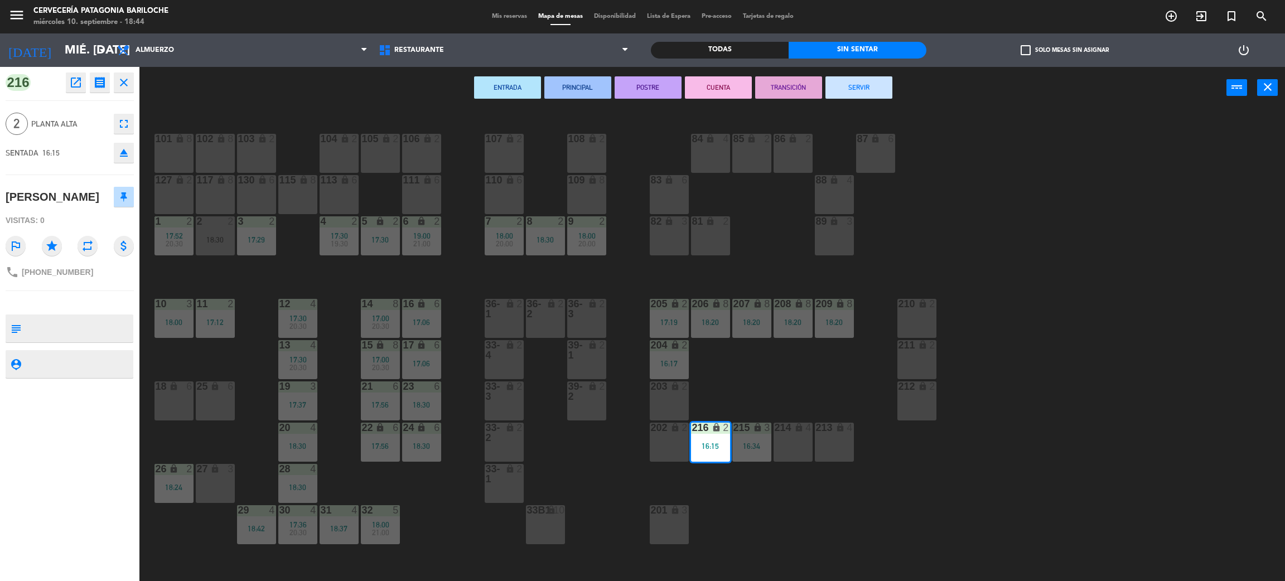
click at [856, 90] on button "SERVIR" at bounding box center [858, 87] width 67 height 22
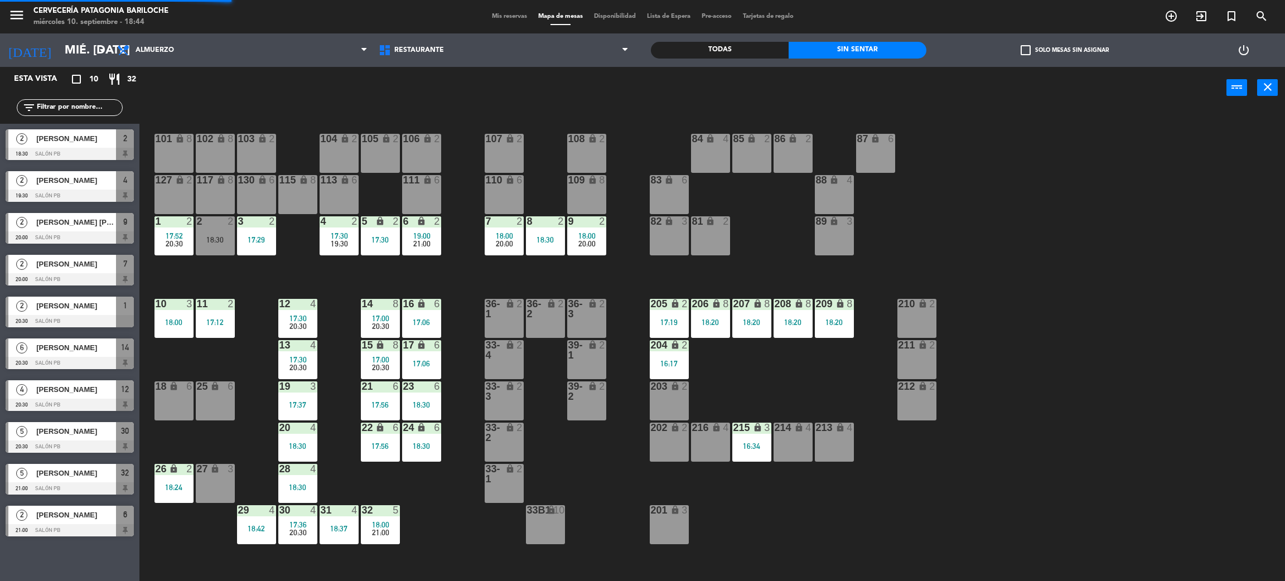
click at [755, 447] on div "16:34" at bounding box center [751, 446] width 39 height 8
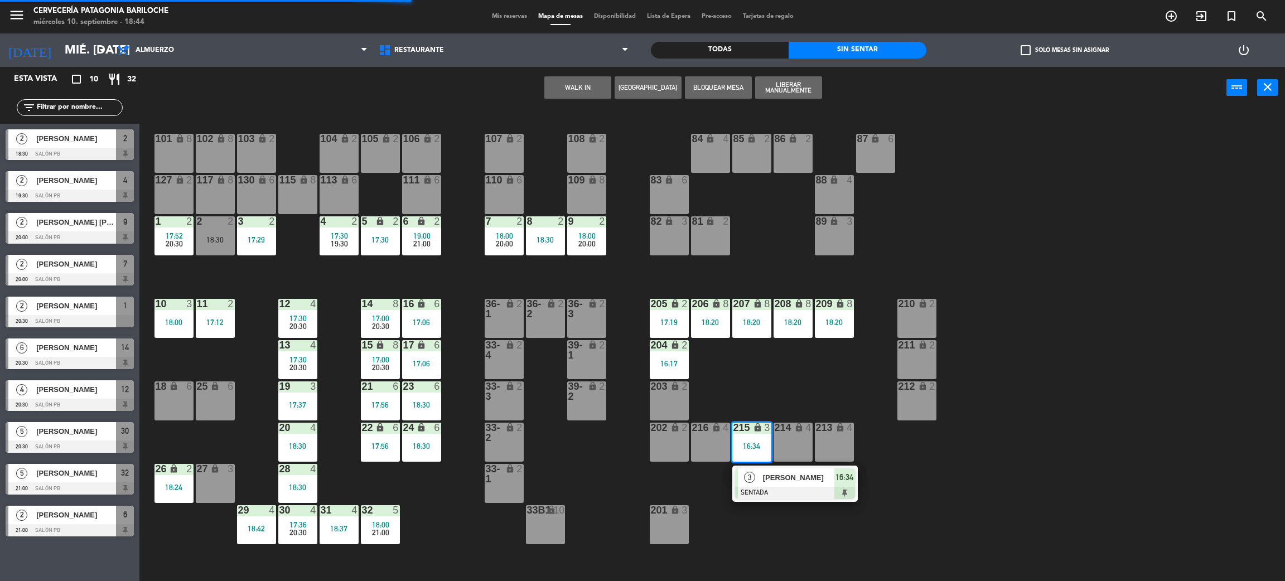
click at [797, 489] on div at bounding box center [795, 493] width 120 height 12
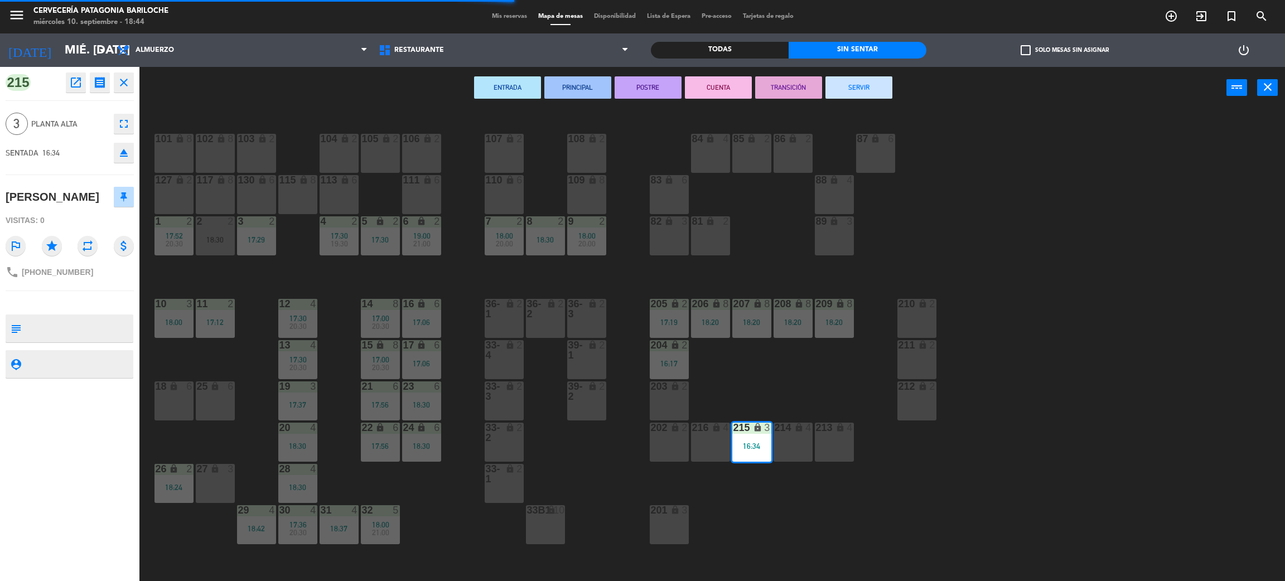
click at [847, 82] on button "SERVIR" at bounding box center [858, 87] width 67 height 22
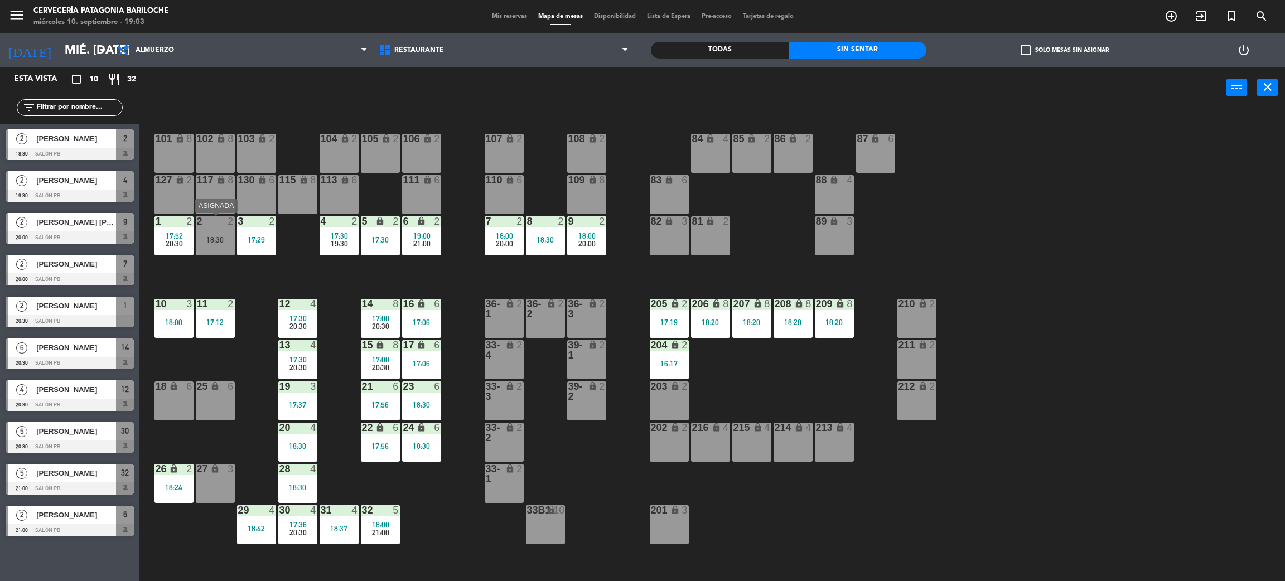
click at [218, 250] on div "2 2 18:30" at bounding box center [215, 235] width 39 height 39
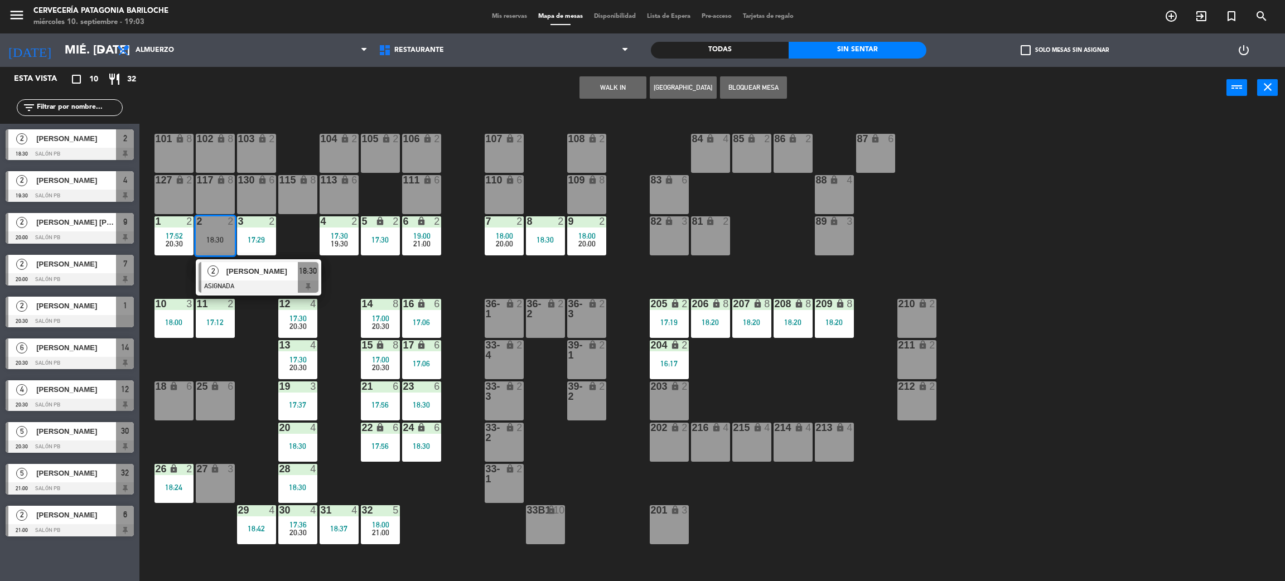
click at [253, 281] on div at bounding box center [258, 286] width 120 height 12
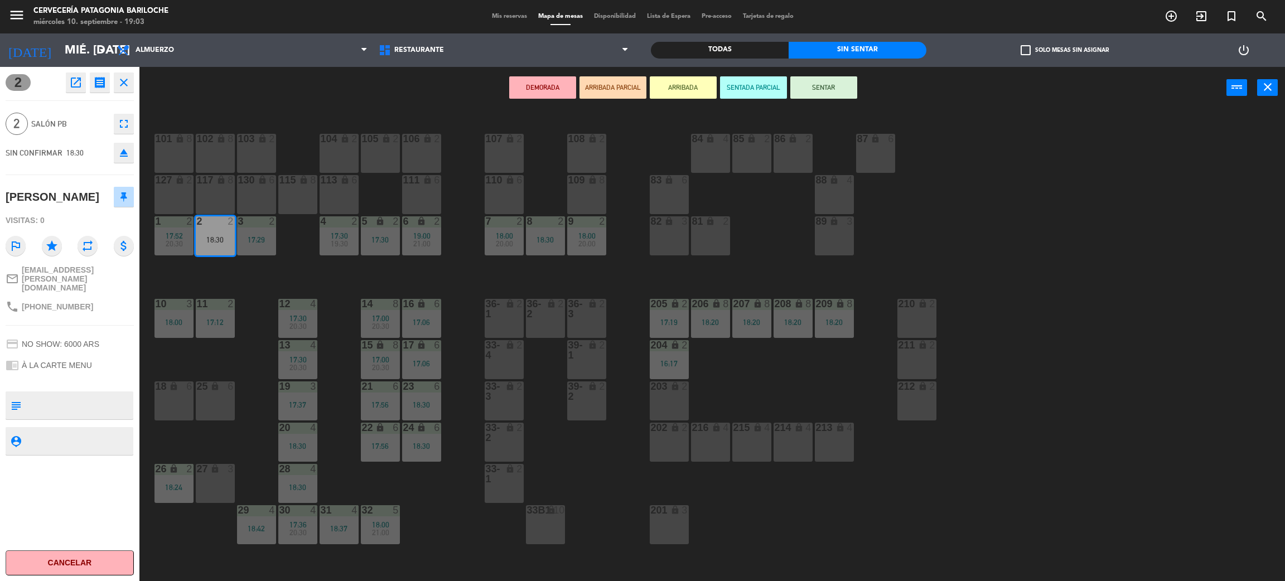
click at [89, 561] on button "Cancelar" at bounding box center [70, 562] width 128 height 25
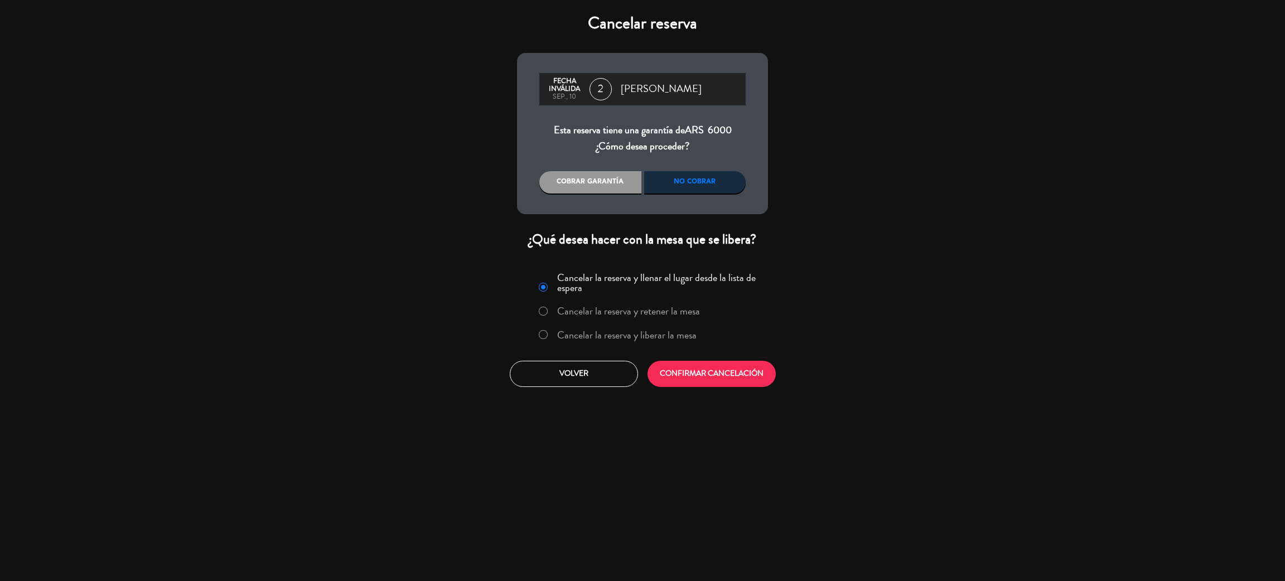
click at [695, 190] on div "No cobrar" at bounding box center [695, 182] width 102 height 22
click at [709, 371] on button "CONFIRMAR CANCELACIÓN" at bounding box center [711, 374] width 128 height 26
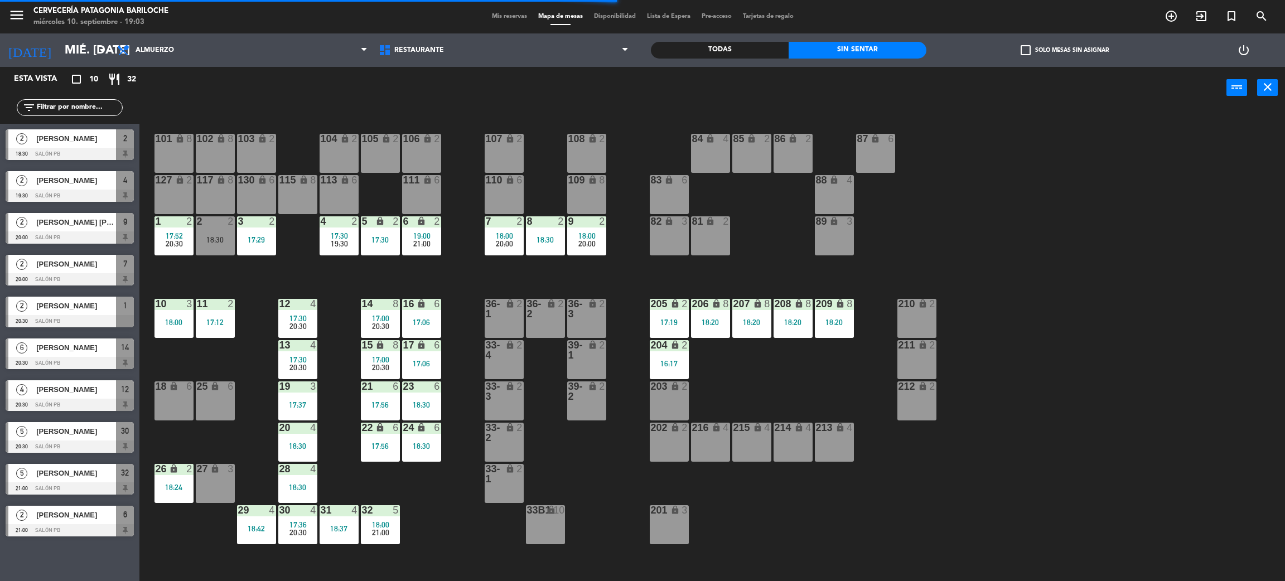
click at [220, 249] on div "2 2 18:30" at bounding box center [215, 235] width 39 height 39
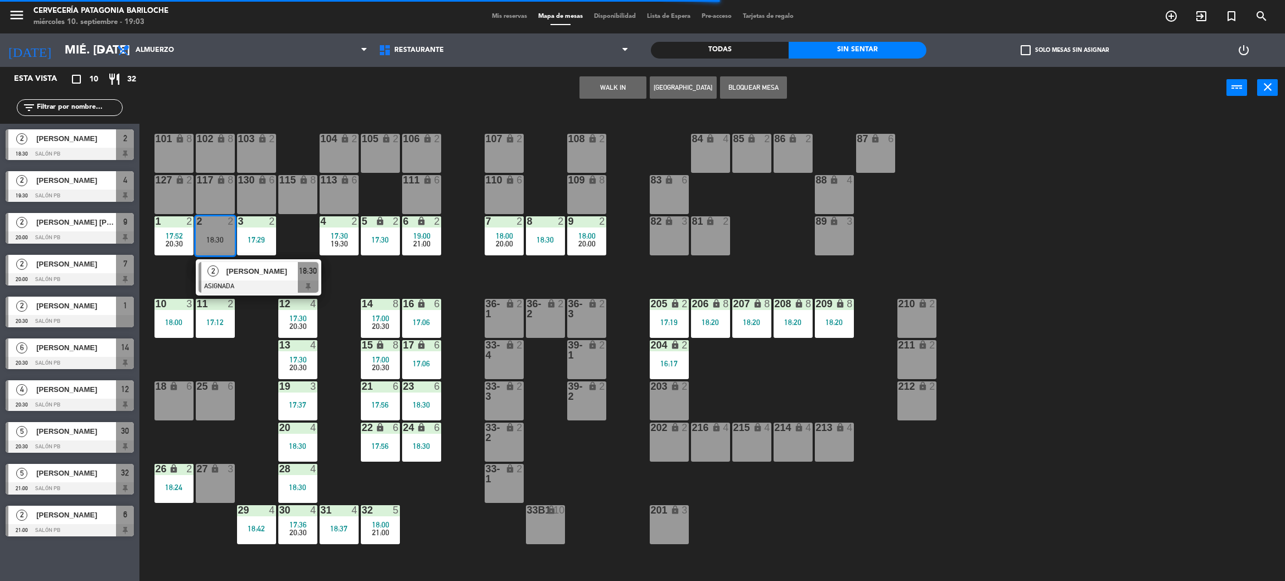
click at [293, 252] on div "101 lock 8 102 lock 8 104 lock 2 105 lock 2 106 lock 2 103 lock 2 107 lock 2 10…" at bounding box center [718, 350] width 1132 height 472
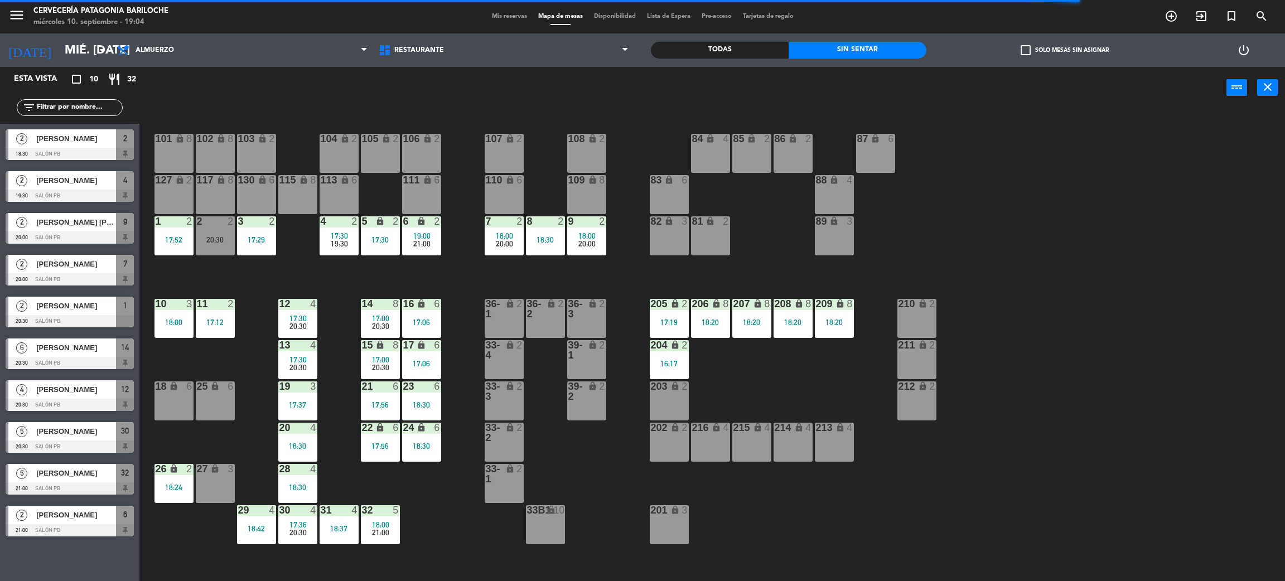
click at [272, 230] on div "3 2 17:29" at bounding box center [256, 235] width 39 height 39
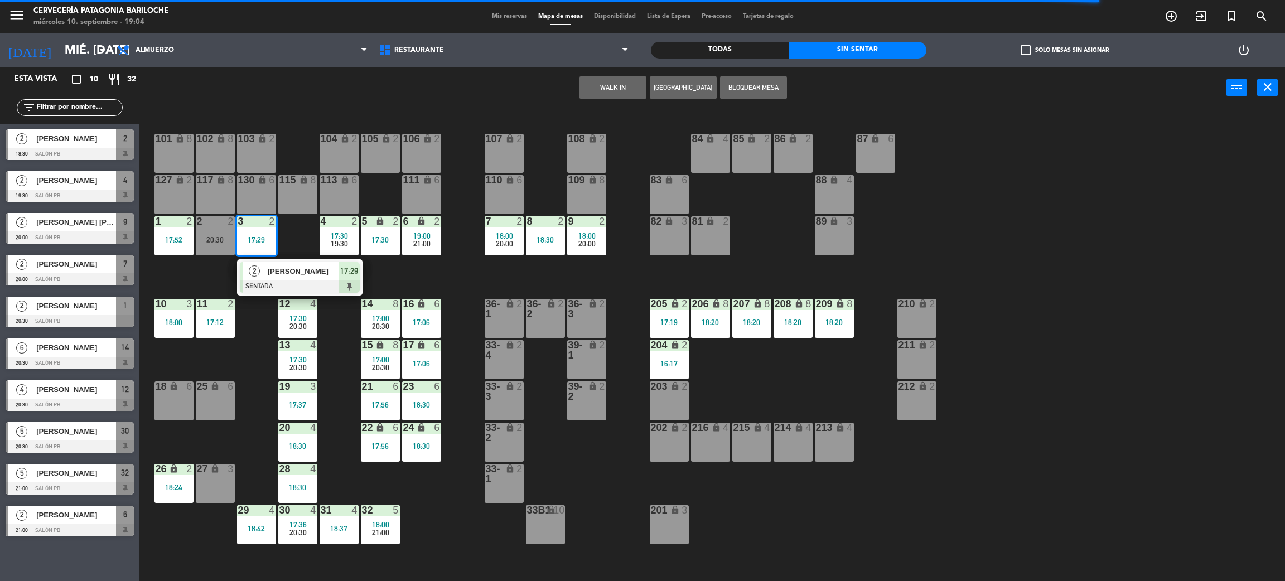
click at [272, 269] on span "[PERSON_NAME]" at bounding box center [303, 271] width 71 height 12
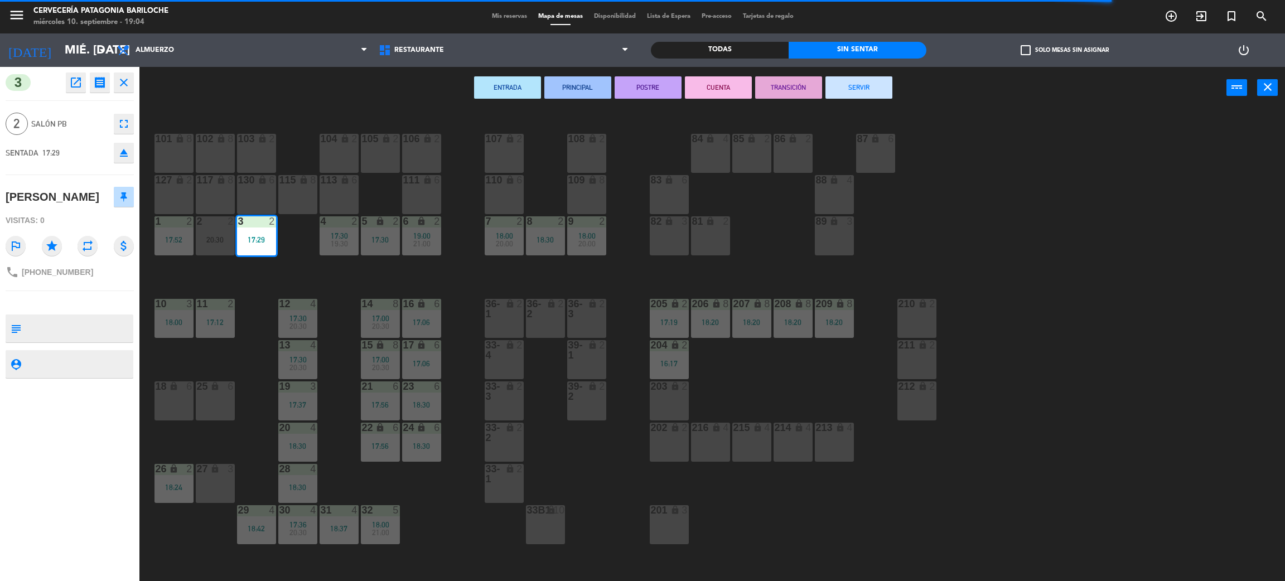
click at [842, 93] on button "SERVIR" at bounding box center [858, 87] width 67 height 22
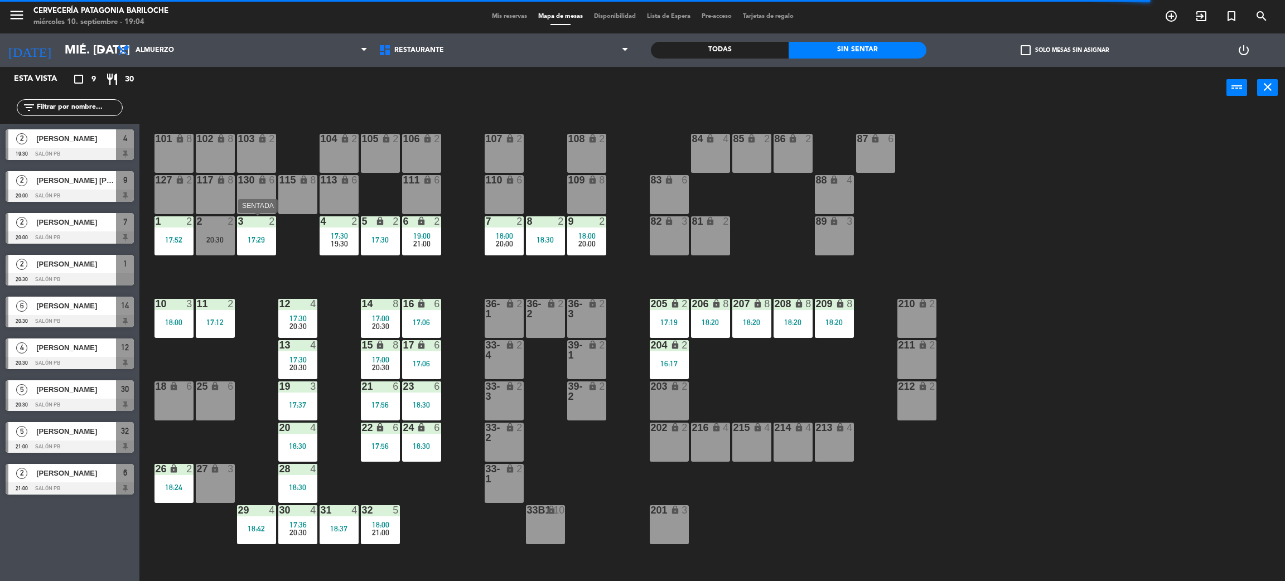
click at [266, 240] on div "17:29" at bounding box center [256, 240] width 39 height 8
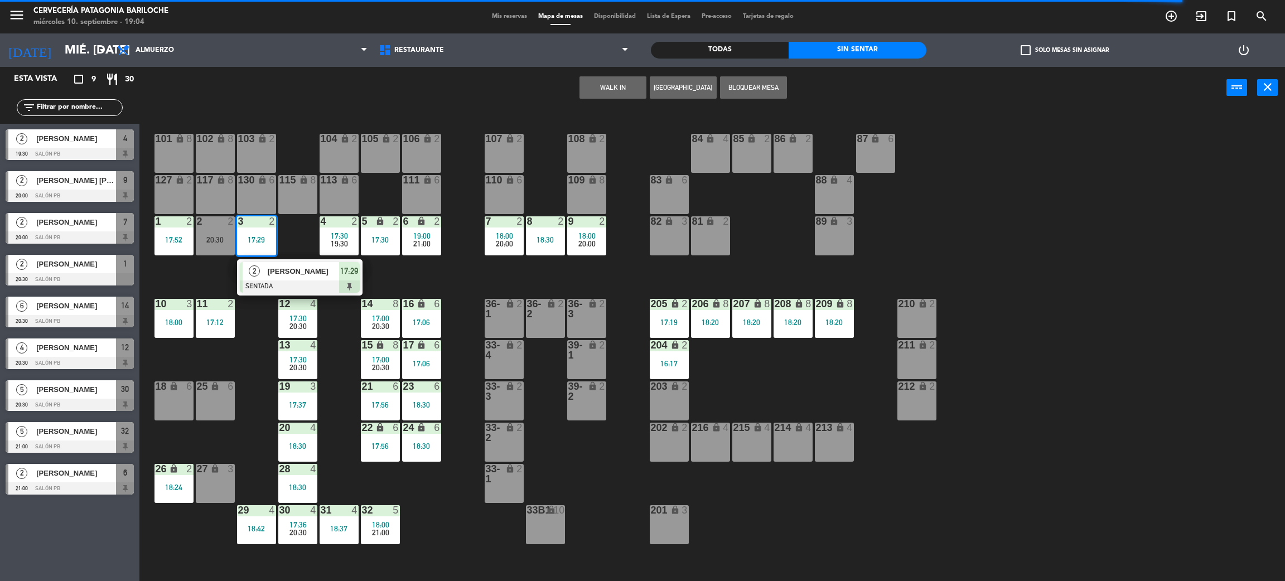
click at [339, 109] on div "WALK IN [GEOGRAPHIC_DATA] Bloquear Mesa power_input close" at bounding box center [682, 88] width 1087 height 42
click at [206, 284] on div "101 lock 8 102 lock 8 104 lock 2 105 lock 2 106 lock 2 103 lock 2 107 lock 2 10…" at bounding box center [718, 350] width 1132 height 472
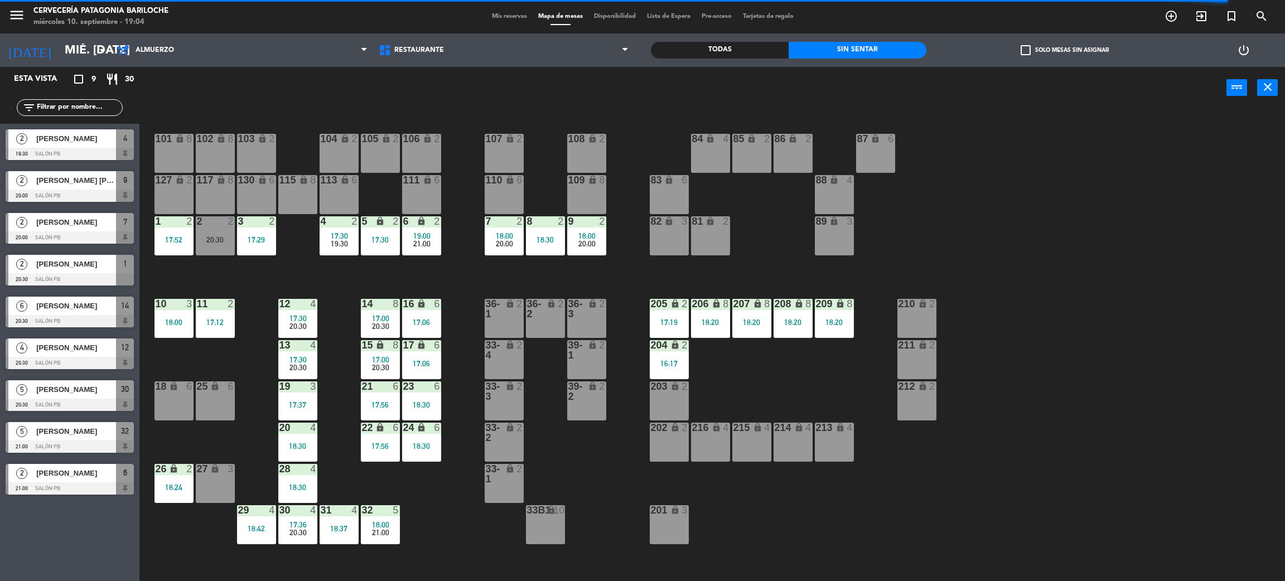
click at [206, 283] on div "101 lock 8 102 lock 8 104 lock 2 105 lock 2 106 lock 2 103 lock 2 107 lock 2 10…" at bounding box center [718, 350] width 1132 height 472
click at [263, 189] on div "130 lock 6" at bounding box center [256, 194] width 39 height 39
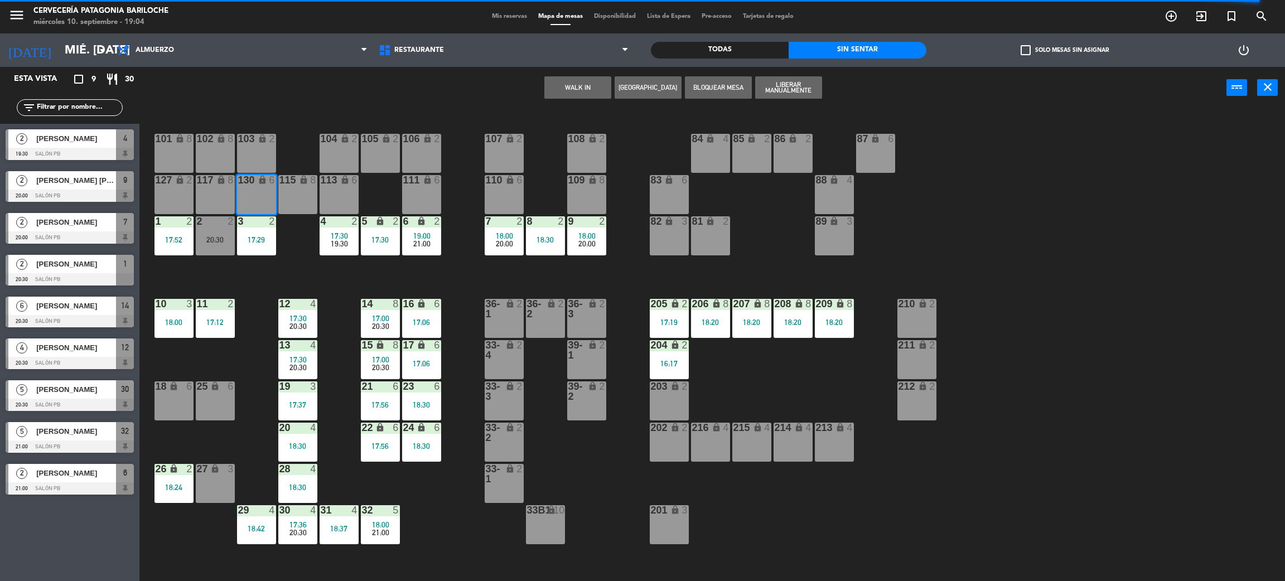
click at [597, 85] on button "WALK IN" at bounding box center [577, 87] width 67 height 22
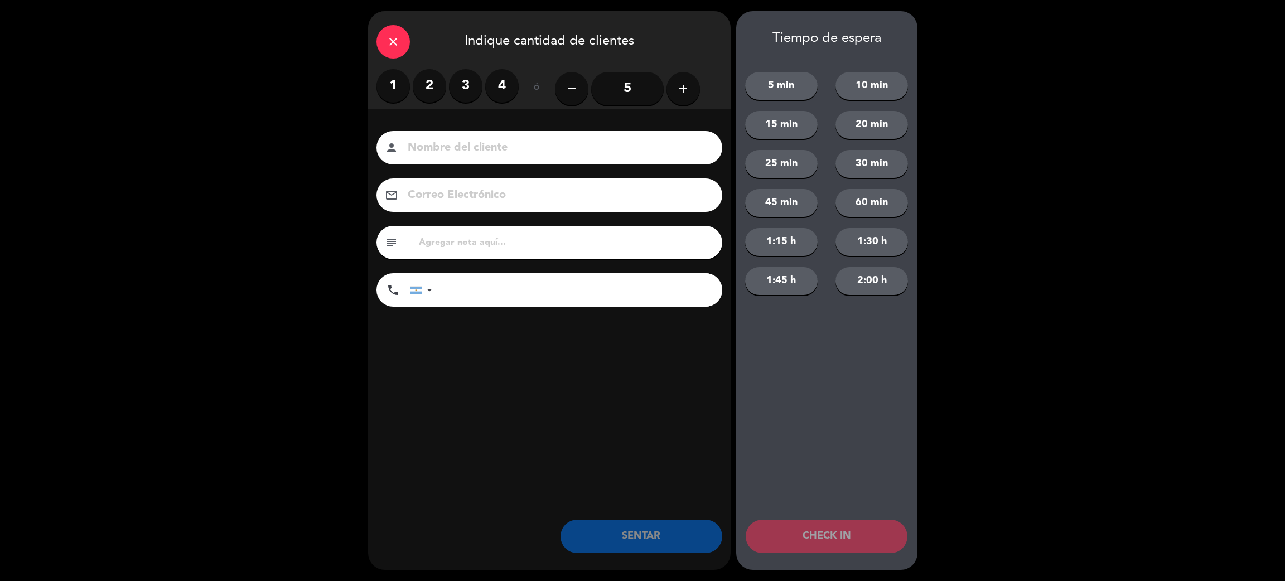
click at [426, 89] on label "2" at bounding box center [429, 85] width 33 height 33
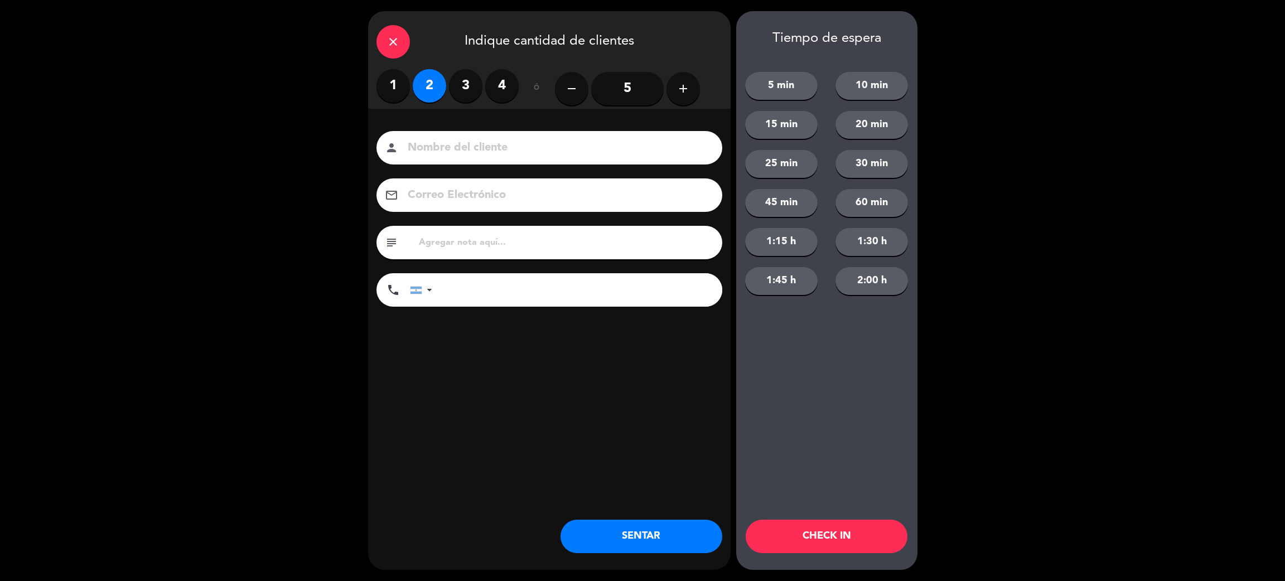
click at [484, 134] on div "person" at bounding box center [549, 147] width 346 height 33
click at [473, 154] on input at bounding box center [556, 148] width 301 height 20
type input "[PERSON_NAME]"
click at [619, 525] on button "SENTAR" at bounding box center [641, 536] width 162 height 33
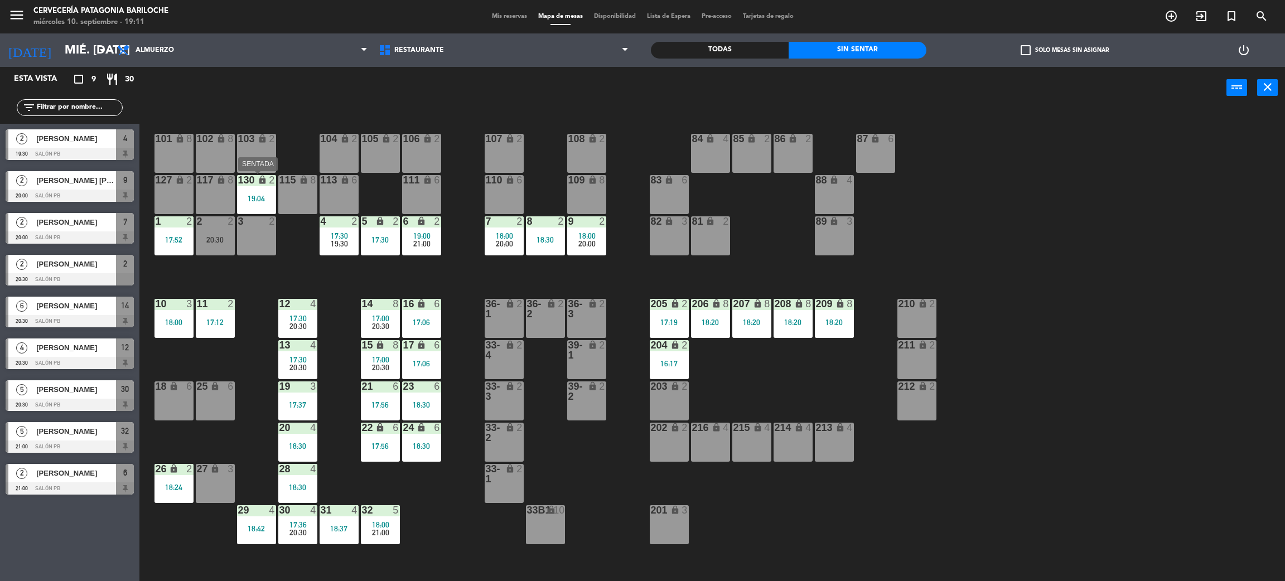
click at [265, 198] on div "19:04" at bounding box center [256, 199] width 39 height 8
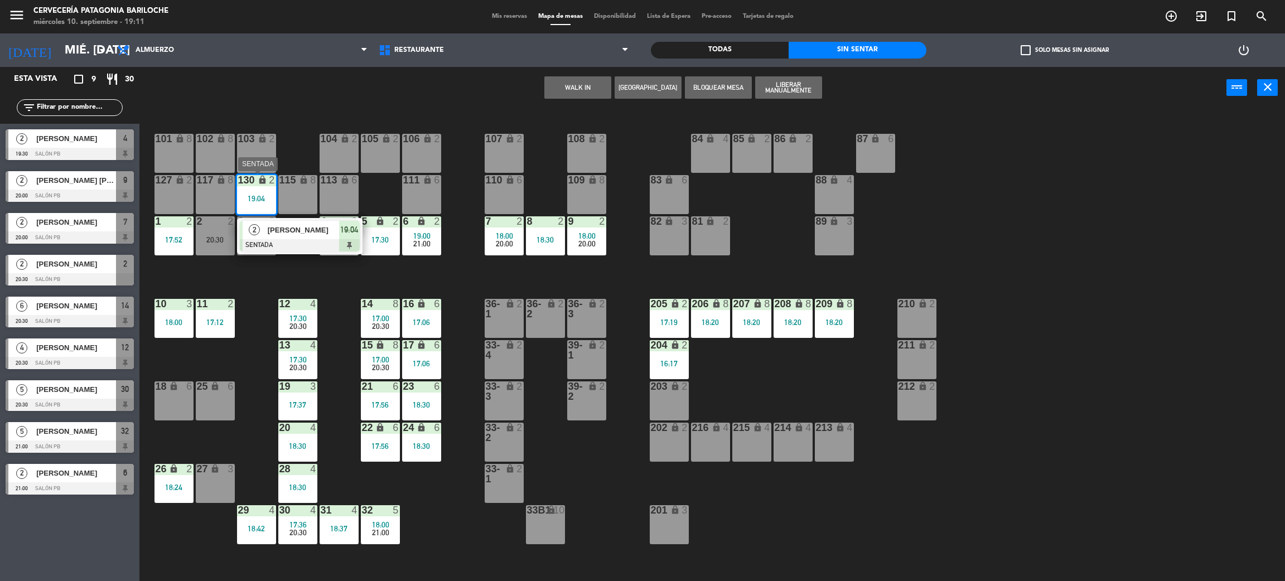
click at [280, 241] on div at bounding box center [300, 245] width 120 height 12
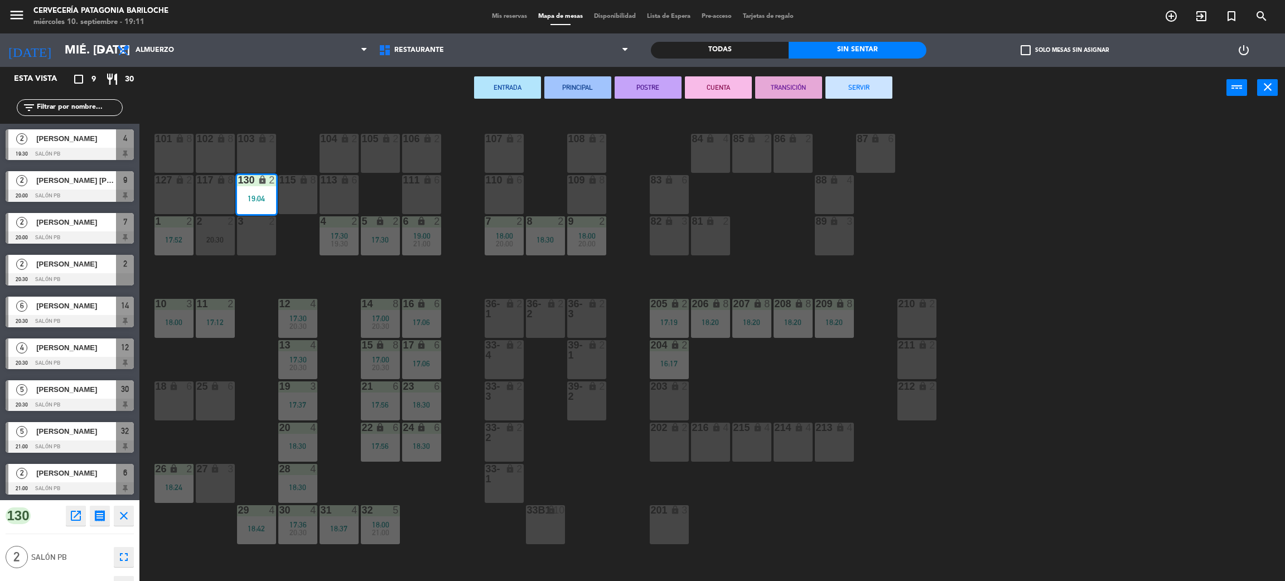
click at [259, 242] on div "3 2" at bounding box center [256, 235] width 39 height 39
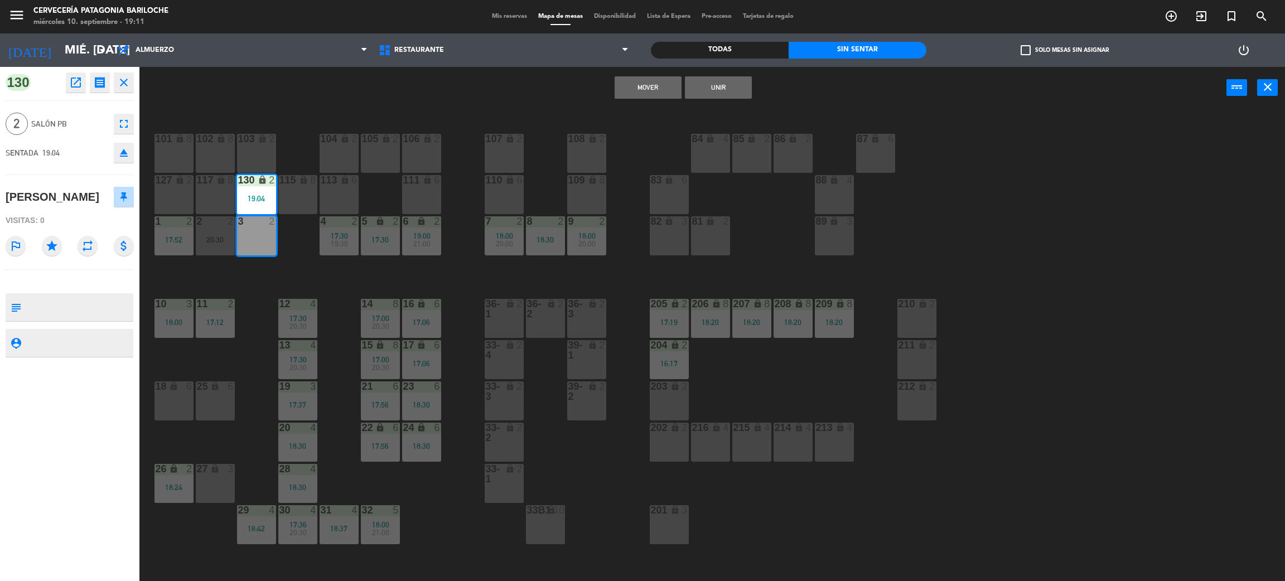
click at [643, 88] on button "Mover" at bounding box center [647, 87] width 67 height 22
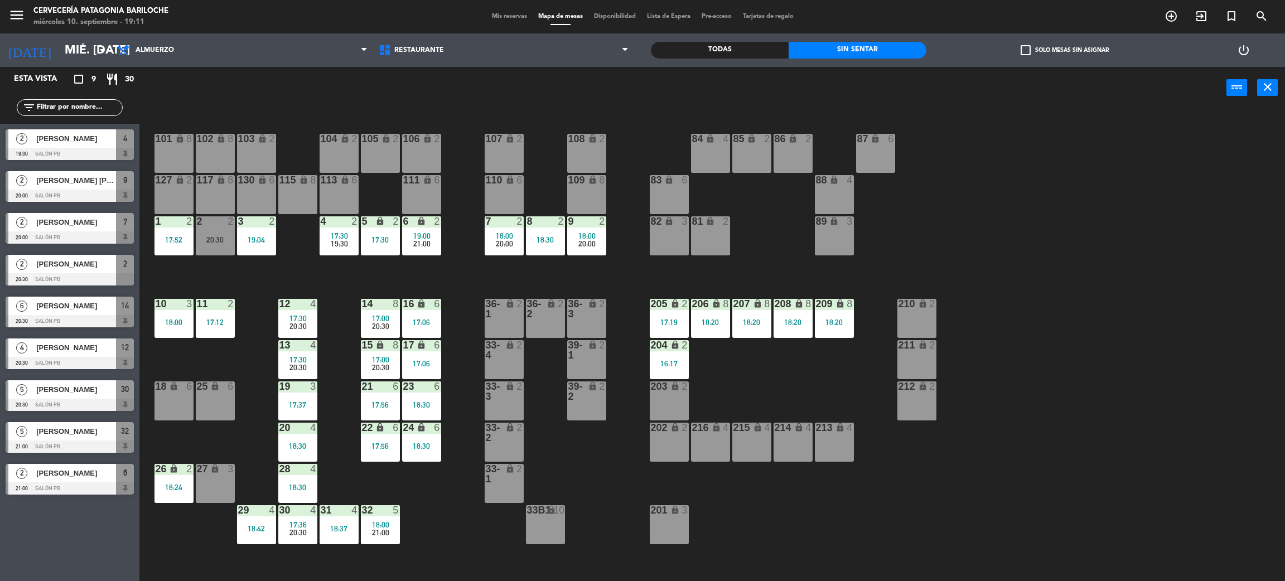
click at [423, 203] on div "111 lock 6" at bounding box center [421, 194] width 39 height 39
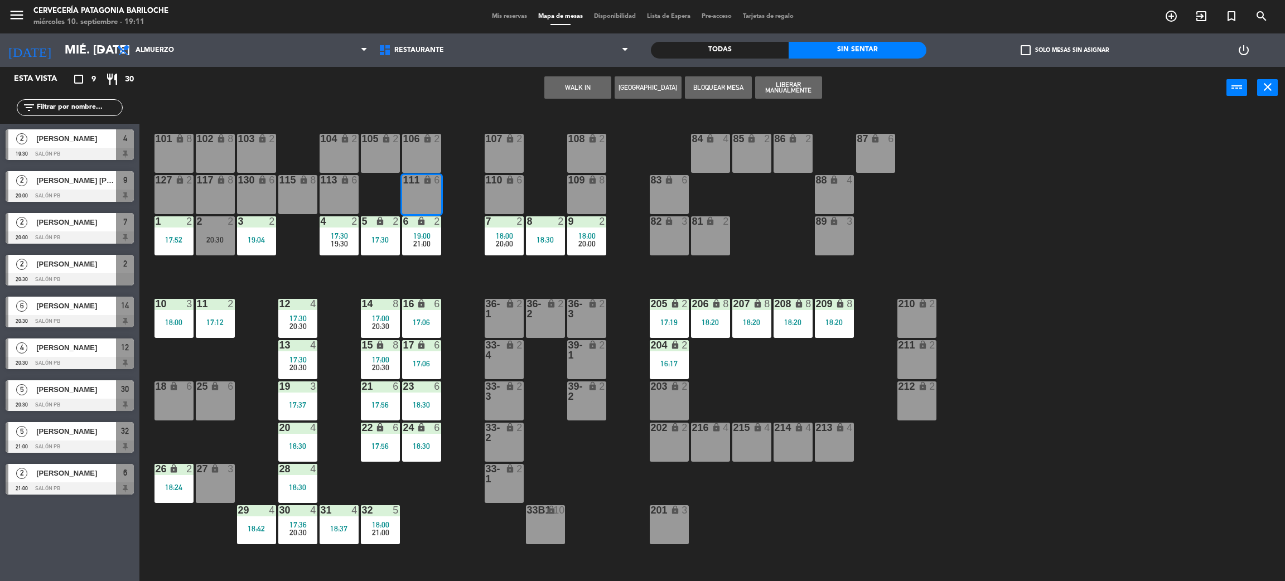
click at [587, 86] on button "WALK IN" at bounding box center [577, 87] width 67 height 22
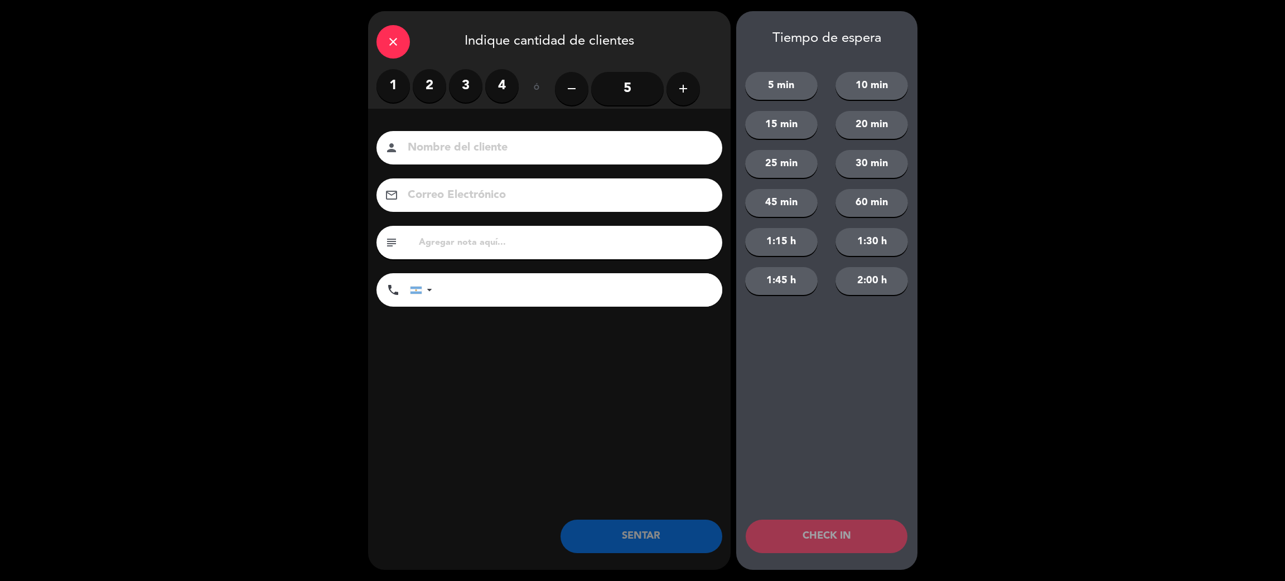
click at [426, 86] on label "2" at bounding box center [429, 85] width 33 height 33
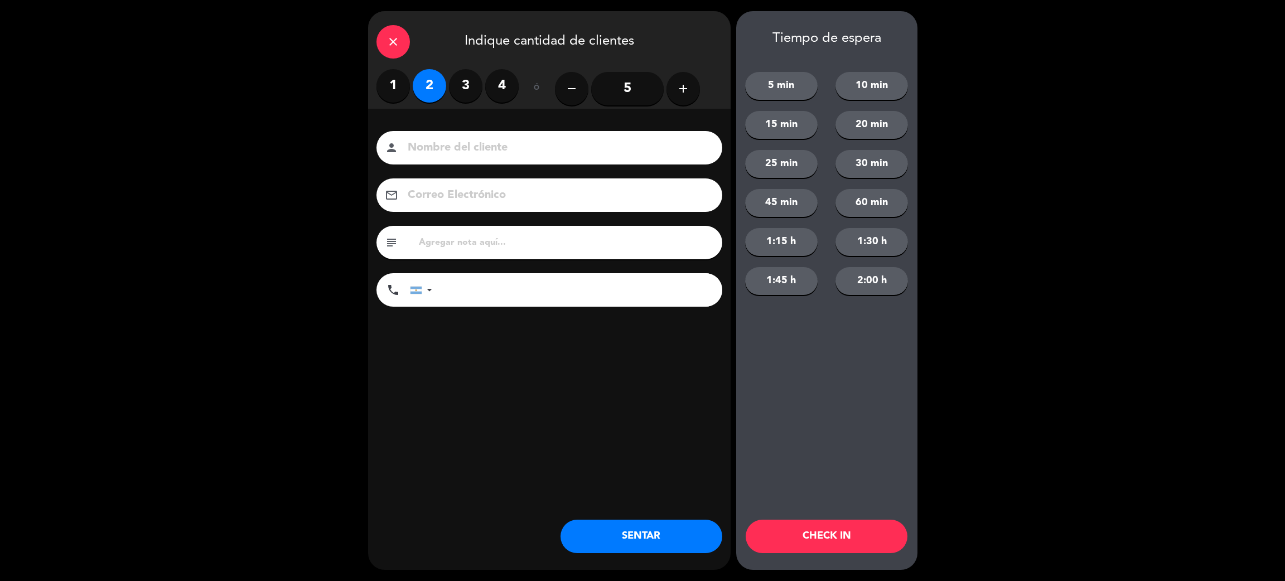
click at [466, 150] on input at bounding box center [556, 148] width 301 height 20
type input "[PERSON_NAME] De [PERSON_NAME]"
type input "3513202310"
click at [625, 529] on button "SENTAR" at bounding box center [641, 536] width 162 height 33
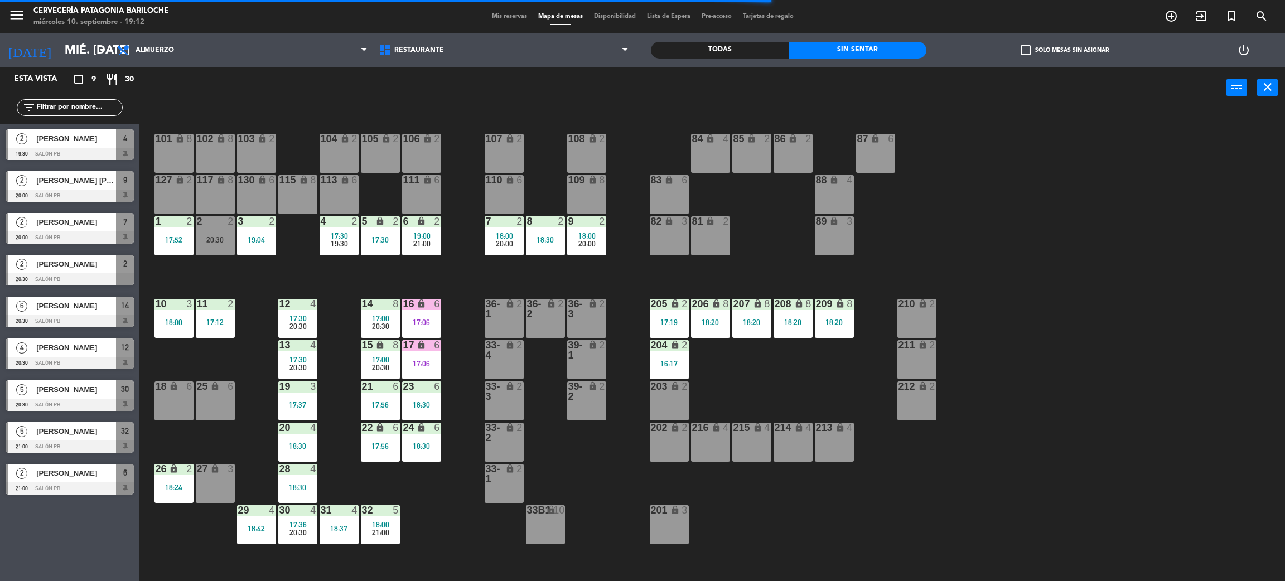
click at [451, 274] on div "101 lock 8 102 lock 8 104 lock 2 105 lock 2 106 lock 2 103 lock 2 107 lock 2 10…" at bounding box center [718, 350] width 1132 height 472
click at [443, 273] on div "101 lock 8 102 lock 8 104 lock 2 105 lock 2 106 lock 2 103 lock 2 107 lock 2 10…" at bounding box center [718, 350] width 1132 height 472
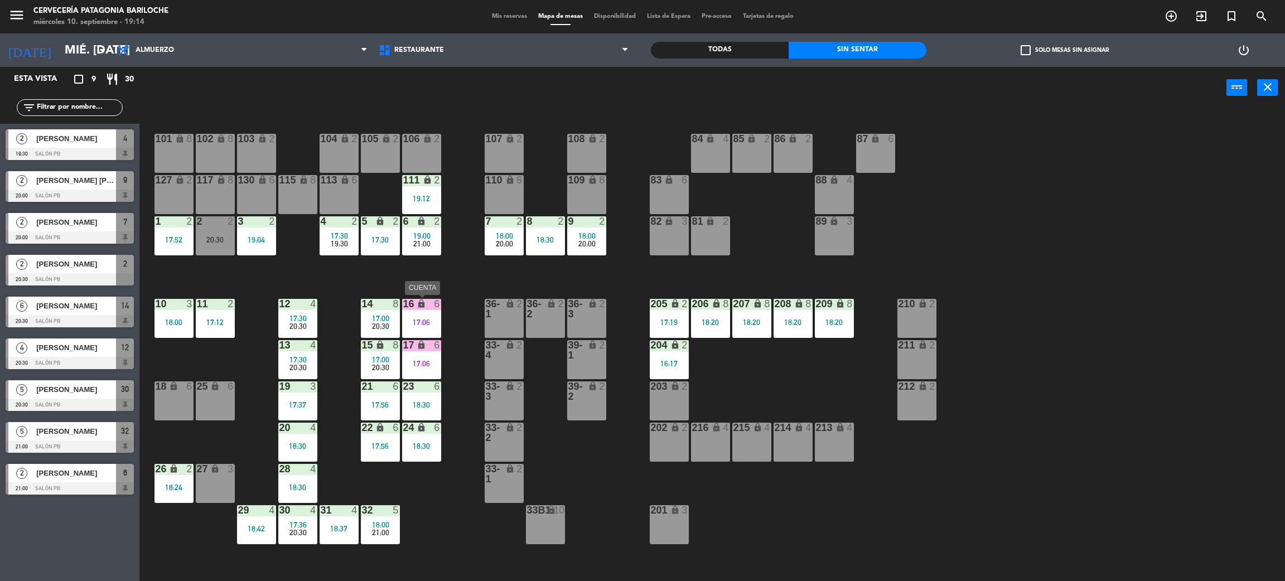
click at [425, 327] on div "16 lock 6 17:06" at bounding box center [421, 318] width 39 height 39
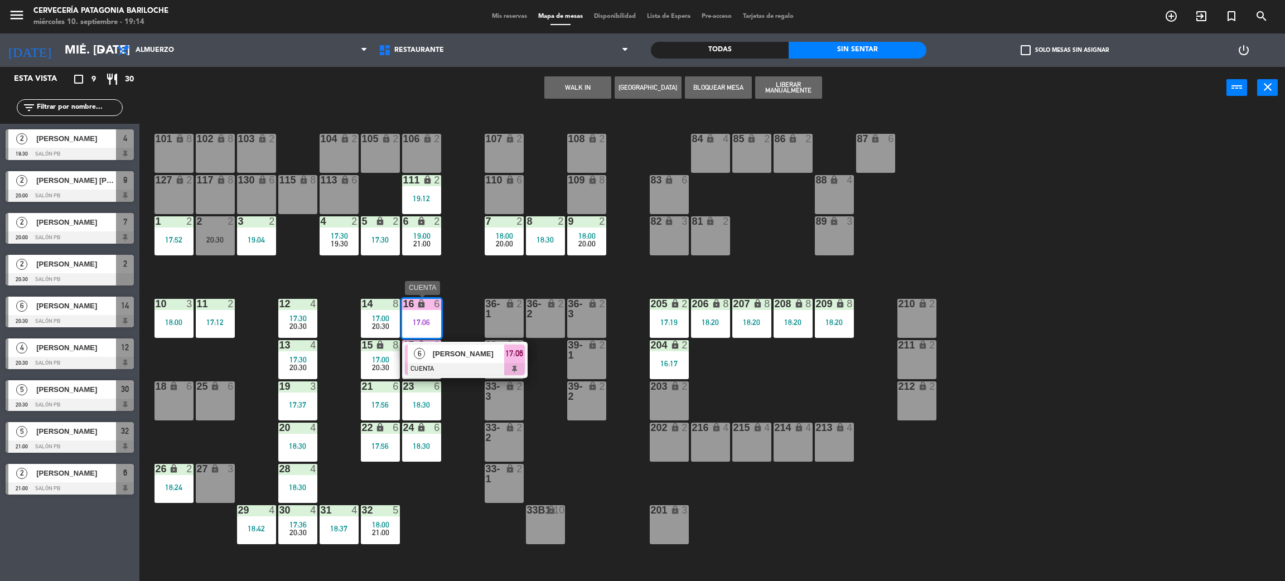
click at [460, 351] on span "[PERSON_NAME]" at bounding box center [468, 354] width 71 height 12
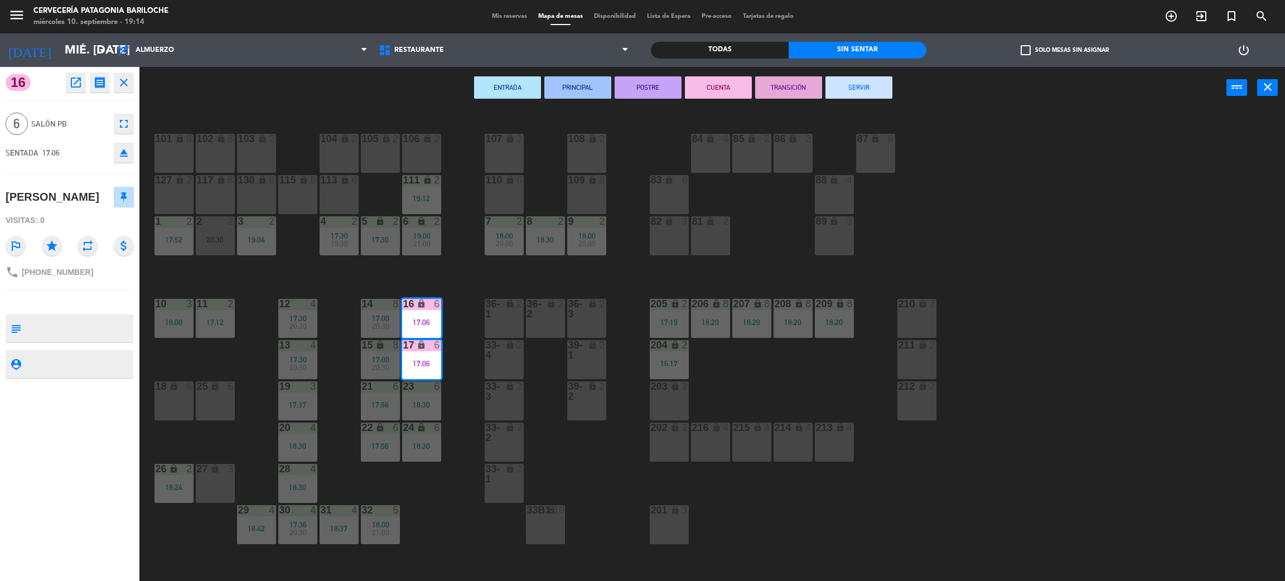
click at [874, 92] on button "SERVIR" at bounding box center [858, 87] width 67 height 22
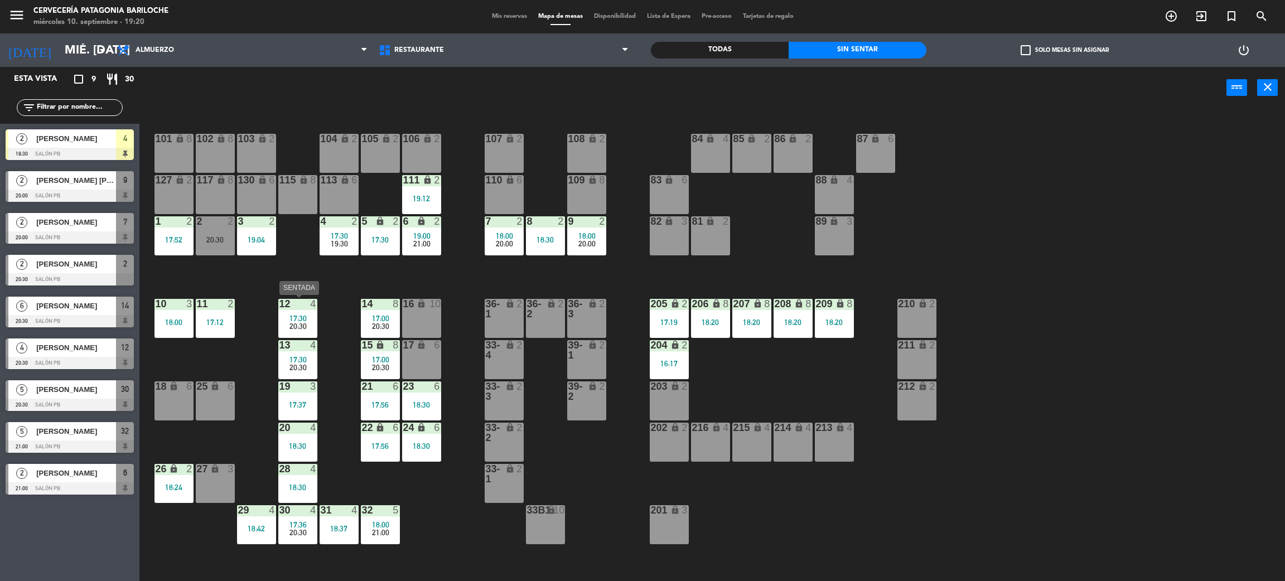
click at [292, 326] on span "20:30" at bounding box center [297, 326] width 17 height 9
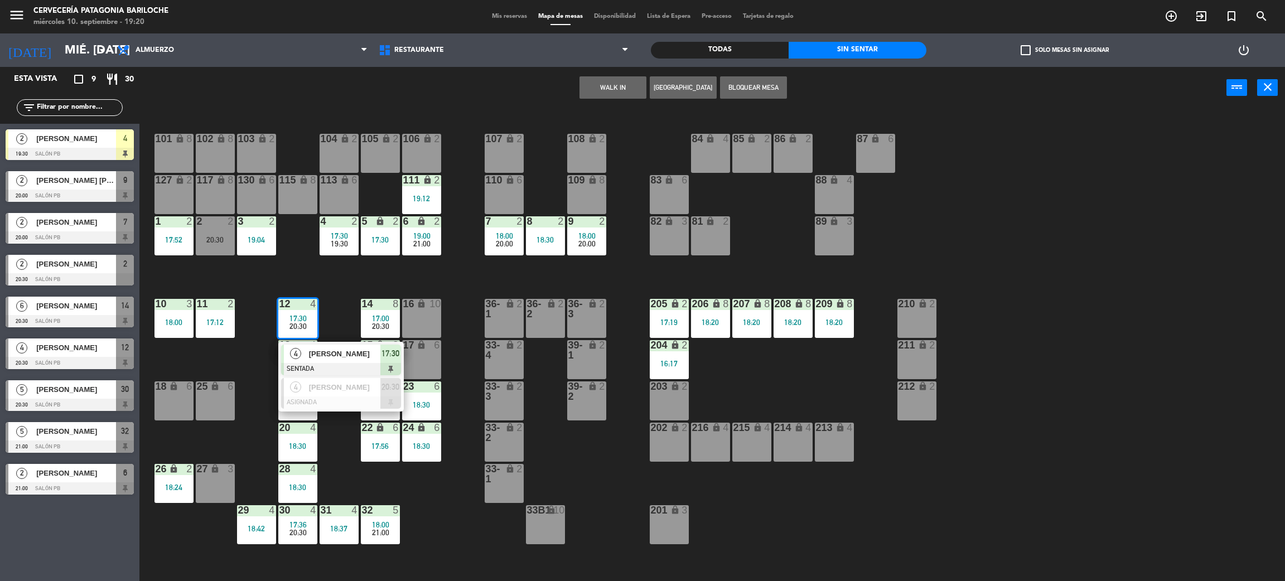
click at [322, 361] on div "[PERSON_NAME]" at bounding box center [344, 354] width 72 height 18
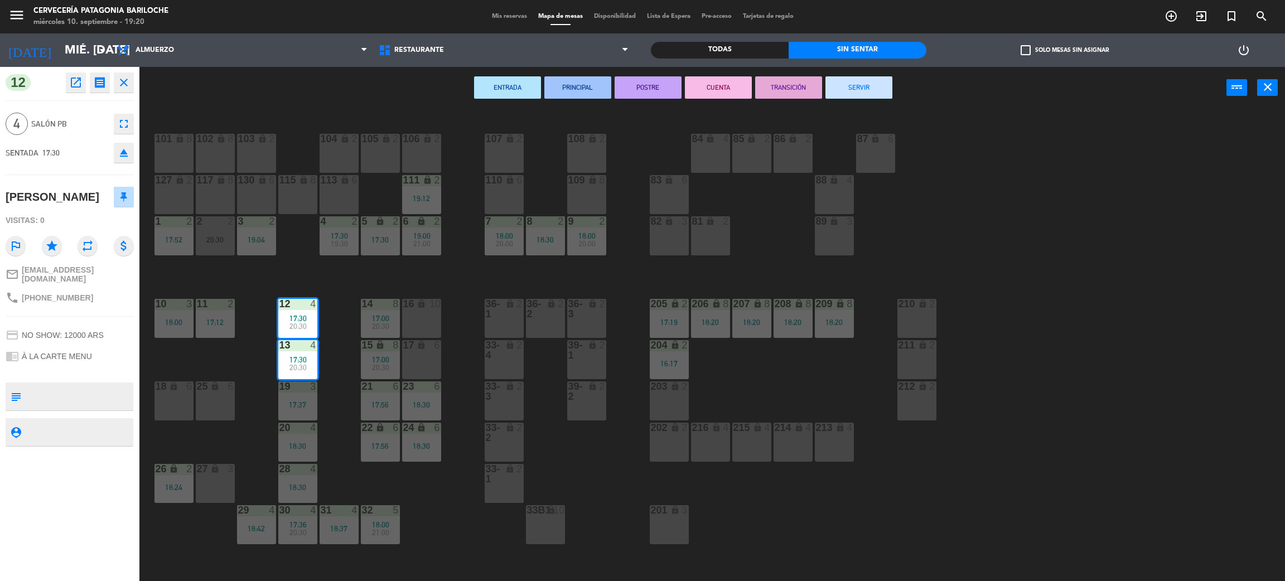
click at [884, 79] on button "SERVIR" at bounding box center [858, 87] width 67 height 22
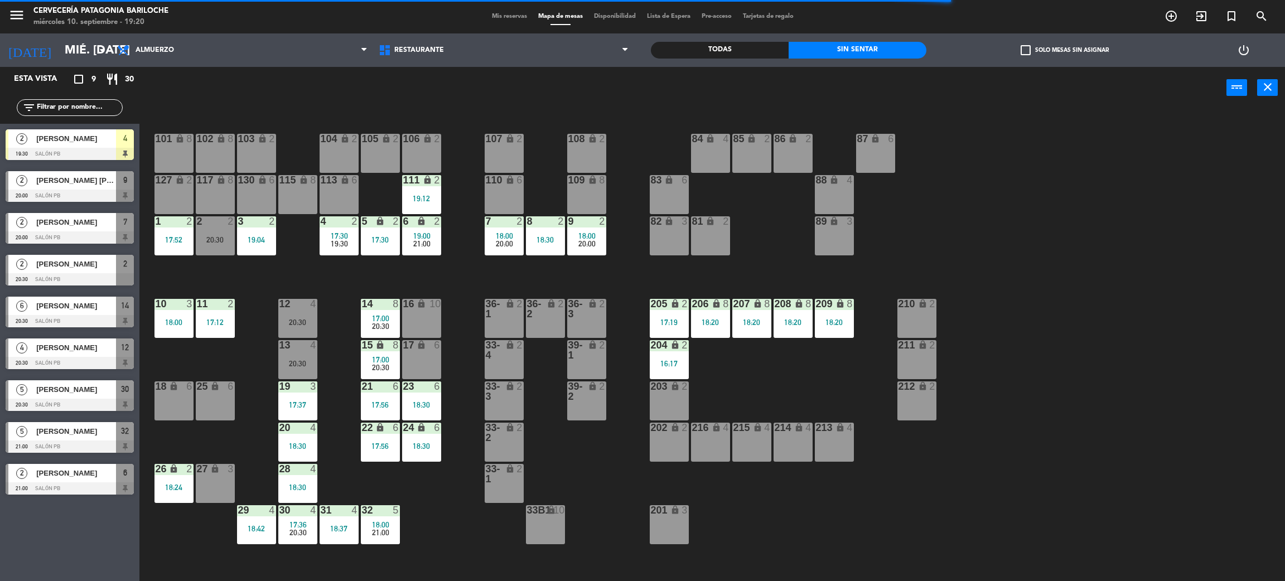
click at [431, 237] on div "19:00" at bounding box center [421, 236] width 39 height 8
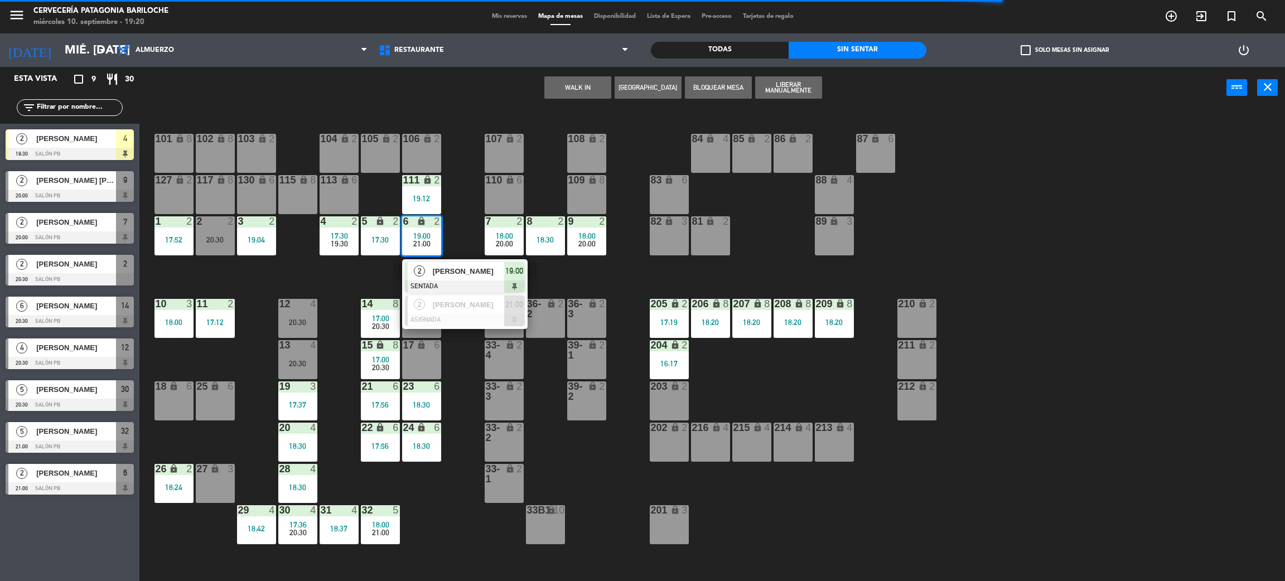
click at [470, 274] on span "[PERSON_NAME]" at bounding box center [468, 271] width 71 height 12
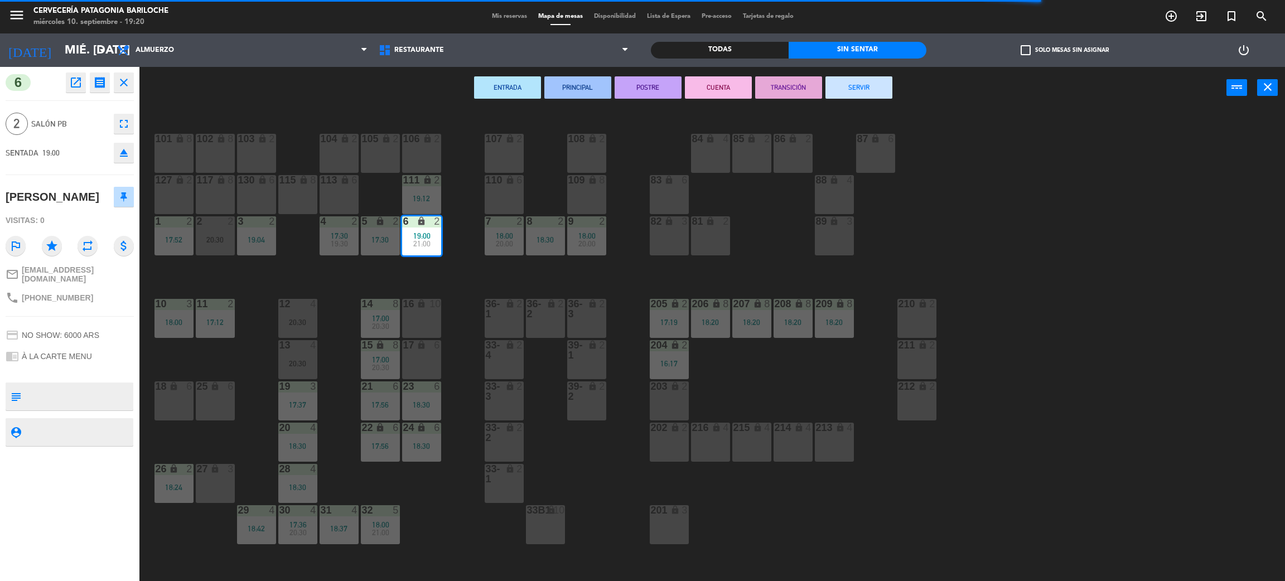
drag, startPoint x: 873, startPoint y: 87, endPoint x: 593, endPoint y: 294, distance: 347.6
click at [873, 86] on button "SERVIR" at bounding box center [858, 87] width 67 height 22
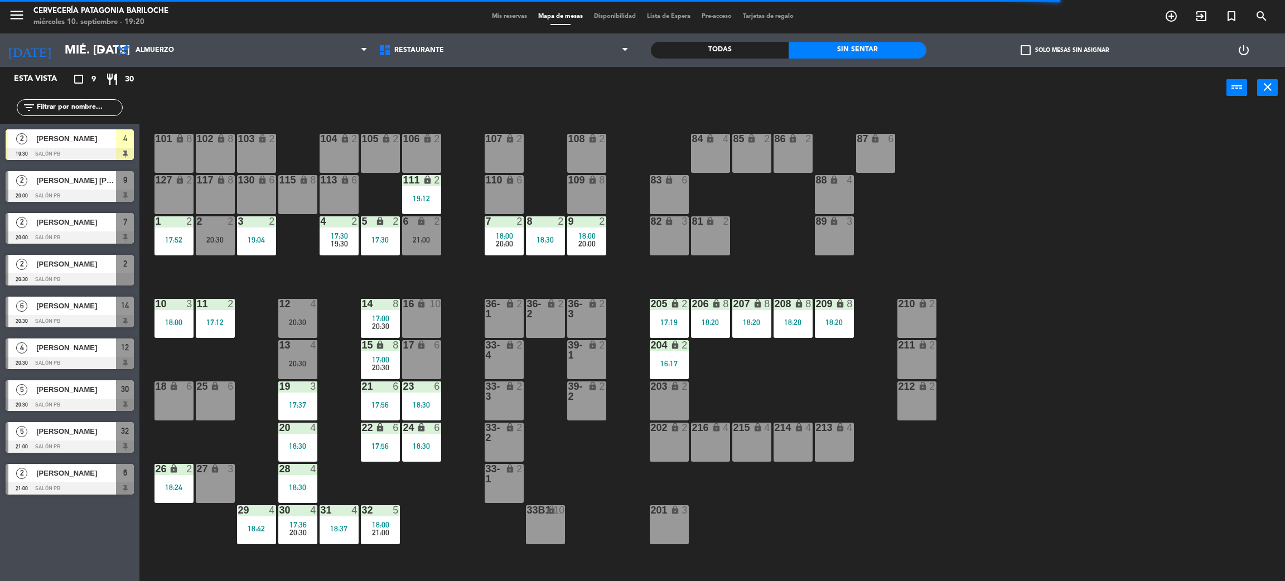
click at [430, 246] on div "6 lock 2 21:00" at bounding box center [421, 235] width 39 height 39
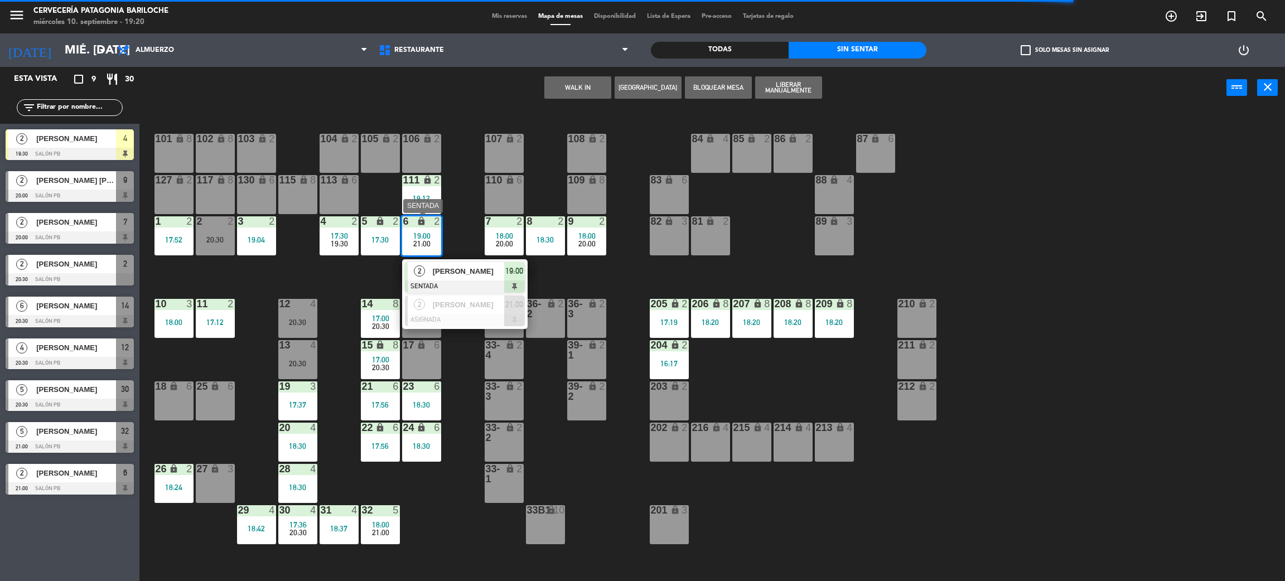
click at [457, 277] on div "[PERSON_NAME]" at bounding box center [468, 271] width 72 height 18
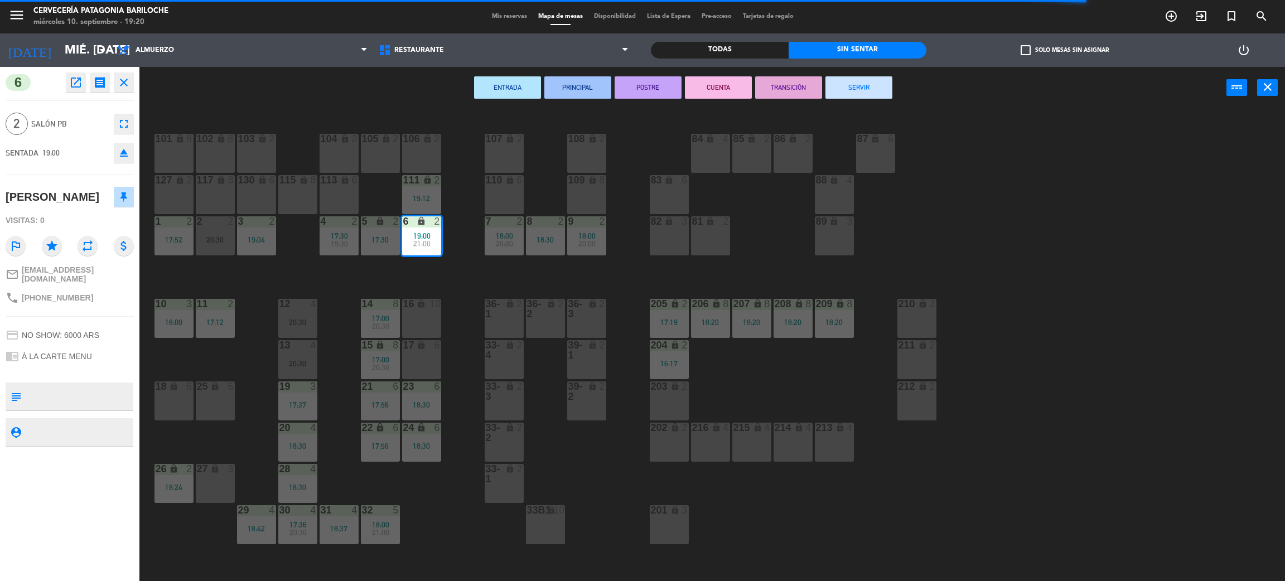
click at [375, 280] on div "101 lock 8 102 lock 8 104 lock 2 105 lock 2 106 lock 2 103 lock 2 107 lock 2 10…" at bounding box center [718, 350] width 1132 height 472
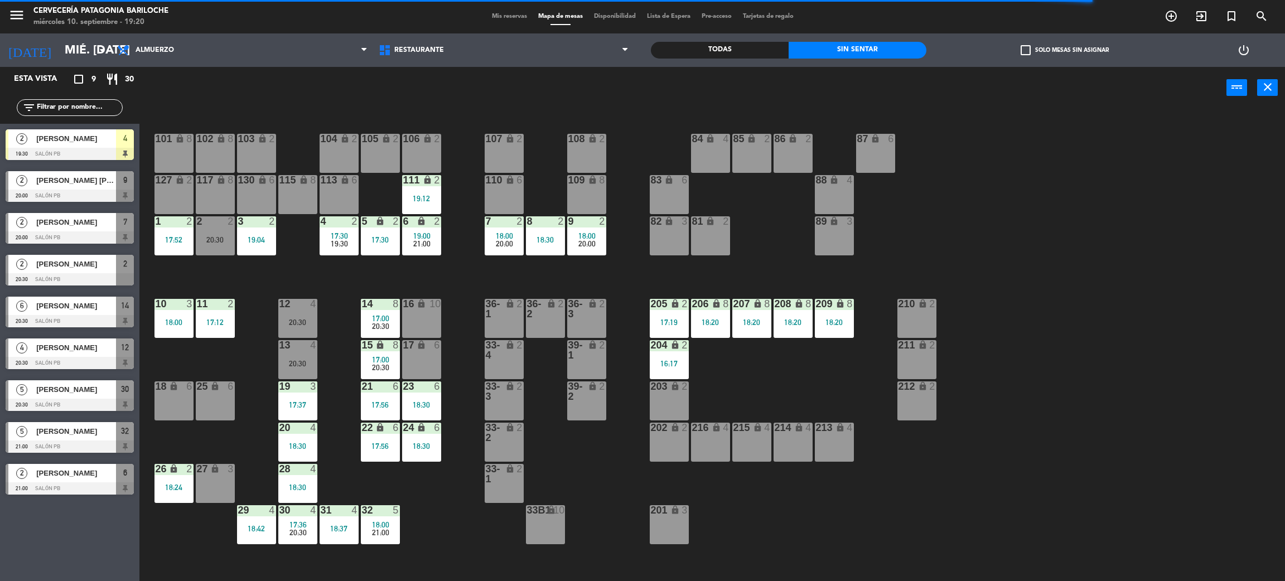
click at [413, 240] on span "21:00" at bounding box center [421, 243] width 17 height 9
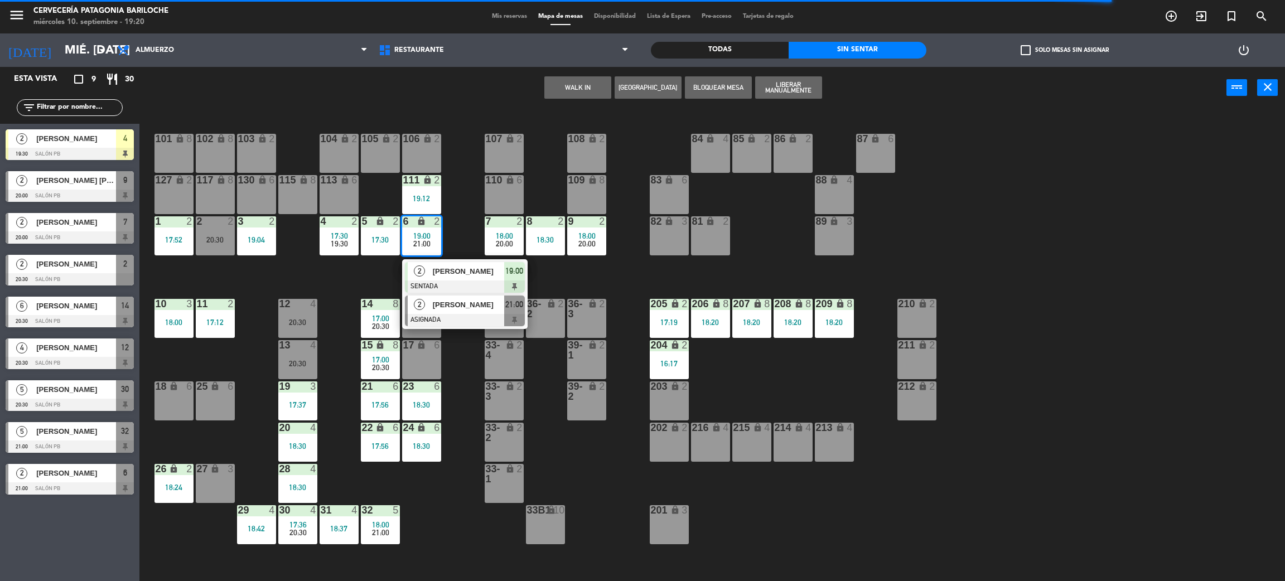
click at [447, 316] on div at bounding box center [465, 320] width 120 height 12
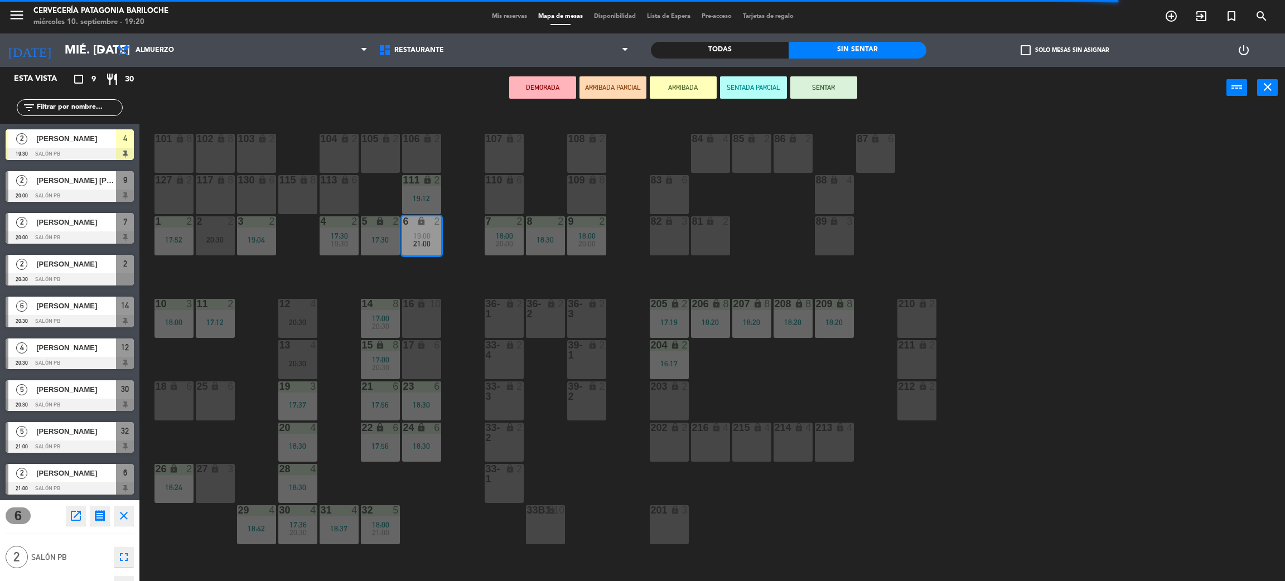
click at [381, 239] on div "17:30" at bounding box center [380, 240] width 39 height 8
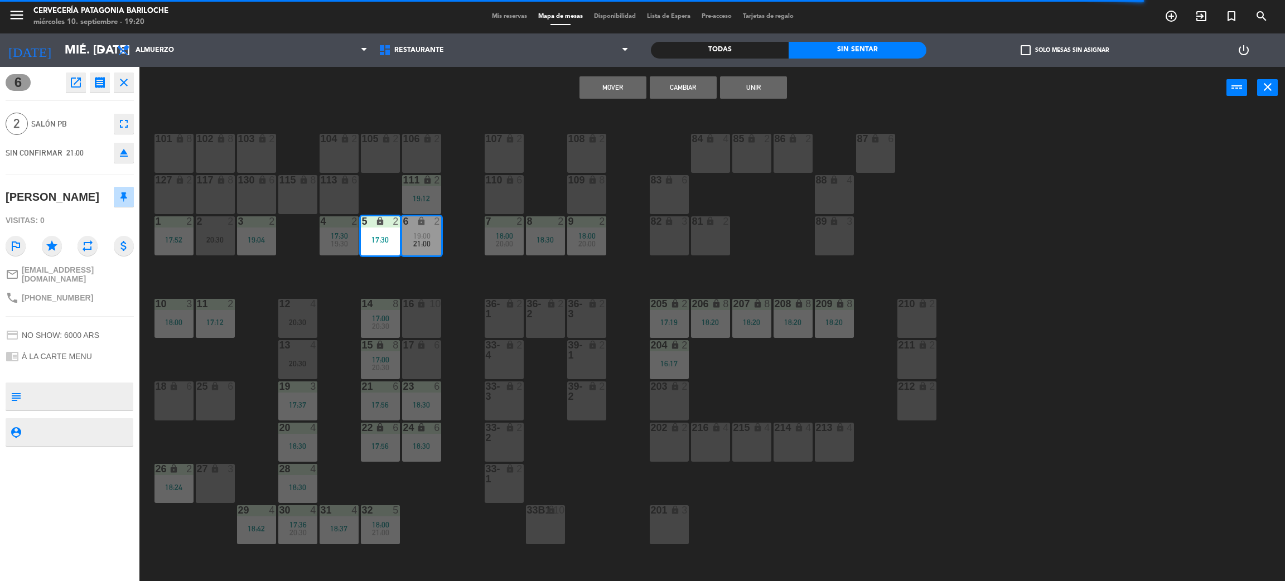
click at [605, 89] on button "Mover" at bounding box center [612, 87] width 67 height 22
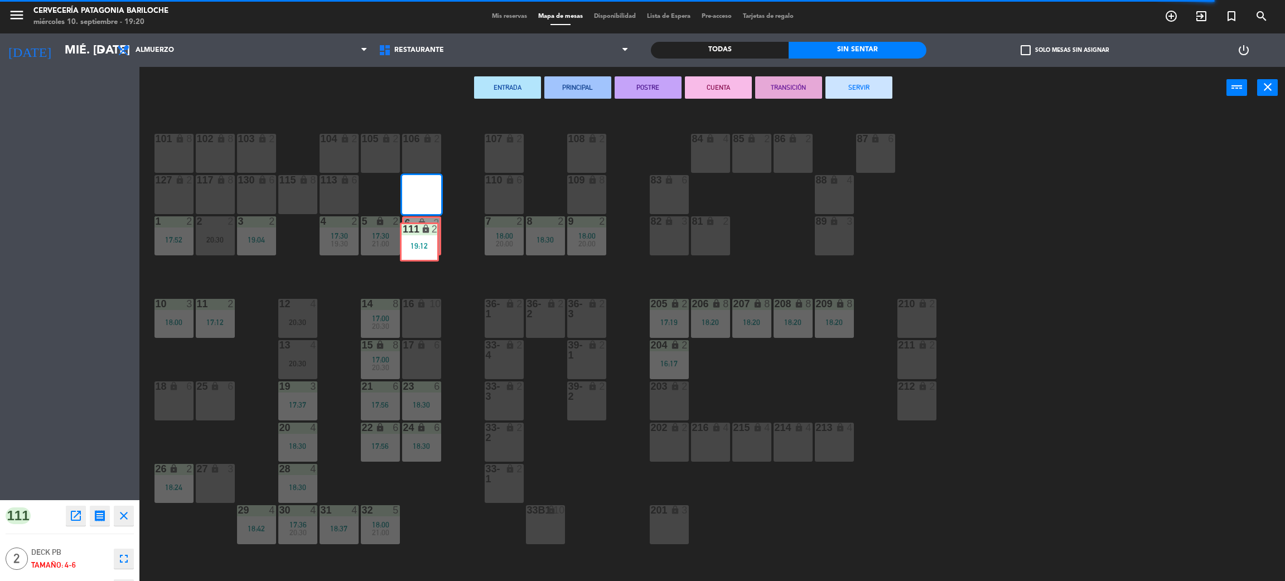
drag, startPoint x: 423, startPoint y: 197, endPoint x: 420, endPoint y: 244, distance: 47.4
click at [420, 244] on div "101 lock 8 102 lock 8 104 lock 2 105 lock 2 106 lock 2 103 lock 2 107 lock 2 10…" at bounding box center [718, 350] width 1132 height 472
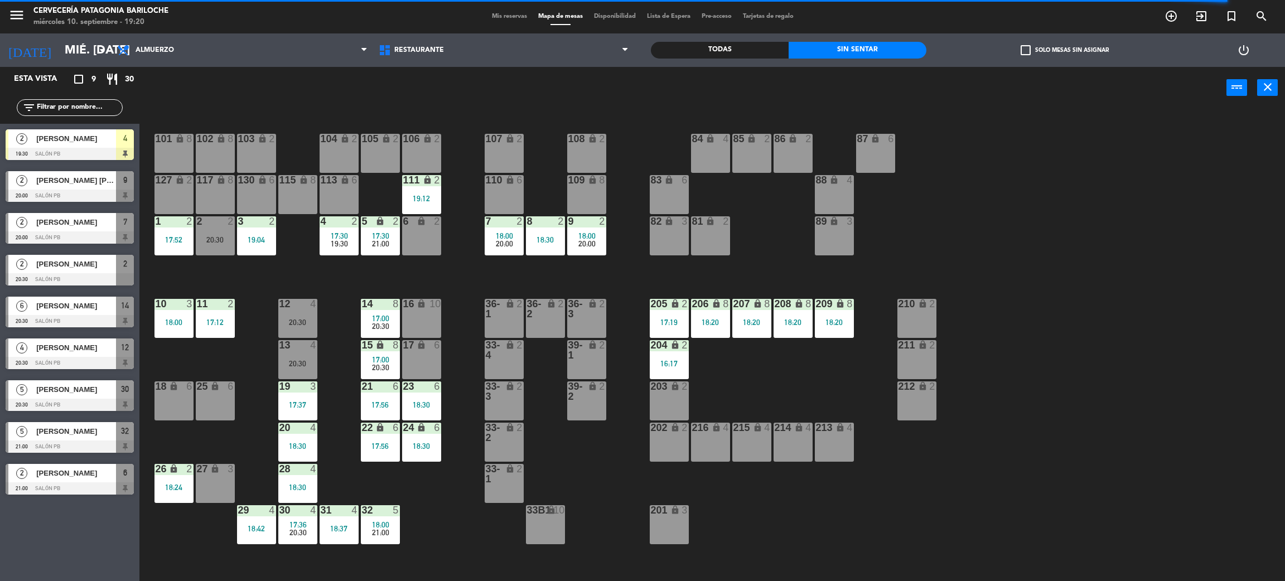
click at [445, 269] on div "101 lock 8 102 lock 8 104 lock 2 105 lock 2 106 lock 2 103 lock 2 107 lock 2 10…" at bounding box center [718, 350] width 1132 height 472
click at [426, 186] on div "111 lock 2 19:12" at bounding box center [421, 194] width 39 height 39
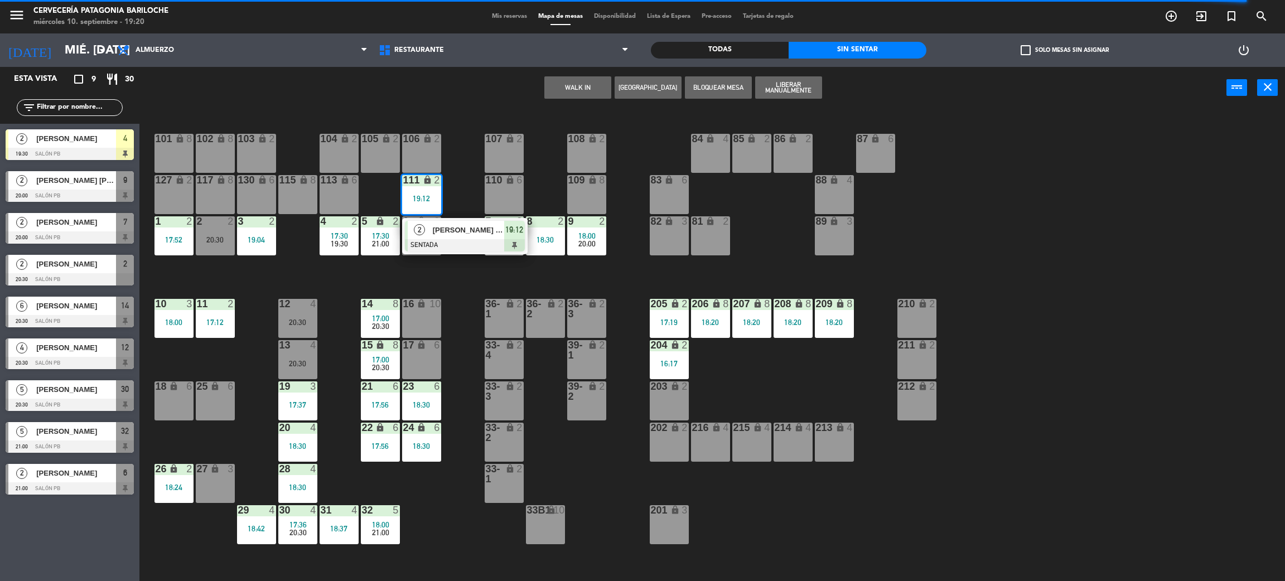
click at [449, 236] on div "[PERSON_NAME] De [PERSON_NAME]" at bounding box center [468, 230] width 72 height 18
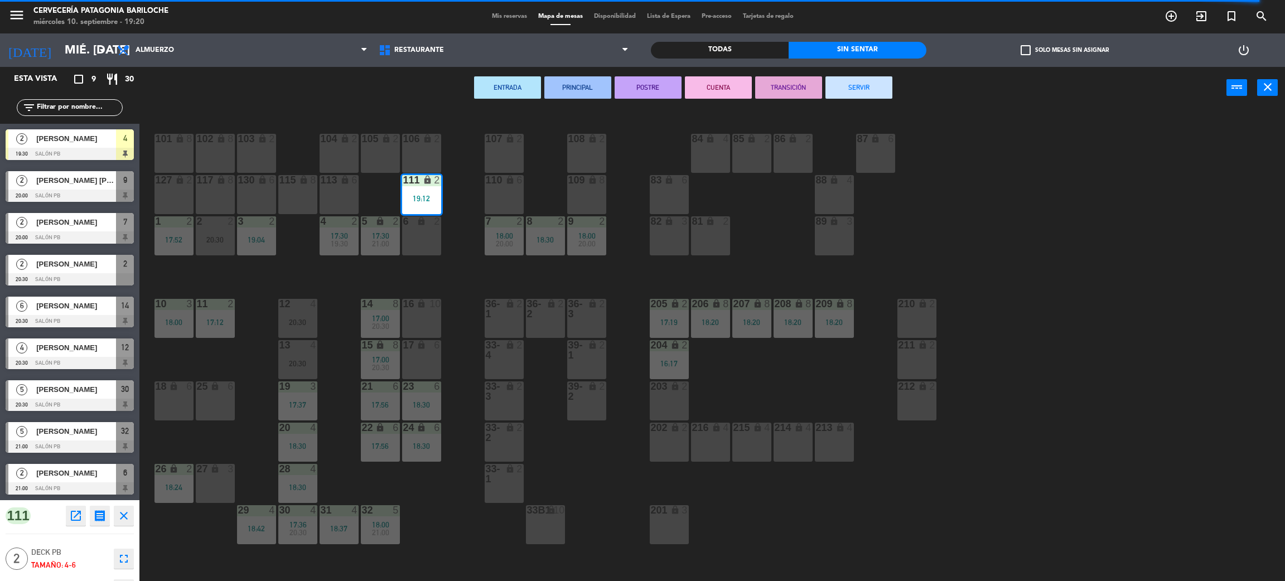
click at [434, 237] on div "6 lock 2" at bounding box center [421, 235] width 39 height 39
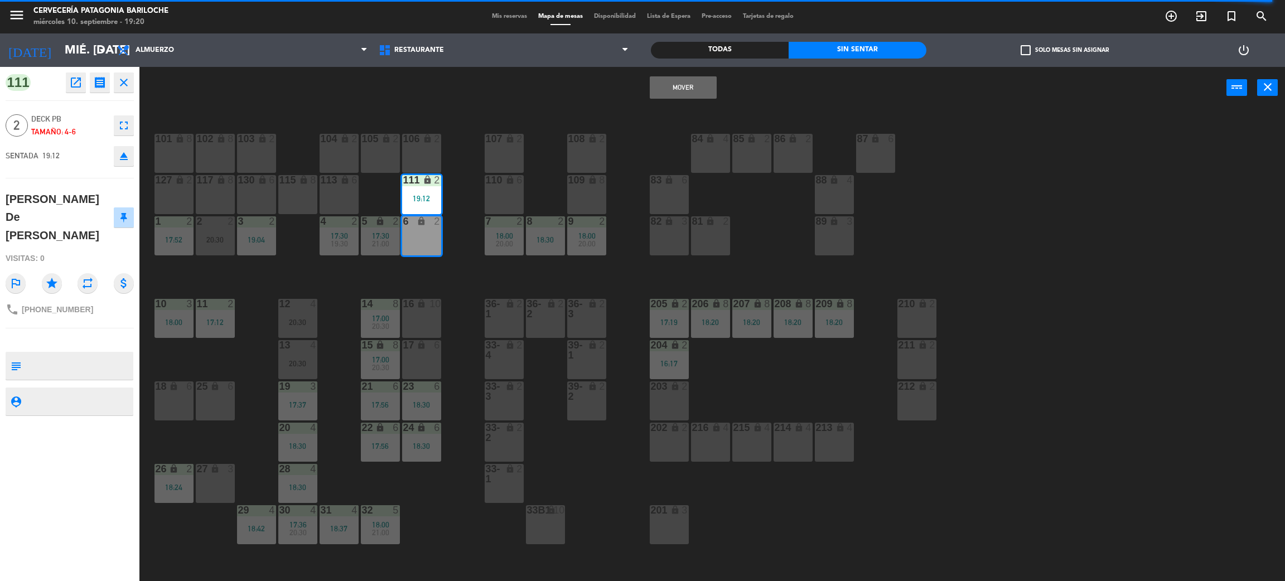
click at [668, 92] on button "Mover" at bounding box center [682, 87] width 67 height 22
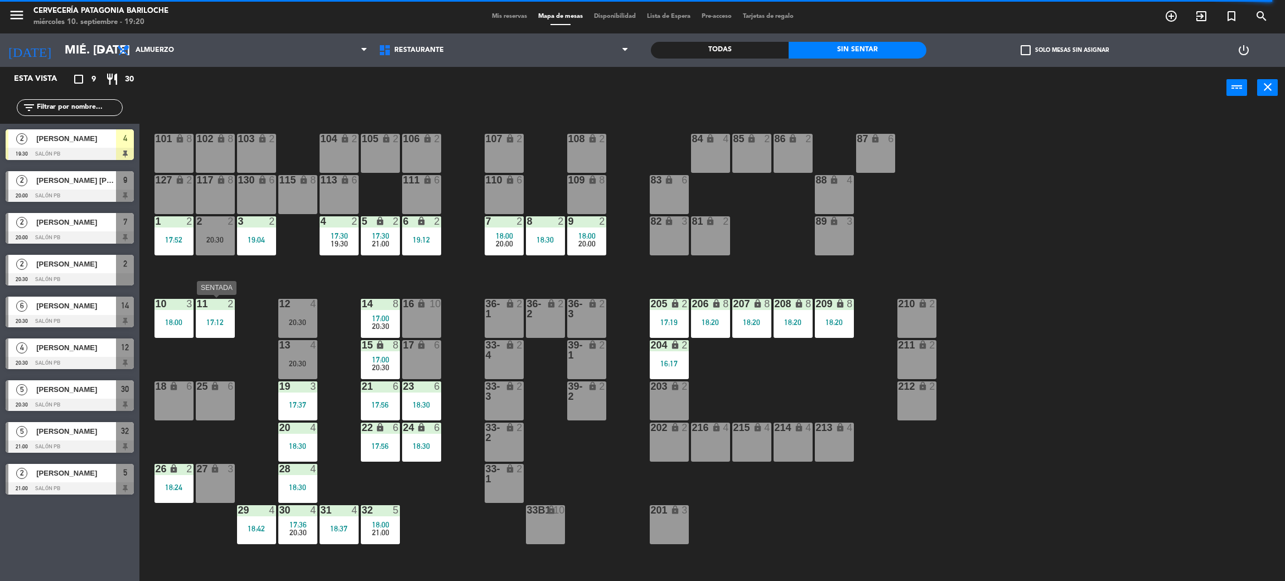
click at [206, 299] on div at bounding box center [215, 304] width 18 height 10
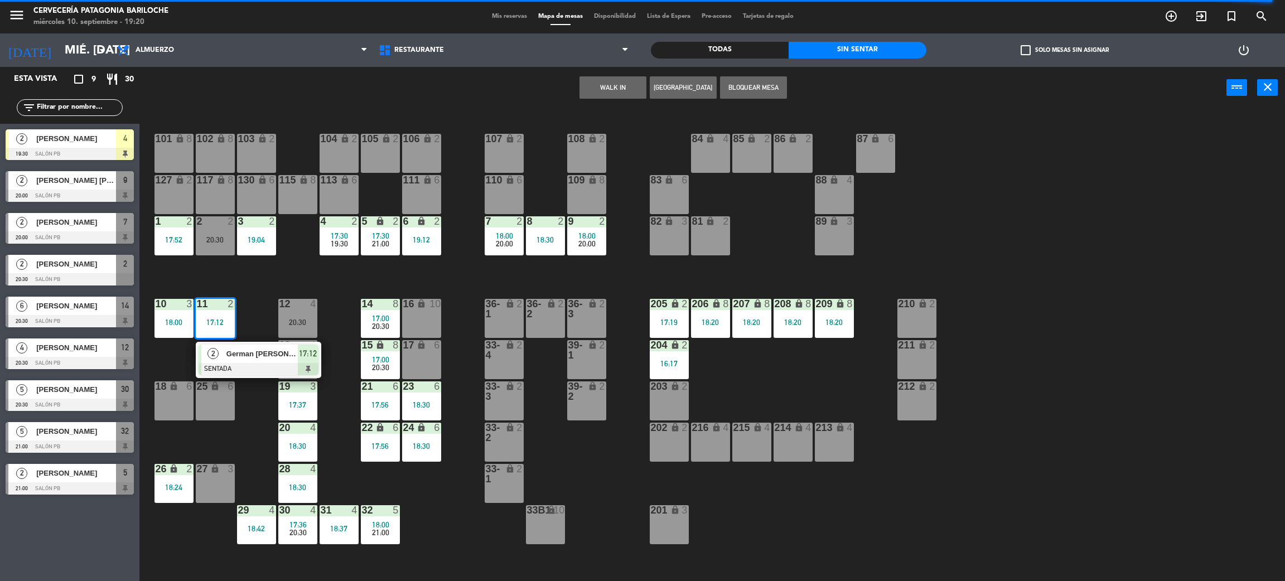
click at [240, 364] on div at bounding box center [258, 369] width 120 height 12
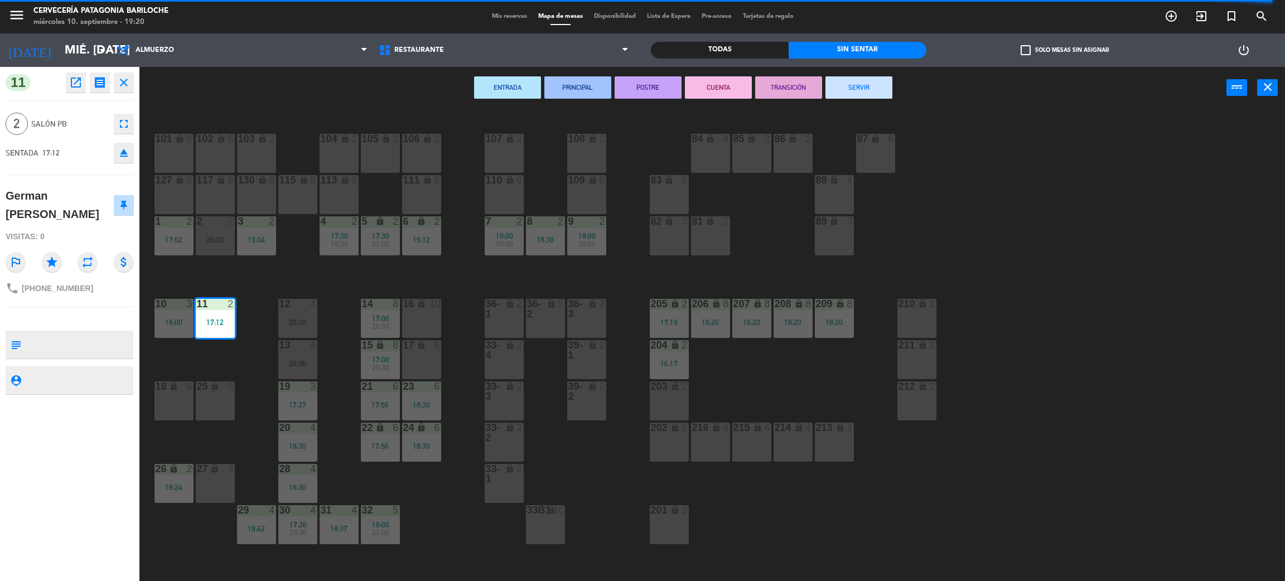
click at [852, 79] on button "SERVIR" at bounding box center [858, 87] width 67 height 22
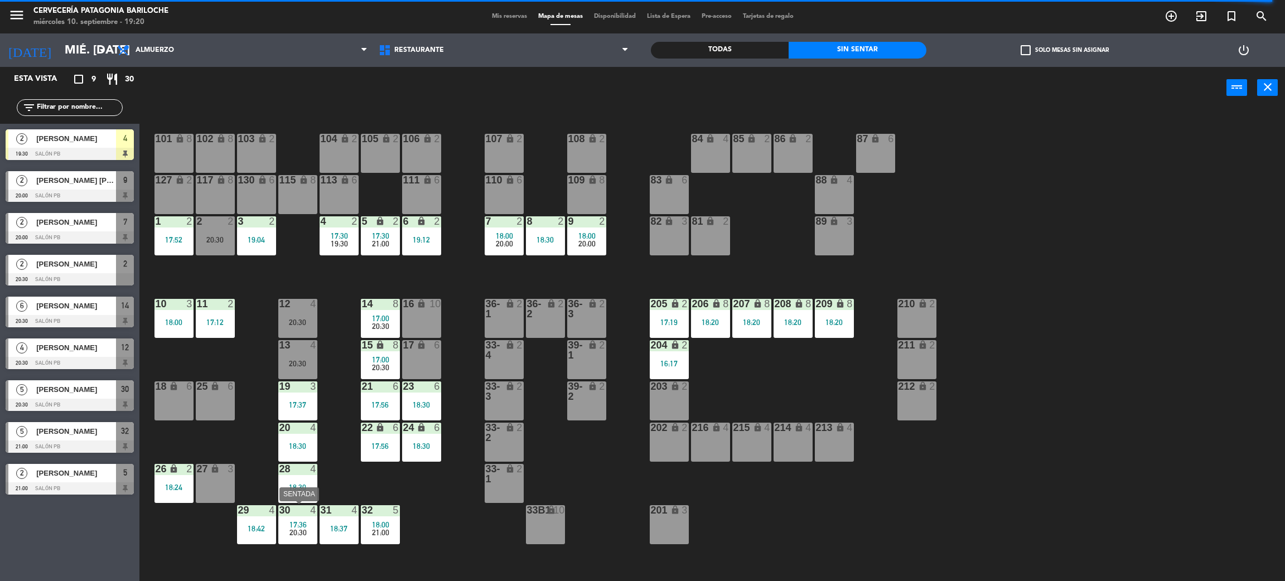
click at [298, 530] on span "20:30" at bounding box center [297, 532] width 17 height 9
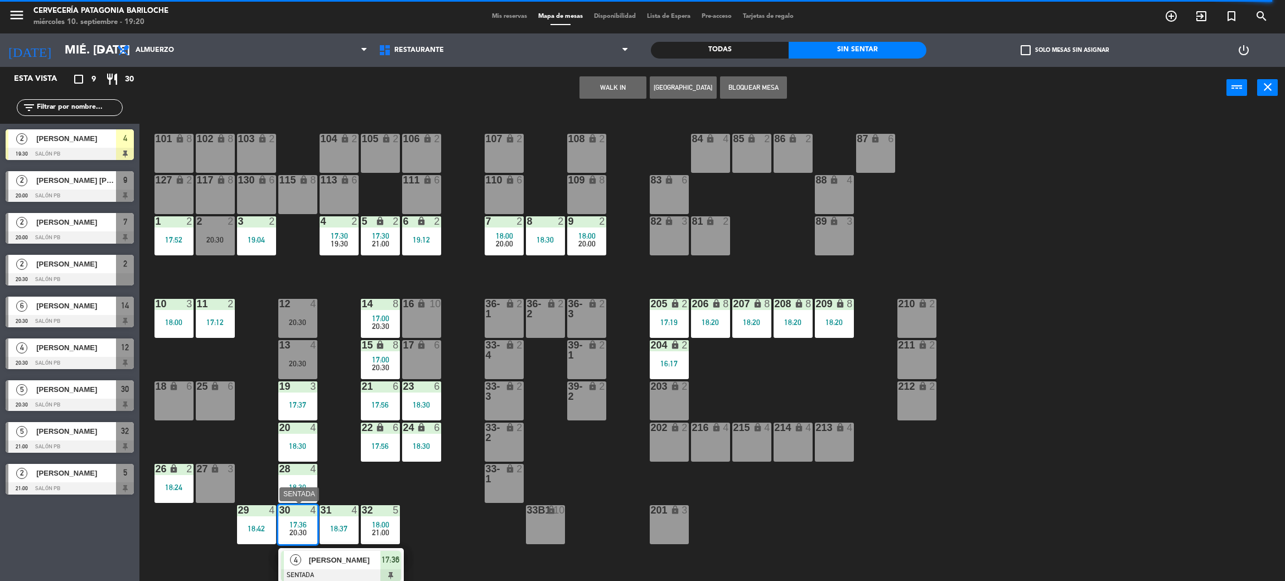
click at [342, 559] on span "[PERSON_NAME]" at bounding box center [344, 560] width 71 height 12
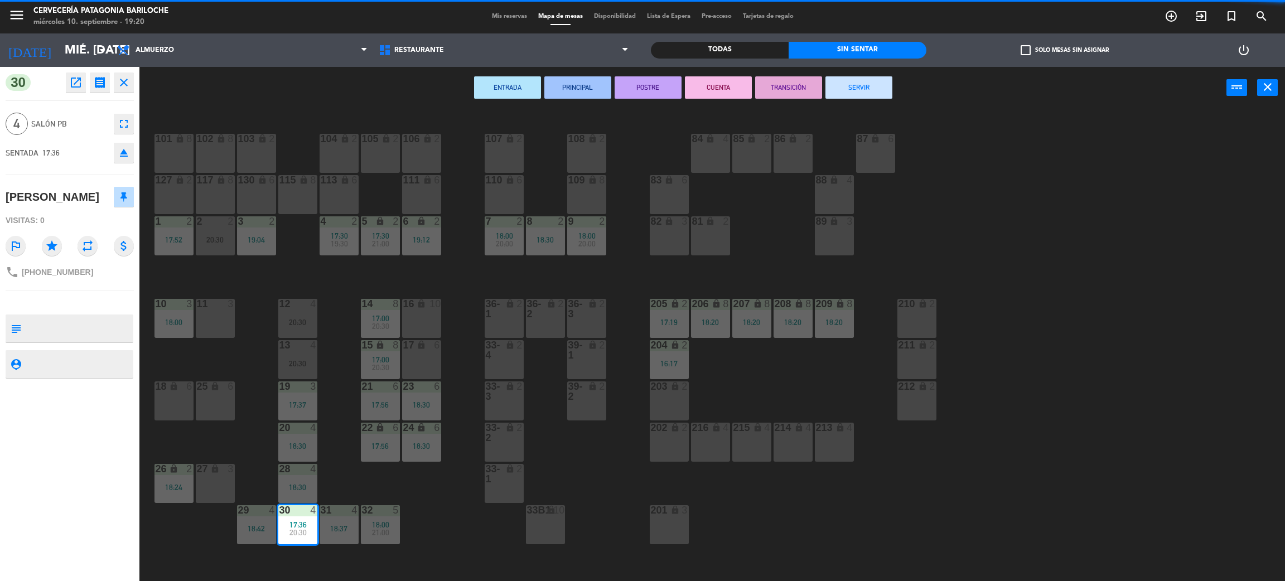
click at [865, 98] on button "SERVIR" at bounding box center [858, 87] width 67 height 22
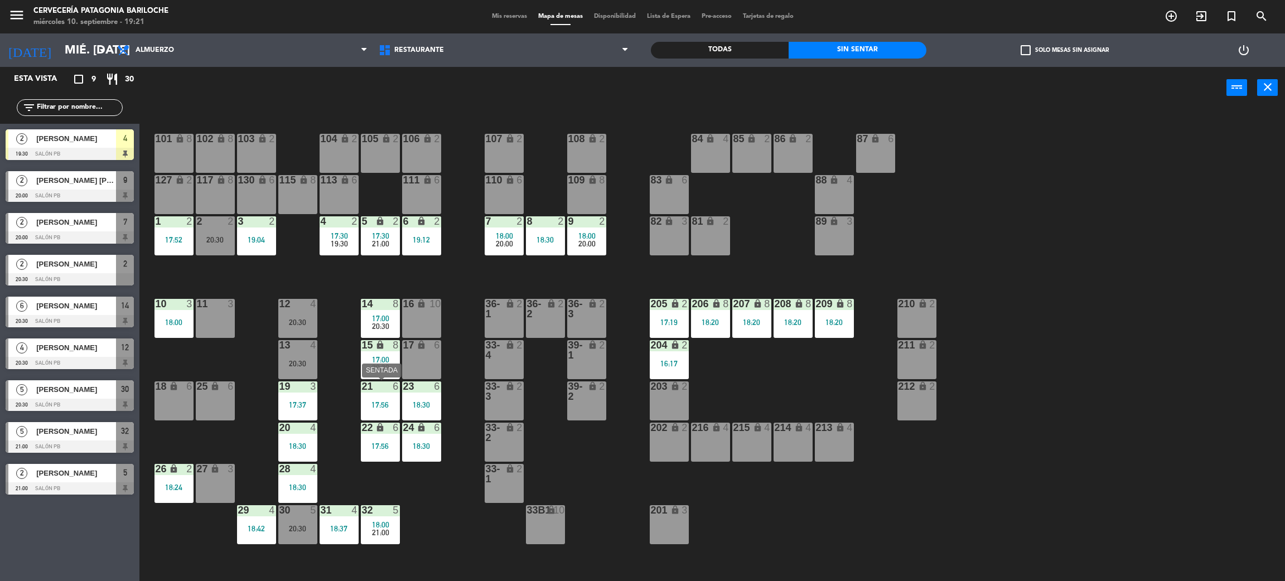
click at [376, 382] on div at bounding box center [380, 386] width 18 height 10
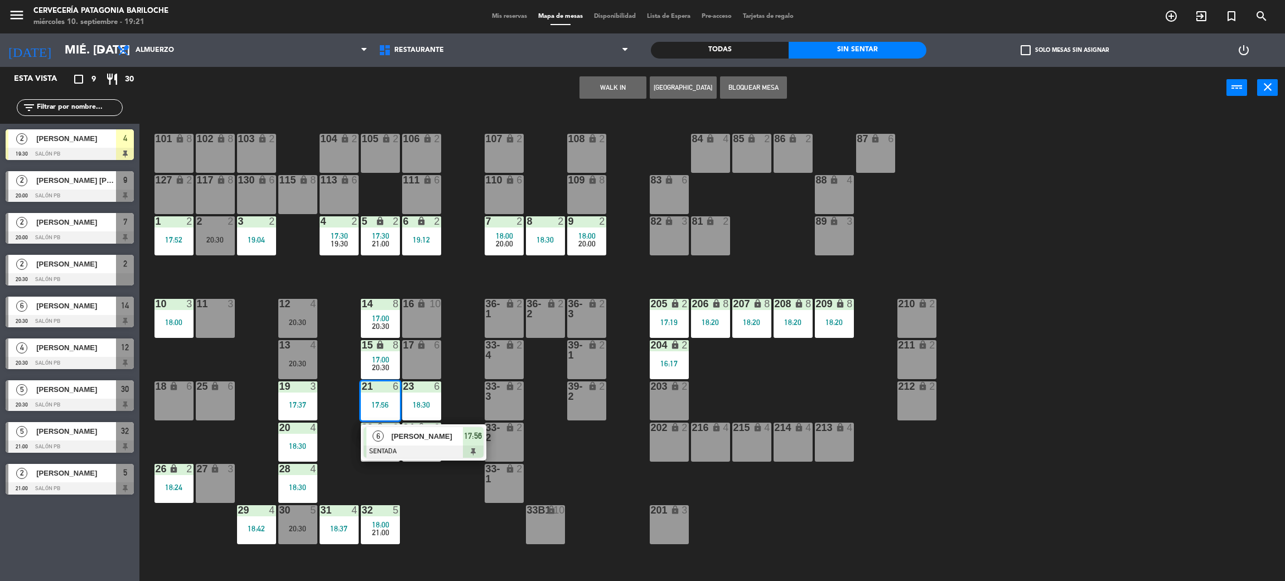
click at [342, 371] on div "101 lock 8 102 lock 8 104 lock 2 105 lock 2 106 lock 2 103 lock 2 107 lock 2 10…" at bounding box center [718, 350] width 1132 height 472
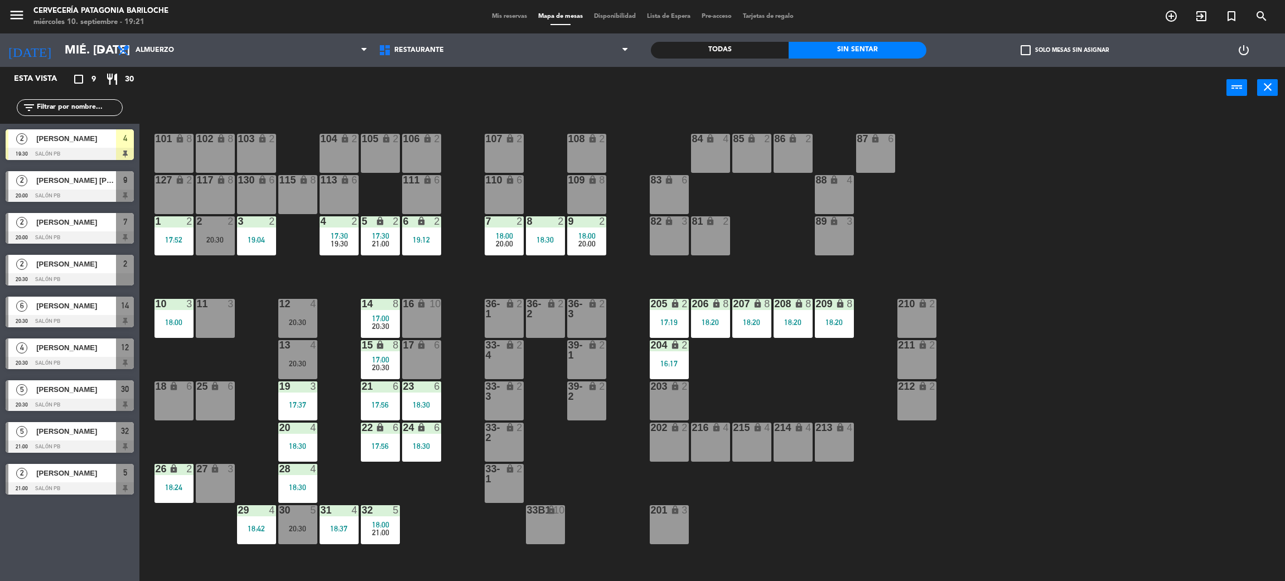
click at [373, 364] on span "20:30" at bounding box center [380, 367] width 17 height 9
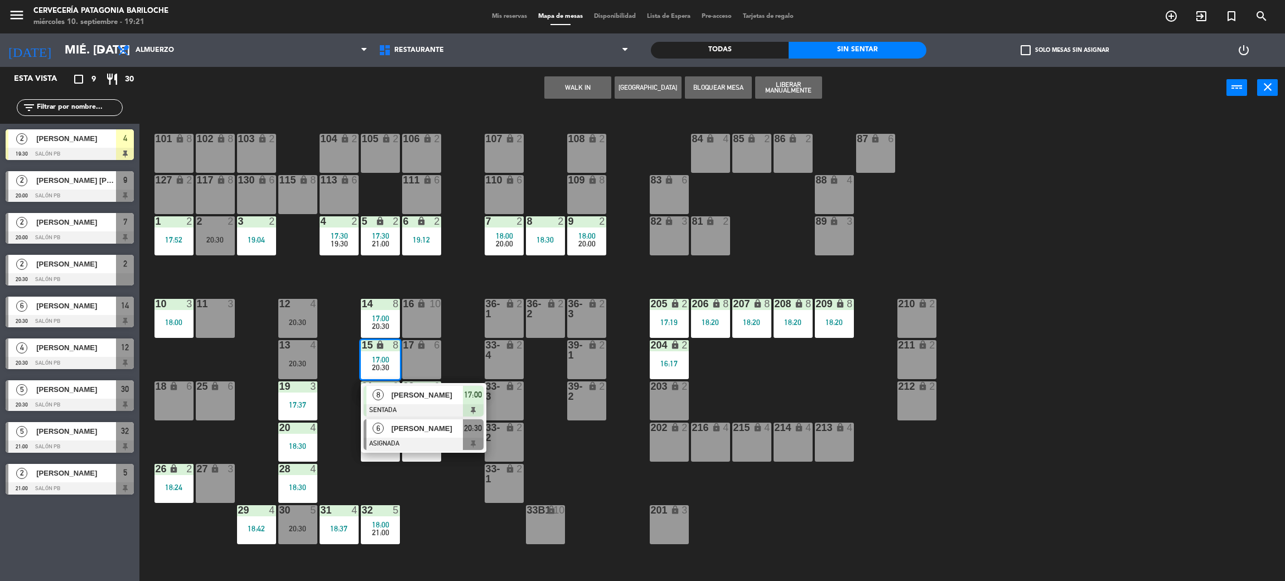
click at [413, 428] on span "[PERSON_NAME]" at bounding box center [426, 429] width 71 height 12
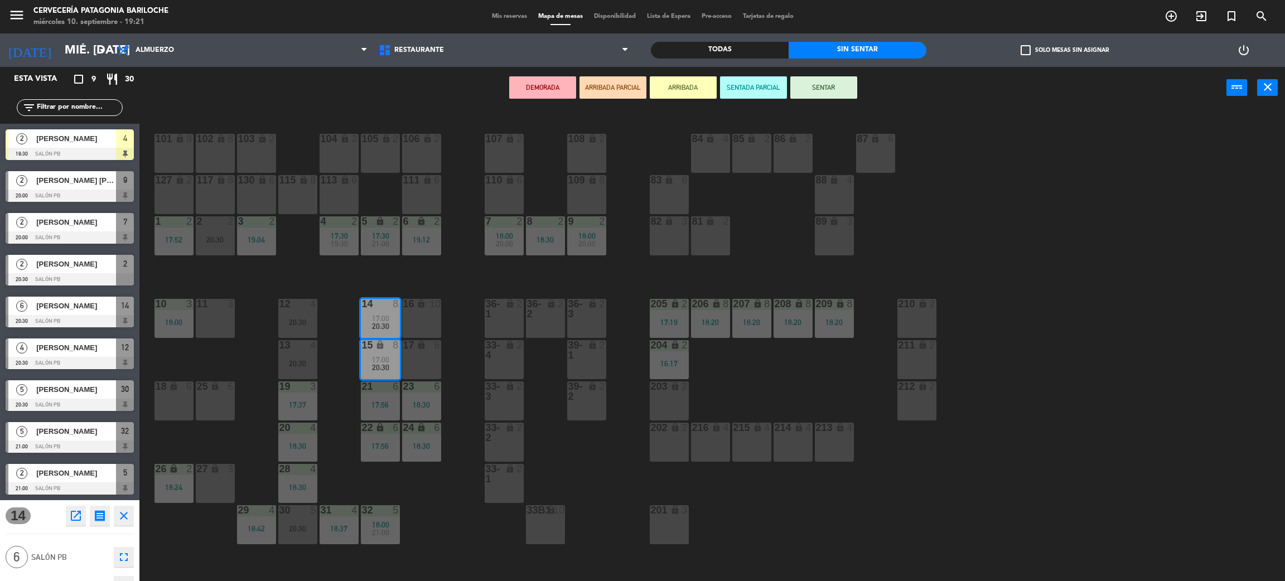
click at [414, 359] on div "17 lock 6" at bounding box center [421, 359] width 39 height 39
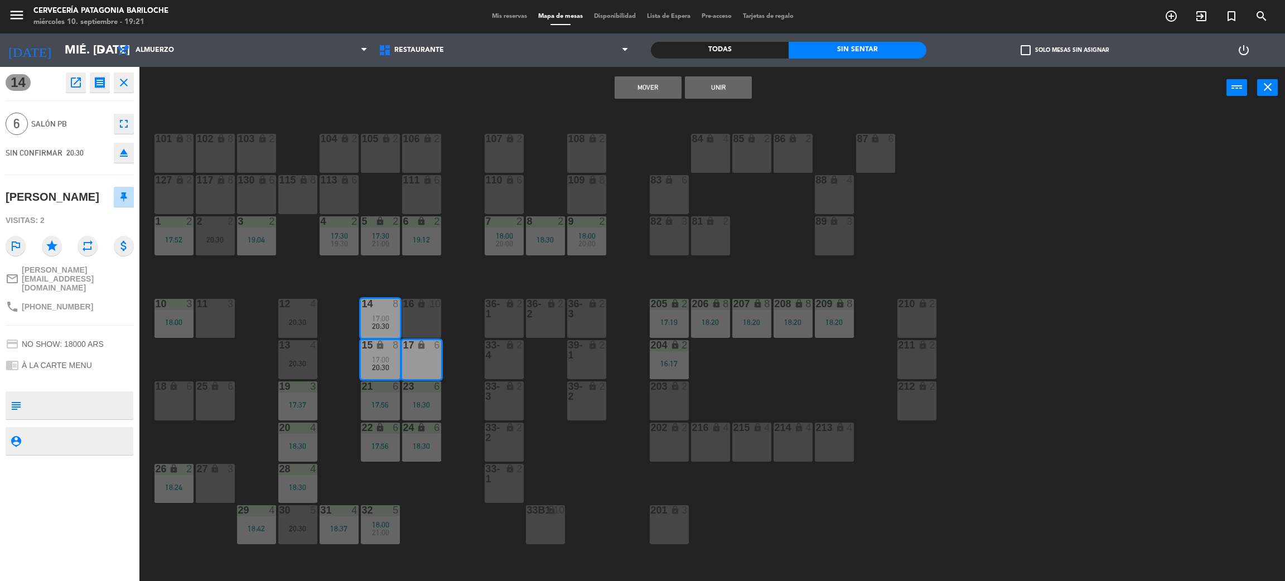
click at [419, 324] on div "16 lock 10" at bounding box center [421, 318] width 39 height 39
drag, startPoint x: 690, startPoint y: 86, endPoint x: 537, endPoint y: 193, distance: 186.5
click at [690, 86] on button "Mover y Unir" at bounding box center [682, 87] width 67 height 22
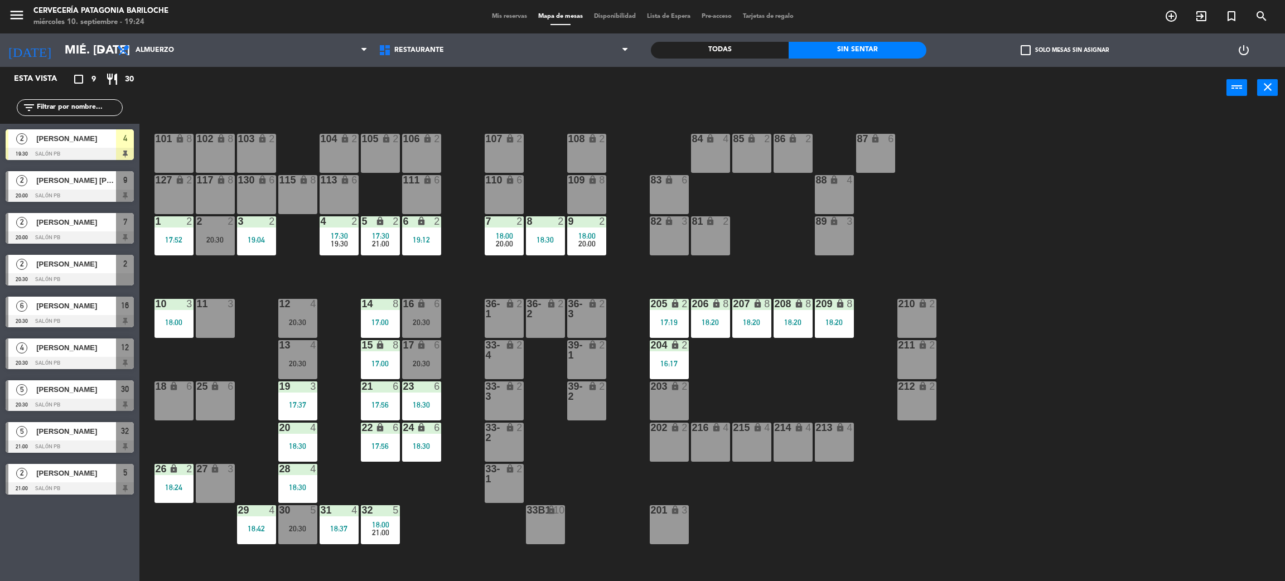
click at [254, 282] on div "101 lock 8 102 lock 8 104 lock 2 105 lock 2 106 lock 2 103 lock 2 107 lock 2 10…" at bounding box center [718, 350] width 1132 height 472
click at [216, 239] on div "20:30" at bounding box center [215, 240] width 39 height 8
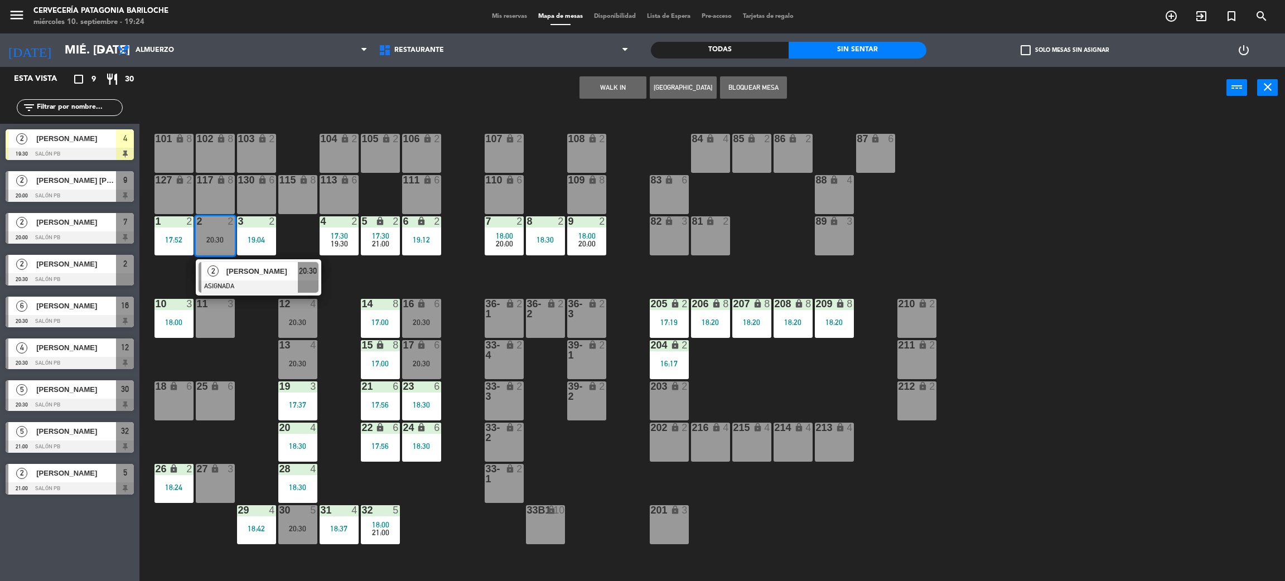
click at [241, 270] on span "[PERSON_NAME]" at bounding box center [261, 271] width 71 height 12
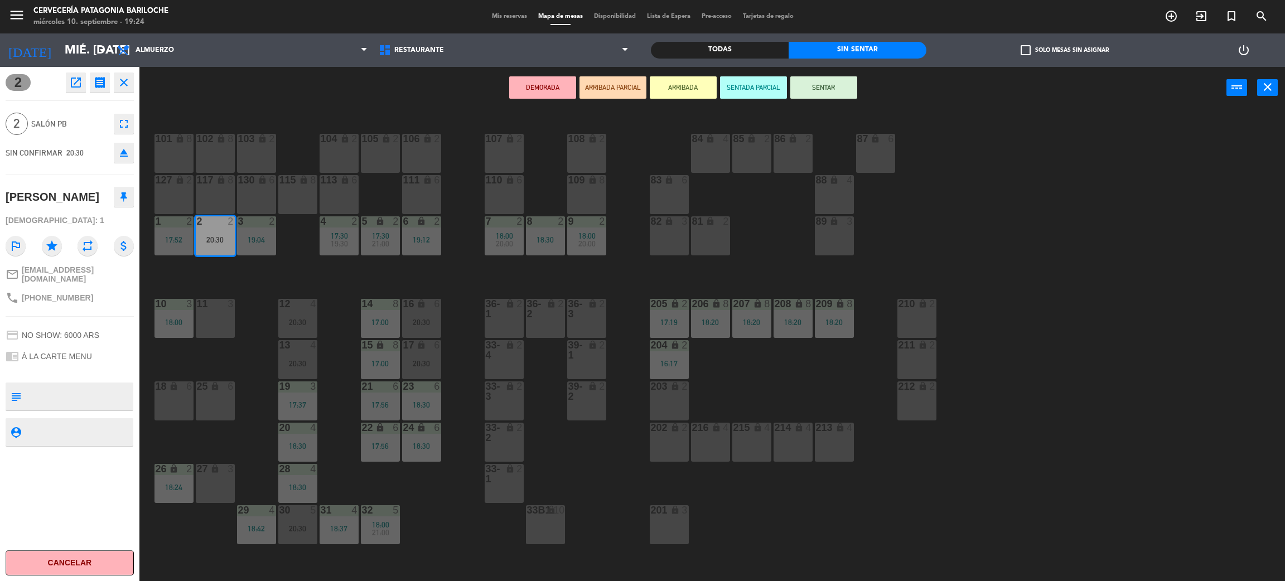
click at [542, 236] on div "18:30" at bounding box center [545, 240] width 39 height 8
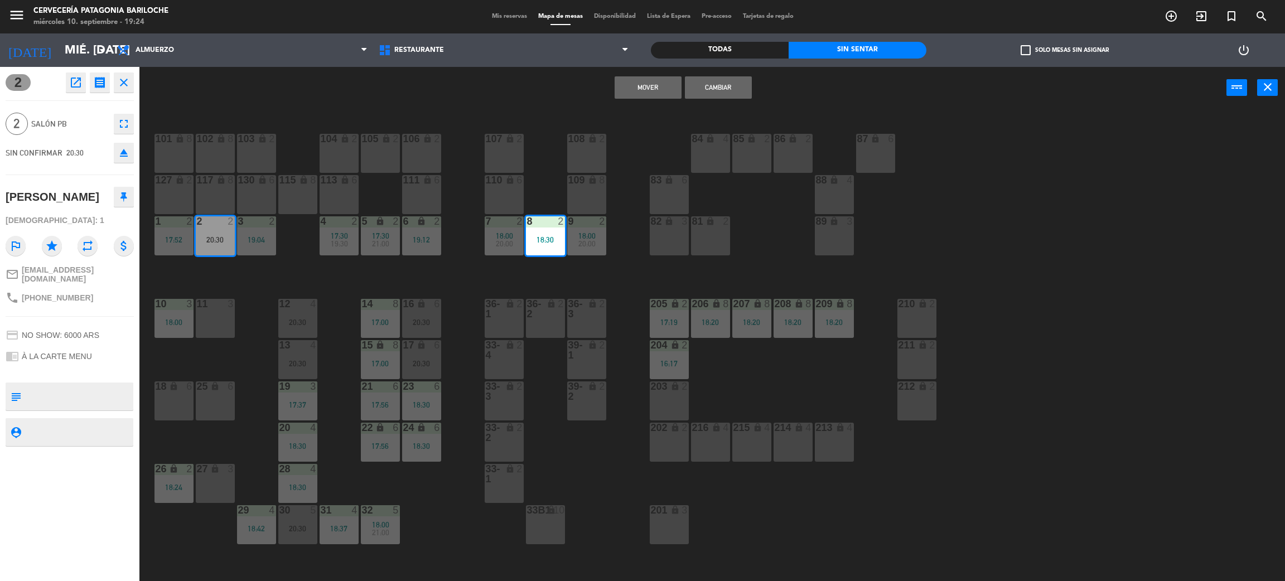
click at [648, 86] on button "Mover" at bounding box center [647, 87] width 67 height 22
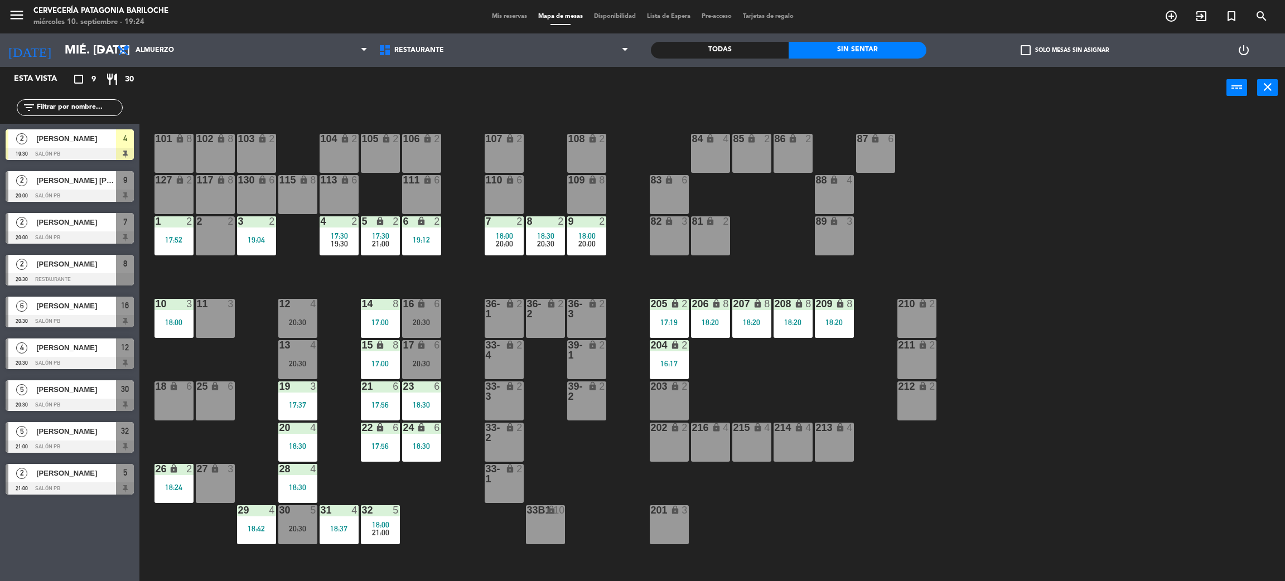
click at [218, 241] on div "2 2" at bounding box center [215, 235] width 39 height 39
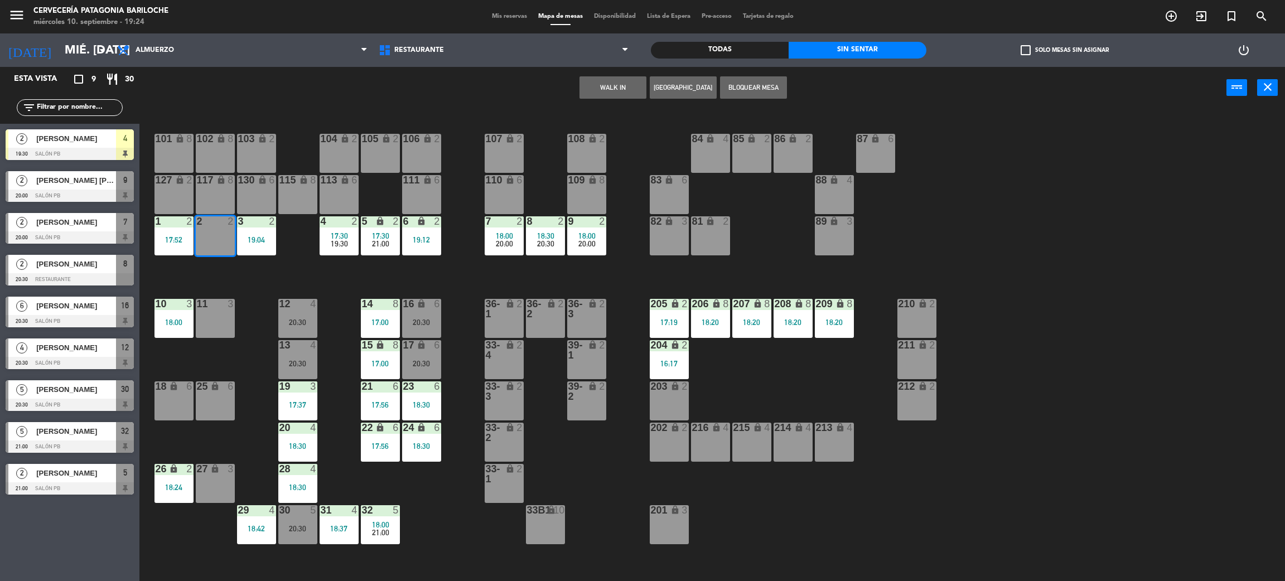
click at [489, 85] on div "WALK IN [GEOGRAPHIC_DATA] Bloquear Mesa power_input close" at bounding box center [682, 88] width 1087 height 42
click at [252, 259] on div "101 lock 8 102 lock 8 104 lock 2 105 lock 2 106 lock 2 103 lock 2 107 lock 2 10…" at bounding box center [718, 350] width 1132 height 472
